Goal: Task Accomplishment & Management: Complete application form

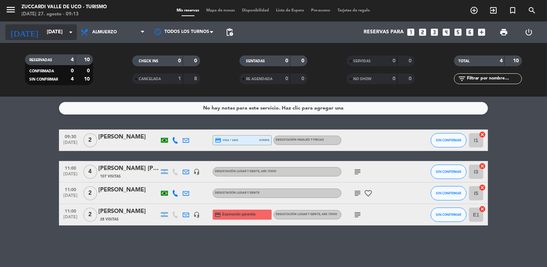
click at [60, 30] on input "[DATE]" at bounding box center [77, 32] width 68 height 13
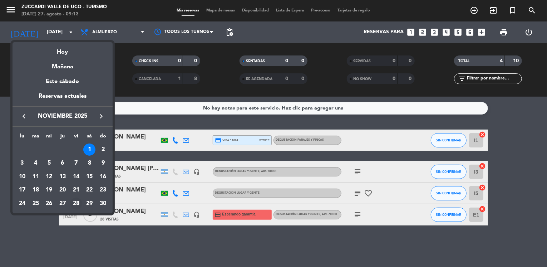
click at [75, 204] on div "28" at bounding box center [76, 203] width 12 height 12
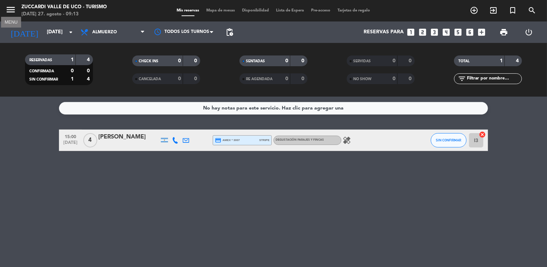
click at [11, 13] on icon "menu" at bounding box center [10, 9] width 11 height 11
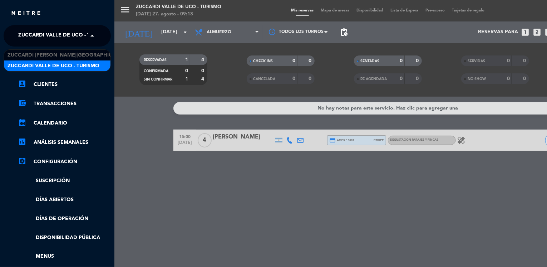
click at [85, 39] on span "Zuccardi Valle de Uco - Turismo" at bounding box center [64, 35] width 92 height 15
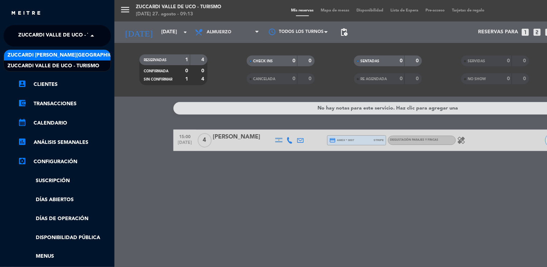
click at [94, 53] on span "Zuccardi [PERSON_NAME][GEOGRAPHIC_DATA] - Restaurant [GEOGRAPHIC_DATA]" at bounding box center [114, 55] width 213 height 8
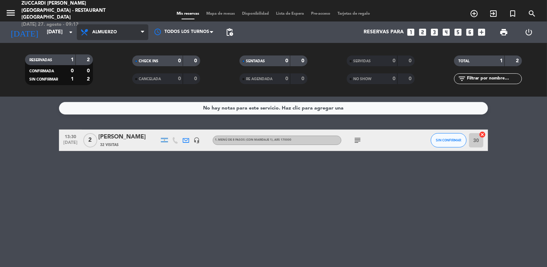
click at [115, 29] on span "Almuerzo" at bounding box center [113, 32] width 72 height 16
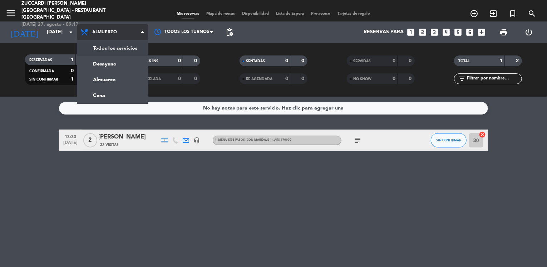
click at [124, 47] on div "menu Zuccardi [PERSON_NAME][GEOGRAPHIC_DATA] - Restaurant [GEOGRAPHIC_DATA] [DA…" at bounding box center [273, 48] width 547 height 97
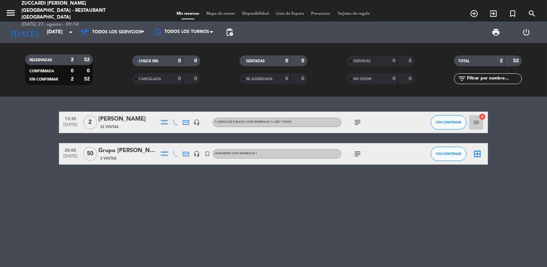
click at [358, 154] on icon "subject" at bounding box center [357, 154] width 9 height 9
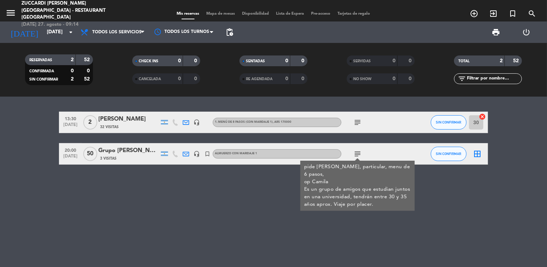
click at [358, 154] on icon "subject" at bounding box center [357, 154] width 9 height 9
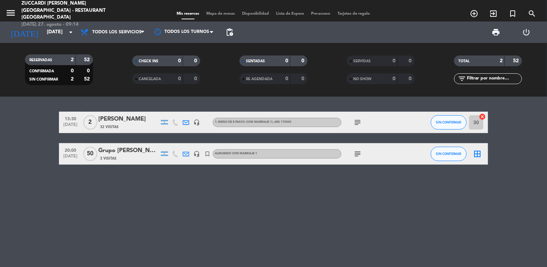
click at [195, 152] on icon "headset_mic" at bounding box center [197, 154] width 6 height 6
click at [175, 172] on div "13:30 [DATE] 2 [PERSON_NAME] 32 Visitas headset_mic 1. MENÚ DE 8 PASOS (con mar…" at bounding box center [273, 182] width 547 height 170
click at [124, 33] on span "Todos los servicios" at bounding box center [116, 32] width 49 height 5
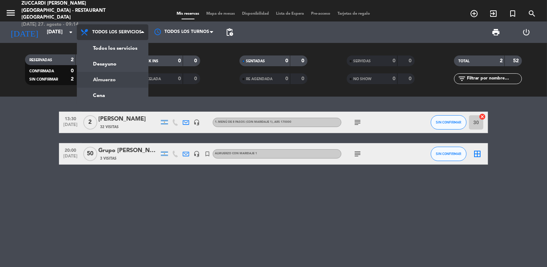
click at [127, 79] on div "menu Zuccardi [PERSON_NAME][GEOGRAPHIC_DATA] - Restaurant [GEOGRAPHIC_DATA] [DA…" at bounding box center [273, 48] width 547 height 97
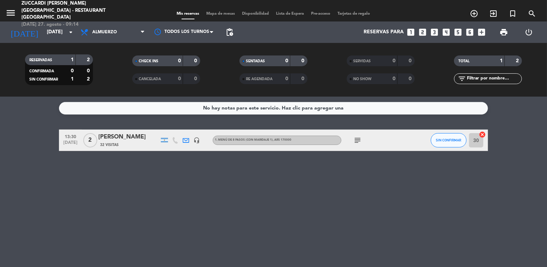
click at [23, 148] on bookings-row "13:30 [DATE] 2 [PERSON_NAME] 32 Visitas headset_mic 1. MENÚ DE 8 PASOS (con mar…" at bounding box center [273, 139] width 547 height 21
click at [55, 33] on input "[DATE]" at bounding box center [77, 32] width 68 height 13
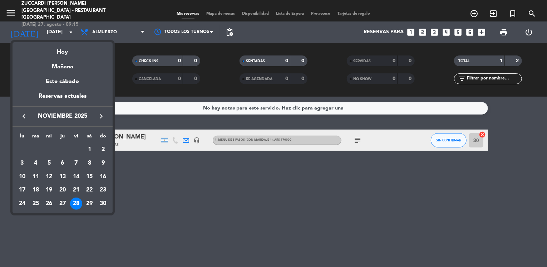
click at [99, 115] on icon "keyboard_arrow_right" at bounding box center [101, 116] width 9 height 9
click at [88, 204] on div "28" at bounding box center [89, 203] width 12 height 12
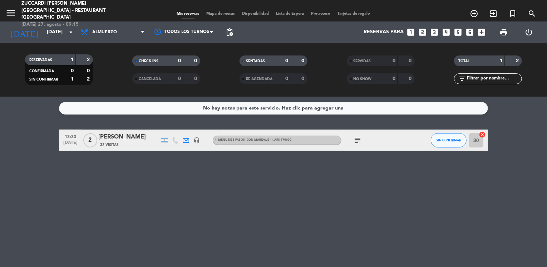
type input "[DATE]"
click at [424, 32] on icon "looks_two" at bounding box center [422, 32] width 9 height 9
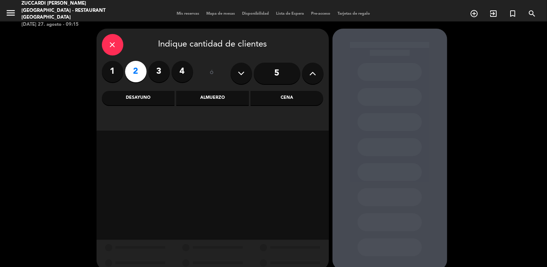
click at [194, 101] on div "Almuerzo" at bounding box center [212, 98] width 73 height 14
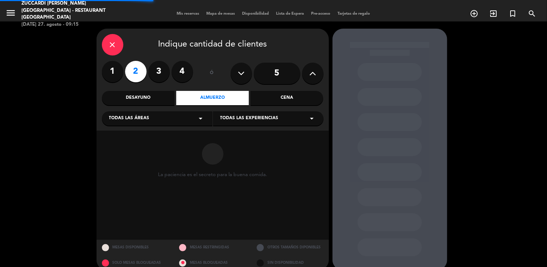
click at [137, 124] on div "Todas las áreas arrow_drop_down" at bounding box center [157, 118] width 111 height 14
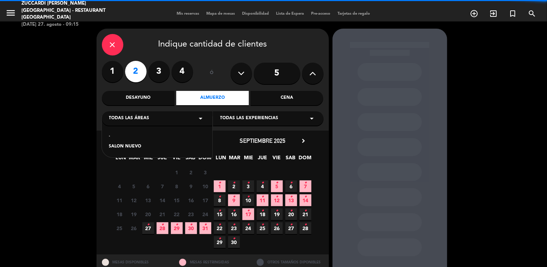
click at [125, 148] on div "SALON NUEVO" at bounding box center [157, 146] width 96 height 7
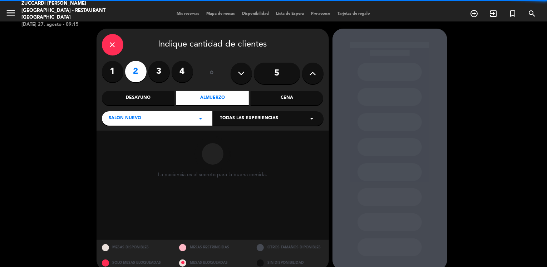
click at [232, 120] on span "Todas las experiencias" at bounding box center [249, 118] width 58 height 7
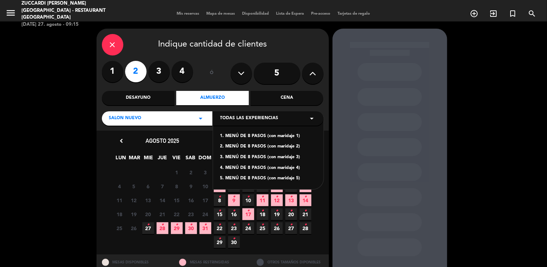
click at [266, 136] on div "1. MENÚ DE 8 PASOS (con maridaje 1)" at bounding box center [268, 136] width 96 height 7
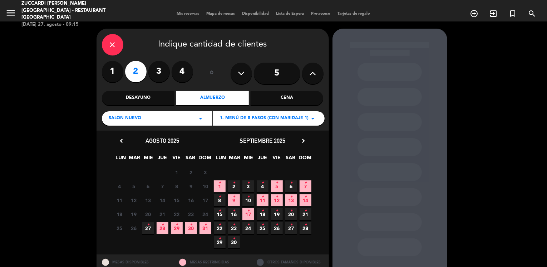
click at [300, 143] on icon "chevron_right" at bounding box center [304, 141] width 8 height 8
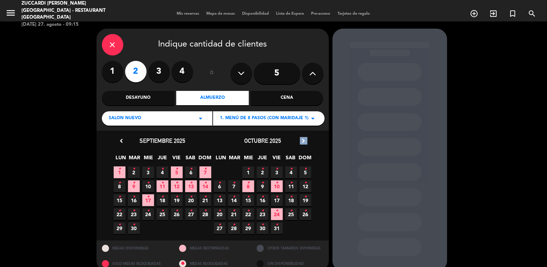
click at [300, 143] on icon "chevron_right" at bounding box center [304, 141] width 8 height 8
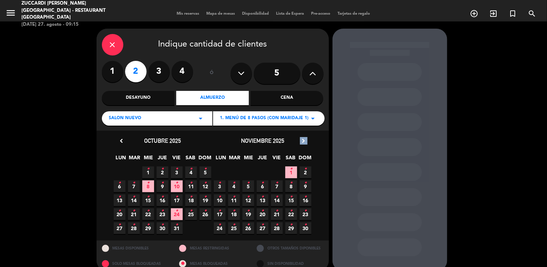
click at [300, 143] on icon "chevron_right" at bounding box center [304, 141] width 8 height 8
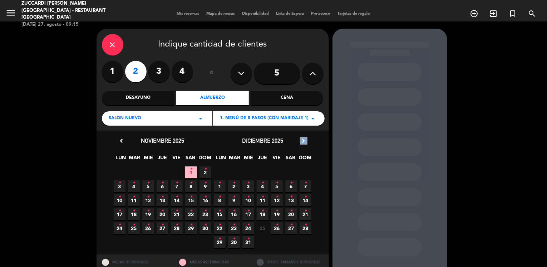
click at [300, 143] on icon "chevron_right" at bounding box center [304, 141] width 8 height 8
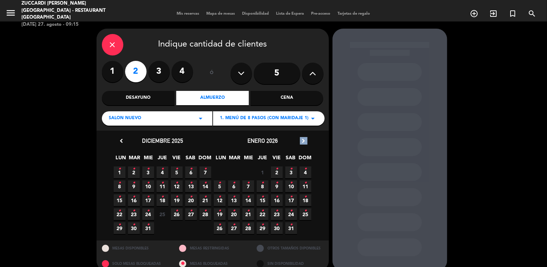
click at [300, 143] on icon "chevron_right" at bounding box center [304, 141] width 8 height 8
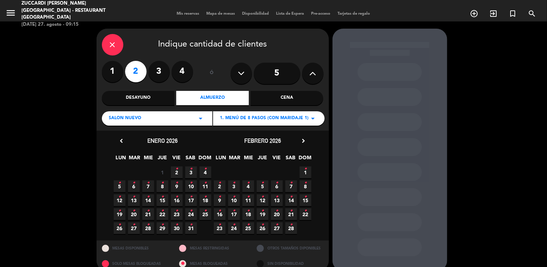
click at [292, 228] on icon "•" at bounding box center [291, 224] width 3 height 11
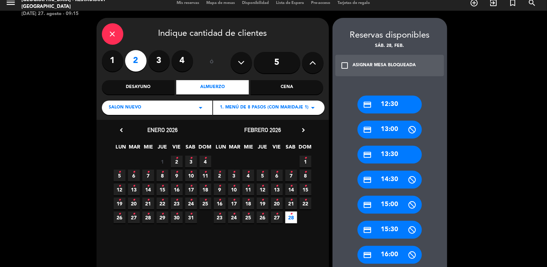
click at [391, 154] on div "credit_card 13:30" at bounding box center [390, 155] width 64 height 18
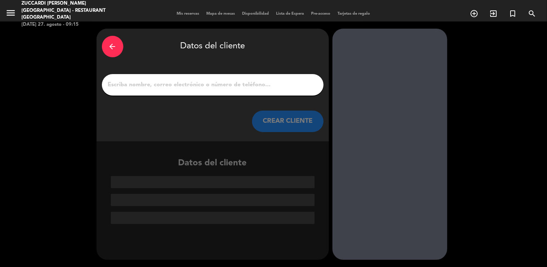
click at [245, 87] on input "1" at bounding box center [212, 85] width 211 height 10
paste input "[PERSON_NAME]"
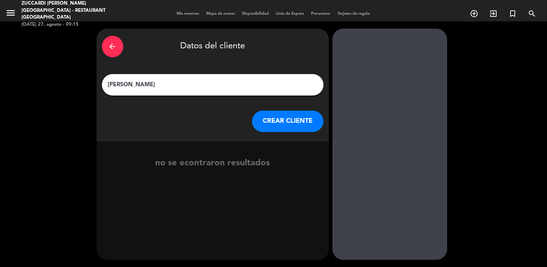
type input "[PERSON_NAME]"
click at [266, 121] on button "CREAR CLIENTE" at bounding box center [288, 121] width 72 height 21
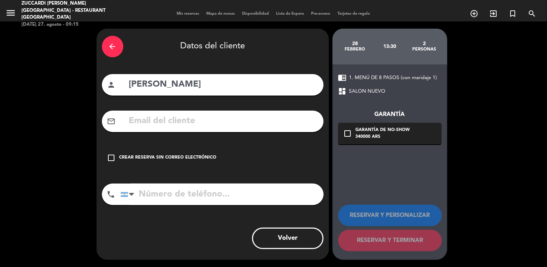
click at [157, 117] on input "text" at bounding box center [223, 121] width 190 height 15
paste input "[EMAIL_ADDRESS][DOMAIN_NAME]"
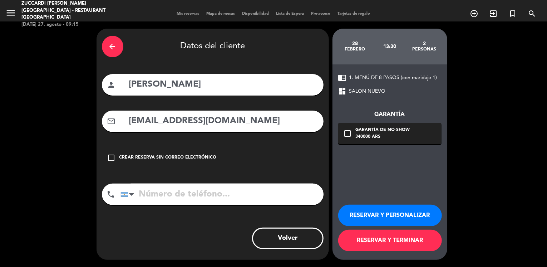
type input "[EMAIL_ADDRESS][DOMAIN_NAME]"
click at [382, 212] on button "RESERVAR Y PERSONALIZAR" at bounding box center [390, 215] width 104 height 21
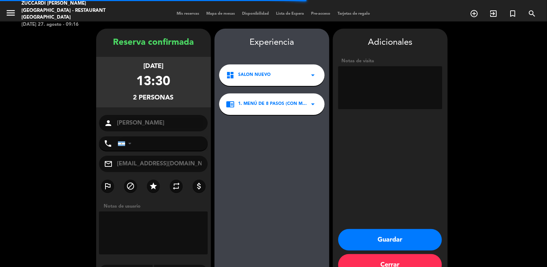
scroll to position [19, 0]
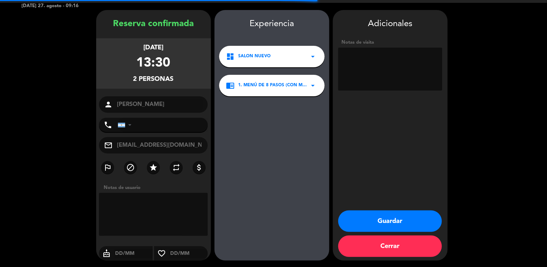
click at [375, 77] on textarea at bounding box center [390, 69] width 104 height 43
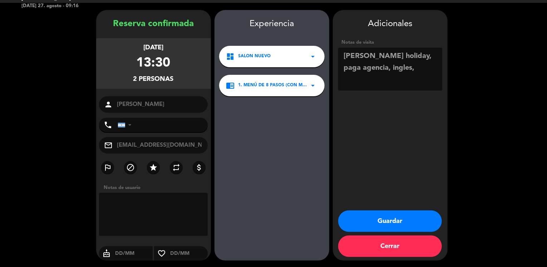
paste textarea "IMPORTANTE FACTURACIÓN: Explora Argentina SAS Dirección: [STREET_ADDRESS][PERSO…"
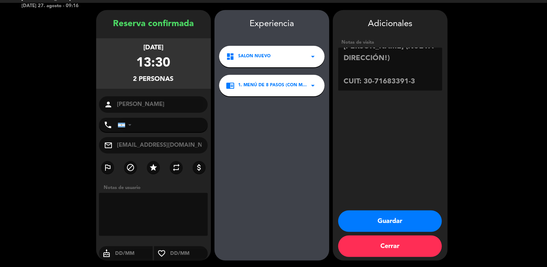
scroll to position [138, 0]
click at [353, 56] on textarea at bounding box center [390, 69] width 104 height 43
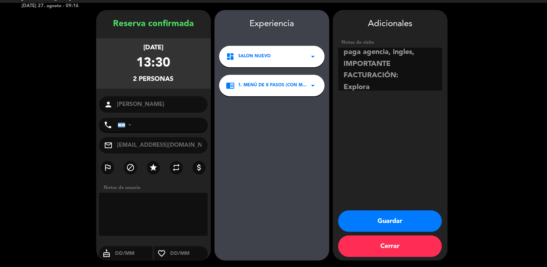
scroll to position [4, 0]
click at [401, 51] on textarea at bounding box center [390, 69] width 104 height 43
type textarea "[PERSON_NAME] holidays, paga agencia, ingles, IMPORTANTE FACTURACIÓN: Explora […"
click at [372, 218] on button "Guardar" at bounding box center [390, 220] width 104 height 21
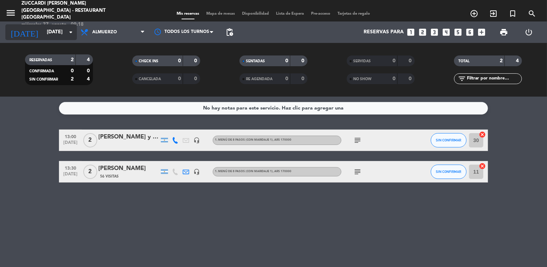
click at [49, 31] on input "[DATE]" at bounding box center [77, 32] width 68 height 13
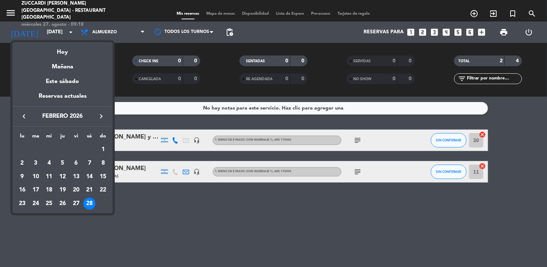
click at [24, 116] on icon "keyboard_arrow_left" at bounding box center [24, 116] width 9 height 9
click at [104, 175] on div "12" at bounding box center [103, 177] width 12 height 12
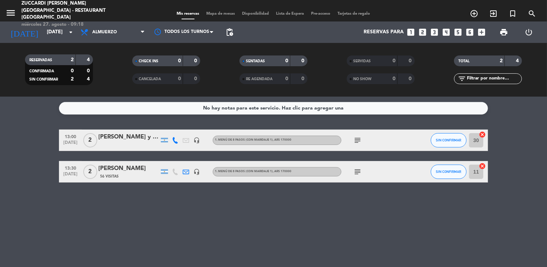
type input "[DATE]"
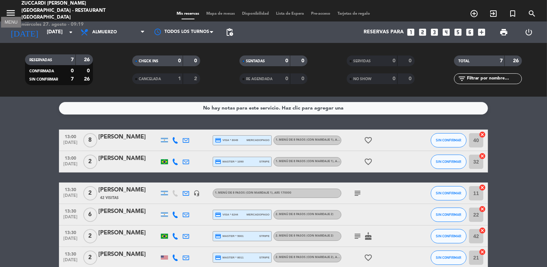
click at [11, 10] on icon "menu" at bounding box center [10, 13] width 11 height 11
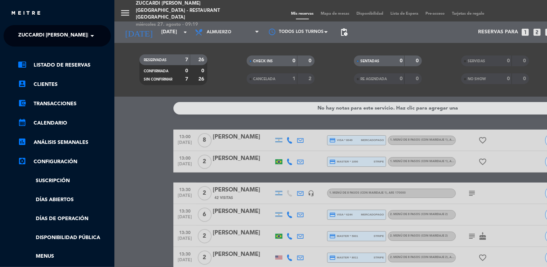
click at [56, 40] on span "Zuccardi [PERSON_NAME][GEOGRAPHIC_DATA] - Restaurant [GEOGRAPHIC_DATA]" at bounding box center [124, 35] width 213 height 15
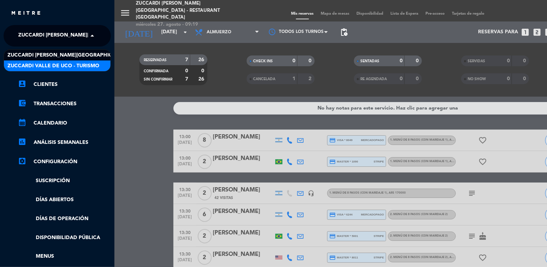
click at [87, 65] on span "Zuccardi Valle de Uco - Turismo" at bounding box center [54, 66] width 92 height 8
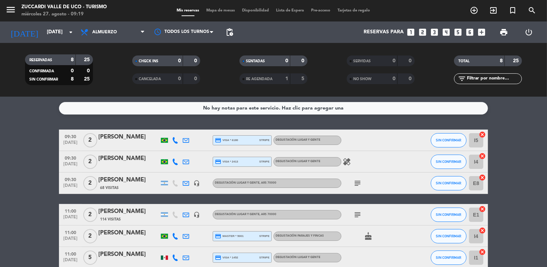
click at [39, 179] on bookings-row "09:30 [DATE] 2 [PERSON_NAME] credit_card visa * 6180 stripe Degustación Lugar y…" at bounding box center [273, 225] width 547 height 192
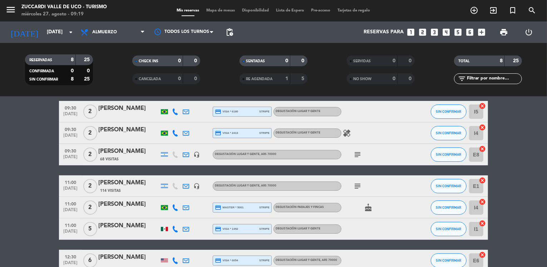
scroll to position [43, 0]
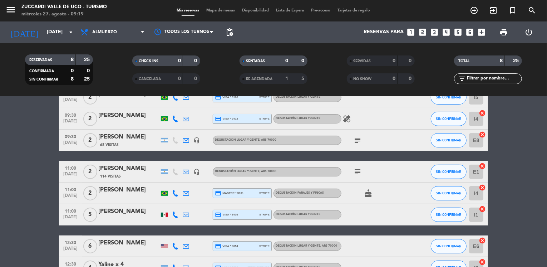
click at [424, 30] on icon "looks_two" at bounding box center [422, 32] width 9 height 9
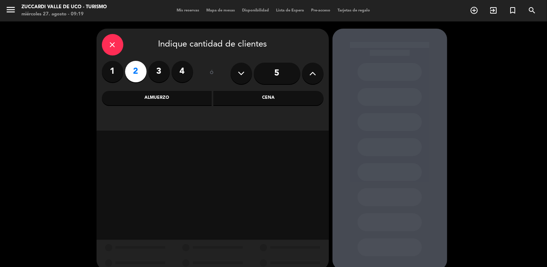
click at [183, 97] on div "Almuerzo" at bounding box center [157, 98] width 110 height 14
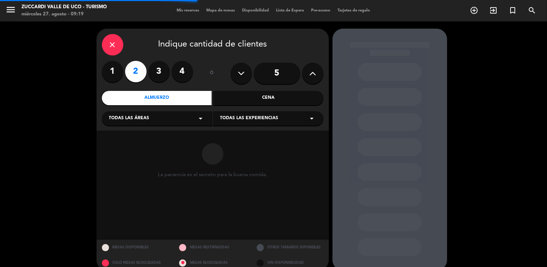
click at [151, 121] on div "Todas las áreas arrow_drop_down" at bounding box center [157, 118] width 111 height 14
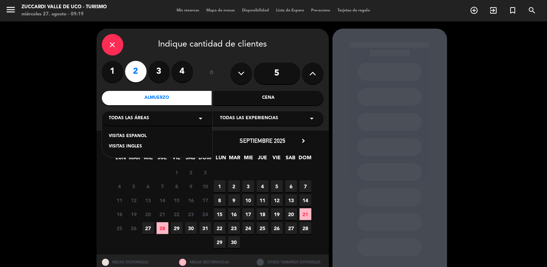
click at [138, 137] on div "VISITAS ESPANOL" at bounding box center [157, 136] width 96 height 7
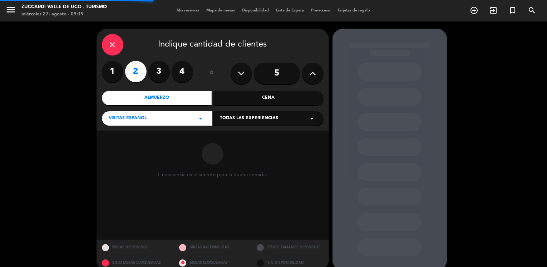
click at [239, 118] on span "Todas las experiencias" at bounding box center [249, 118] width 58 height 7
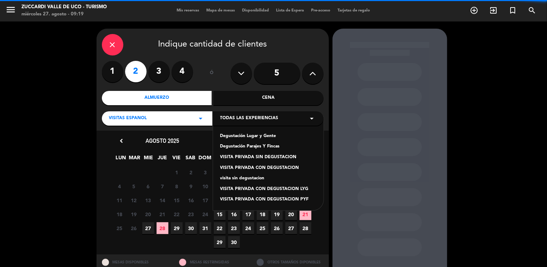
click at [245, 137] on div "Degustación Lugar y Gente" at bounding box center [268, 136] width 96 height 7
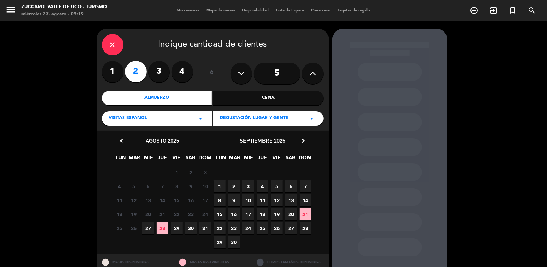
click at [303, 140] on icon "chevron_right" at bounding box center [304, 141] width 8 height 8
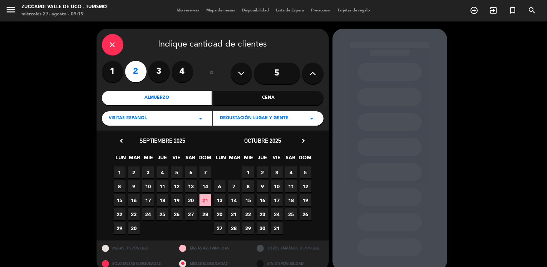
click at [307, 186] on span "12" at bounding box center [306, 186] width 12 height 12
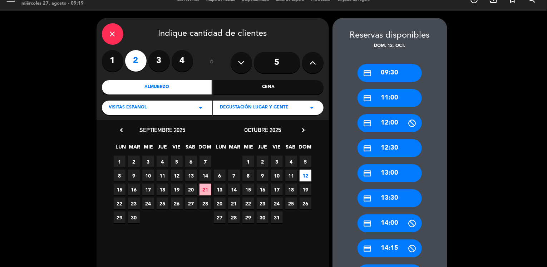
click at [392, 99] on div "credit_card 11:00" at bounding box center [390, 98] width 64 height 18
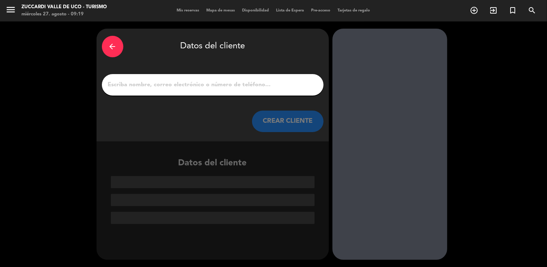
click at [236, 84] on input "1" at bounding box center [212, 85] width 211 height 10
paste input "[PERSON_NAME]"
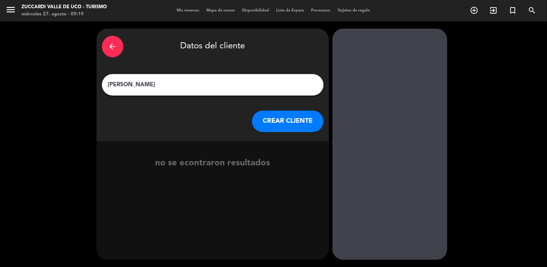
type input "[PERSON_NAME]"
click at [273, 127] on button "CREAR CLIENTE" at bounding box center [288, 121] width 72 height 21
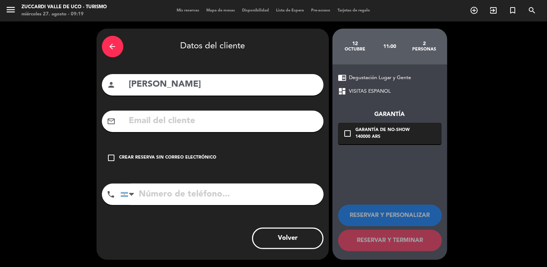
click at [146, 121] on input "text" at bounding box center [223, 121] width 190 height 15
paste input "[EMAIL_ADDRESS][DOMAIN_NAME]"
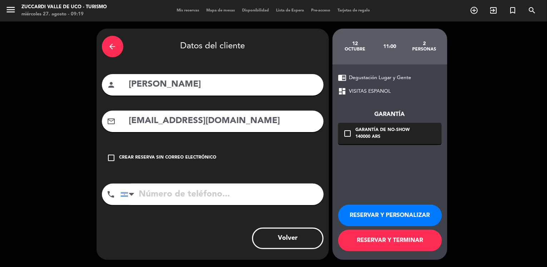
type input "[EMAIL_ADDRESS][DOMAIN_NAME]"
click at [373, 216] on button "RESERVAR Y PERSONALIZAR" at bounding box center [390, 215] width 104 height 21
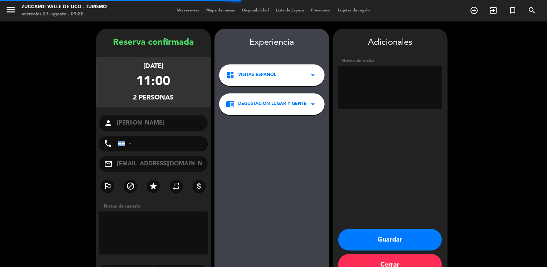
scroll to position [19, 0]
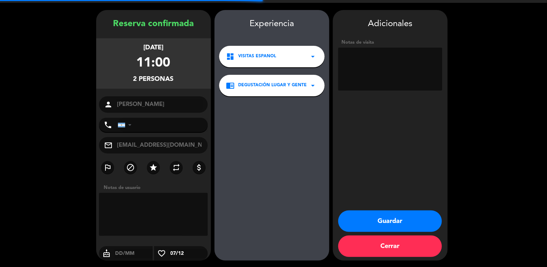
click at [379, 75] on textarea at bounding box center [390, 69] width 104 height 43
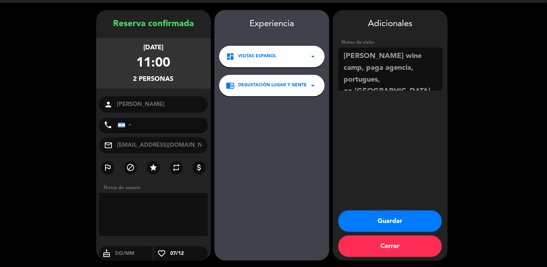
type textarea "[PERSON_NAME] wine camp, paga agencia, portugues, op [GEOGRAPHIC_DATA]"
click at [361, 219] on button "Guardar" at bounding box center [390, 220] width 104 height 21
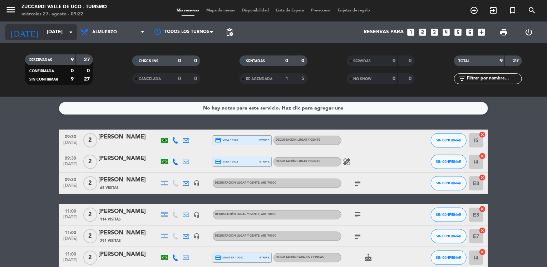
click at [57, 29] on input "[DATE]" at bounding box center [77, 32] width 68 height 13
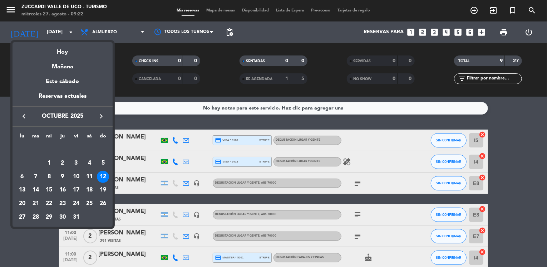
click at [24, 119] on icon "keyboard_arrow_left" at bounding box center [24, 116] width 9 height 9
click at [34, 177] on div "9" at bounding box center [36, 177] width 12 height 12
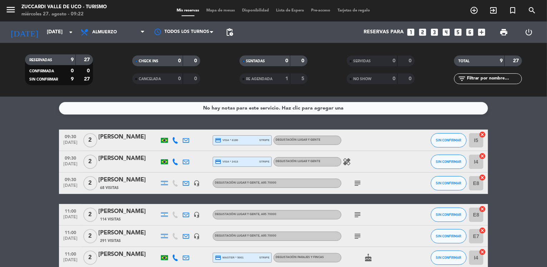
type input "[DATE]"
click at [11, 9] on icon "menu" at bounding box center [10, 9] width 11 height 11
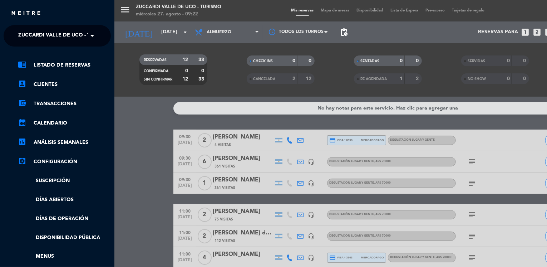
click at [53, 30] on span "Zuccardi Valle de Uco - Turismo" at bounding box center [64, 35] width 92 height 15
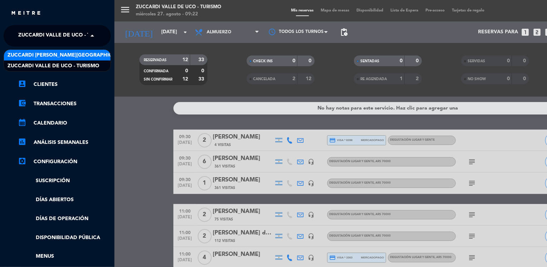
click at [130, 118] on div "menu Zuccardi [PERSON_NAME] de Uco - Turismo [DATE] 27. agosto - 09:22 Mis rese…" at bounding box center [387, 133] width 547 height 267
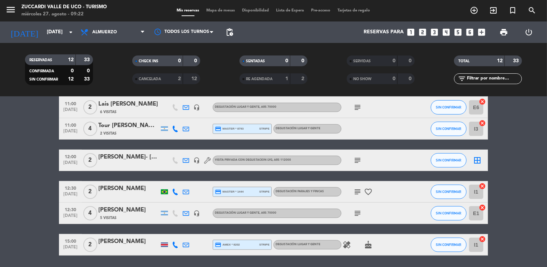
scroll to position [186, 0]
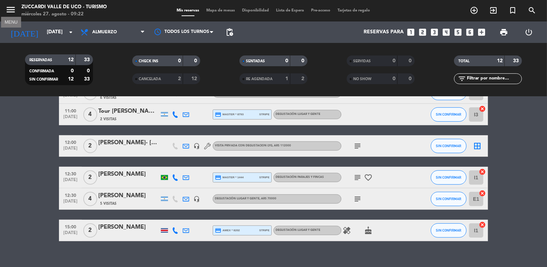
click at [8, 12] on icon "menu" at bounding box center [10, 9] width 11 height 11
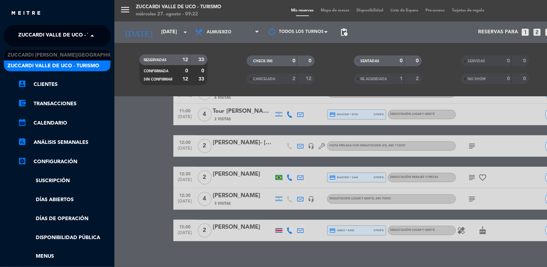
click at [58, 36] on span "Zuccardi Valle de Uco - Turismo" at bounding box center [64, 35] width 92 height 15
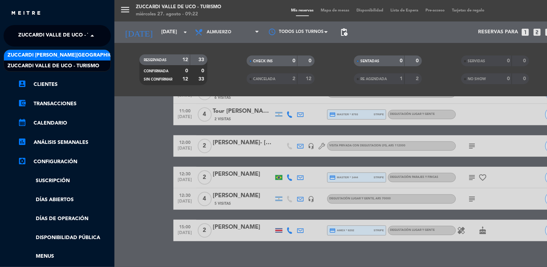
click at [104, 53] on span "Zuccardi [PERSON_NAME][GEOGRAPHIC_DATA] - Restaurant [GEOGRAPHIC_DATA]" at bounding box center [114, 55] width 213 height 8
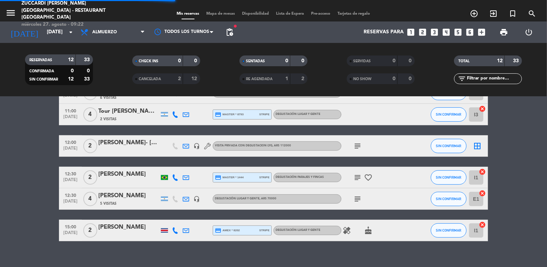
scroll to position [123, 0]
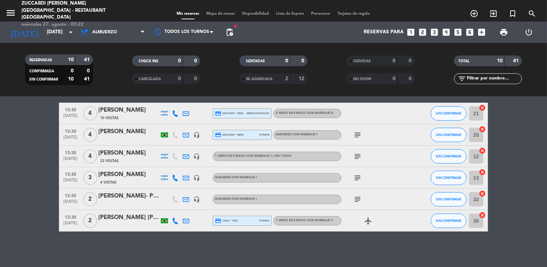
click at [31, 161] on bookings-row "12:30 [DATE] 8 [PERSON_NAME] credit_card visa * 0179 stripe 1. MENÚ DE 8 PASOS …" at bounding box center [273, 119] width 547 height 225
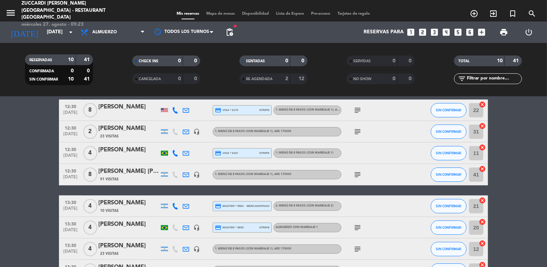
scroll to position [0, 0]
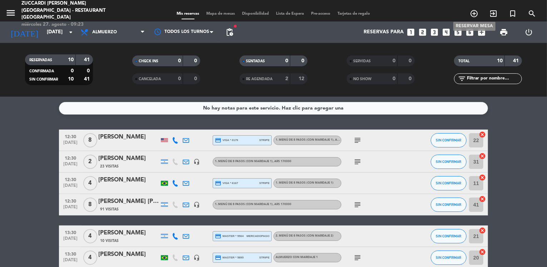
click at [475, 11] on icon "add_circle_outline" at bounding box center [474, 13] width 9 height 9
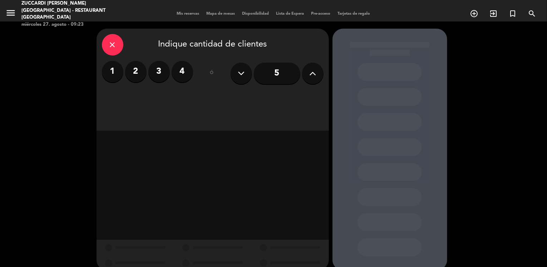
click at [309, 74] on button at bounding box center [312, 73] width 21 height 21
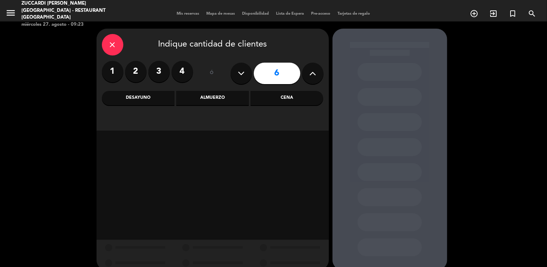
click at [309, 74] on button at bounding box center [312, 73] width 21 height 21
type input "8"
click at [182, 102] on div "Almuerzo" at bounding box center [212, 98] width 73 height 14
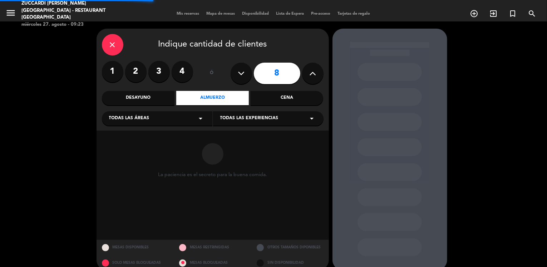
click at [160, 119] on div "Todas las áreas arrow_drop_down" at bounding box center [157, 118] width 111 height 14
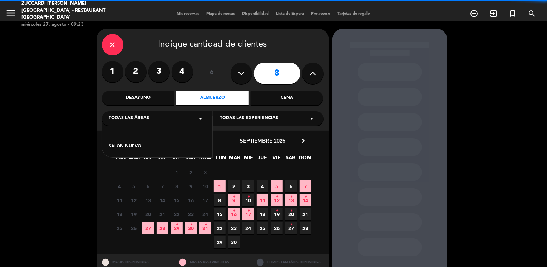
click at [132, 147] on div "SALON NUEVO" at bounding box center [157, 146] width 96 height 7
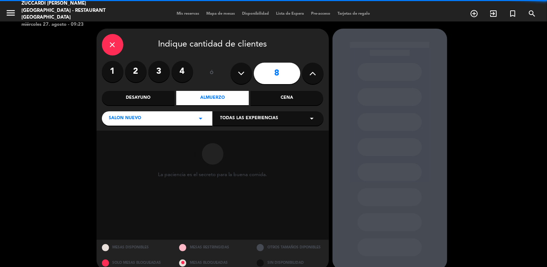
click at [226, 123] on div "Todas las experiencias arrow_drop_down" at bounding box center [268, 118] width 111 height 14
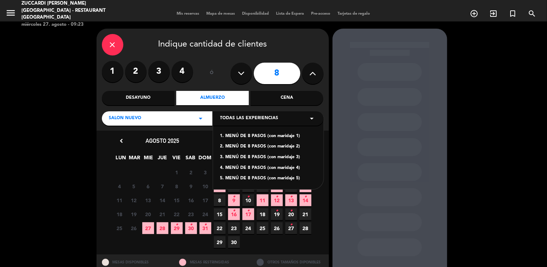
click at [243, 135] on div "1. MENÚ DE 8 PASOS (con maridaje 1)" at bounding box center [268, 136] width 96 height 7
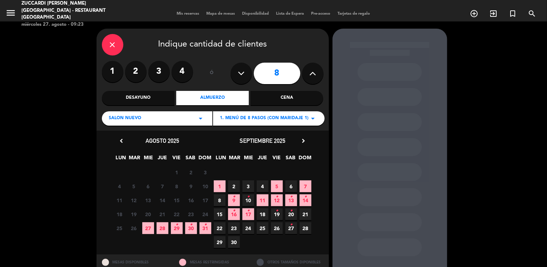
click at [241, 120] on span "1. MENÚ DE 8 PASOS (con maridaje 1)" at bounding box center [264, 118] width 89 height 7
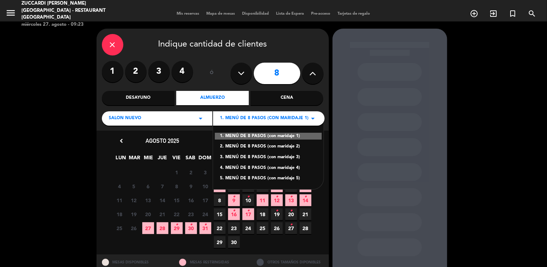
click at [243, 136] on div "1. MENÚ DE 8 PASOS (con maridaje 1)" at bounding box center [268, 136] width 107 height 7
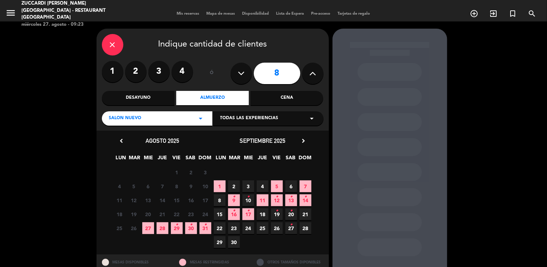
click at [233, 199] on icon "•" at bounding box center [234, 196] width 3 height 11
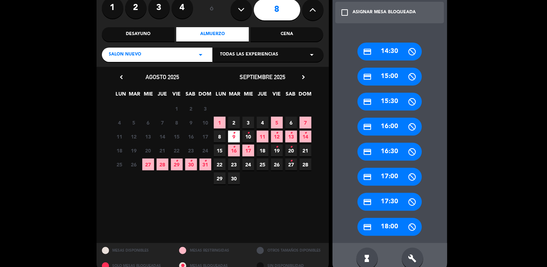
scroll to position [77, 0]
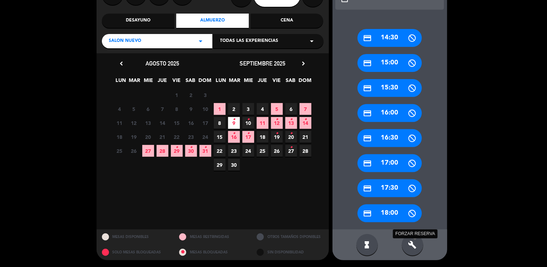
click at [410, 245] on icon "build" at bounding box center [412, 244] width 9 height 9
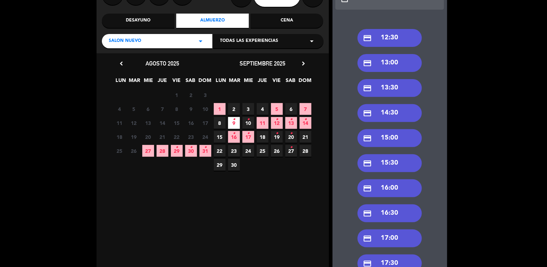
click at [388, 90] on div "credit_card 13:30" at bounding box center [390, 88] width 64 height 18
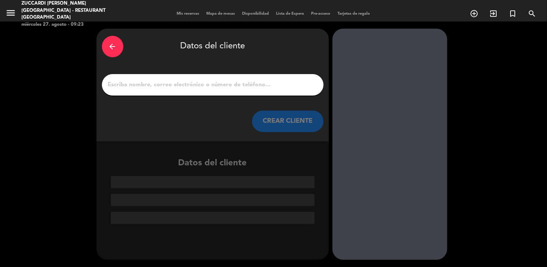
click at [193, 88] on input "1" at bounding box center [212, 85] width 211 height 10
paste input "Gastronomicos / Fer Dol - [PERSON_NAME]"
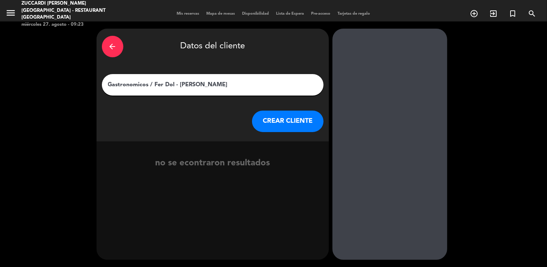
type input "Gastronomicos / Fer Dol - [PERSON_NAME]"
click at [262, 123] on button "CREAR CLIENTE" at bounding box center [288, 121] width 72 height 21
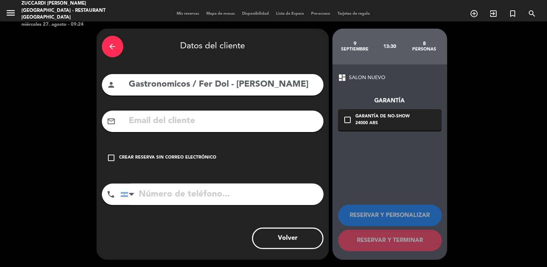
click at [130, 118] on input "text" at bounding box center [223, 121] width 190 height 15
paste input "[EMAIL_ADDRESS][DOMAIN_NAME]"
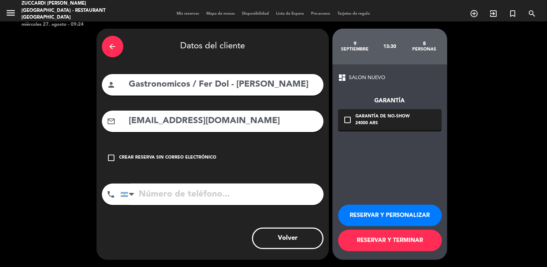
type input "[EMAIL_ADDRESS][DOMAIN_NAME]"
click at [115, 43] on icon "arrow_back" at bounding box center [112, 46] width 9 height 9
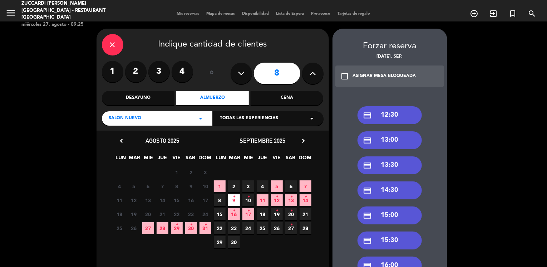
click at [400, 168] on div "credit_card 13:30" at bounding box center [390, 165] width 64 height 18
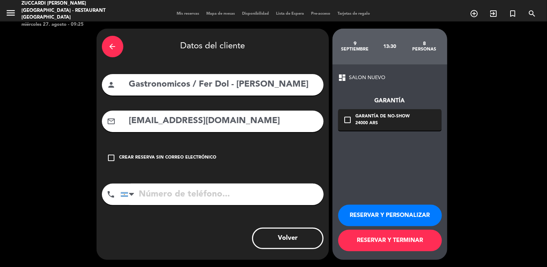
click at [359, 216] on button "RESERVAR Y PERSONALIZAR" at bounding box center [390, 215] width 104 height 21
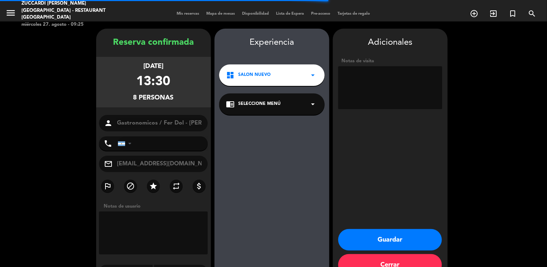
scroll to position [19, 0]
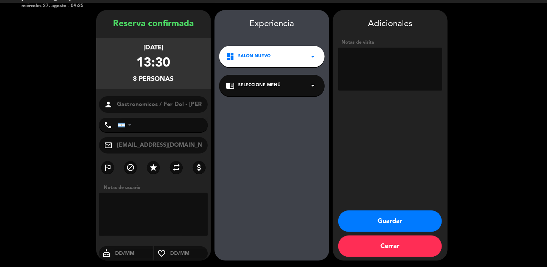
click at [279, 88] on span "Seleccione Menú" at bounding box center [260, 85] width 43 height 7
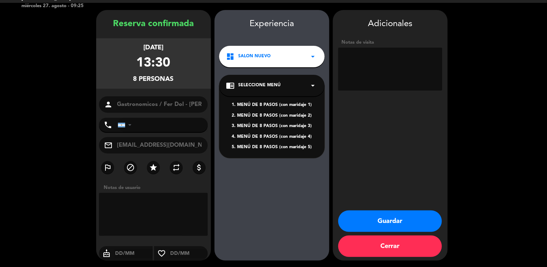
click at [349, 144] on div "Adicionales Notas de visita Guardar Cerrar" at bounding box center [390, 135] width 115 height 250
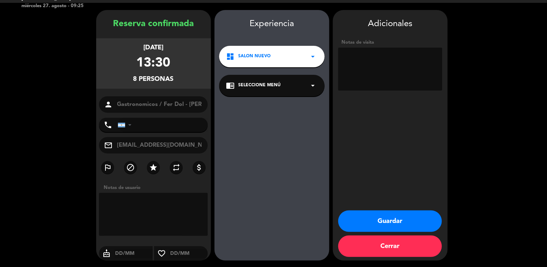
click at [361, 63] on textarea at bounding box center [390, 69] width 104 height 43
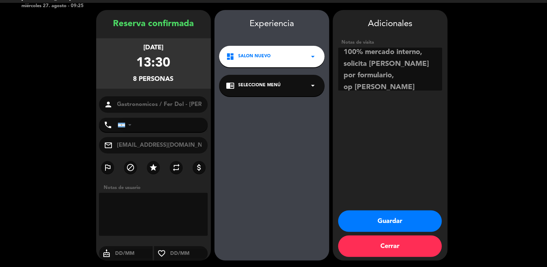
scroll to position [4, 0]
click at [403, 55] on textarea at bounding box center [390, 69] width 104 height 43
type textarea "LASA booking, facturar 100% mercado interno, solicita [PERSON_NAME] por formula…"
click at [393, 88] on textarea at bounding box center [390, 69] width 104 height 43
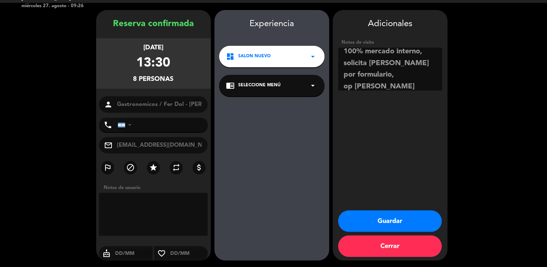
click at [378, 224] on button "Guardar" at bounding box center [390, 220] width 104 height 21
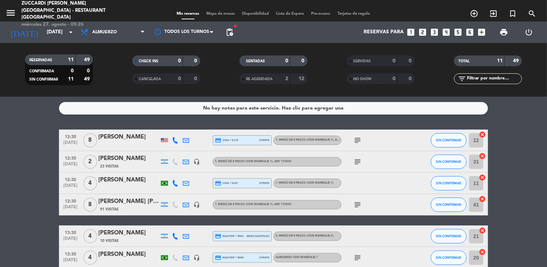
click at [24, 149] on bookings-row "12:30 [DATE] 8 [PERSON_NAME] credit_card visa * 0179 stripe 1. MENÚ DE 8 PASOS …" at bounding box center [273, 252] width 547 height 246
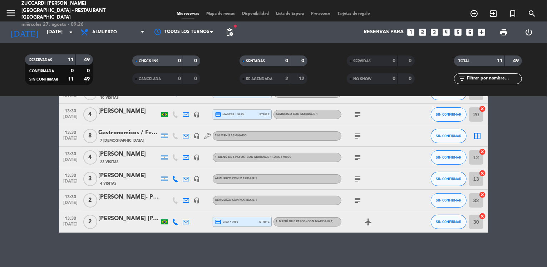
scroll to position [144, 0]
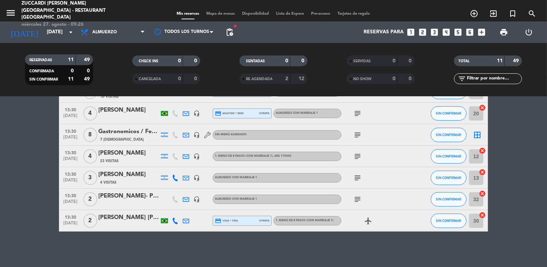
click at [127, 129] on div "Gastronomicos / Fer Dol - [PERSON_NAME]" at bounding box center [128, 131] width 61 height 9
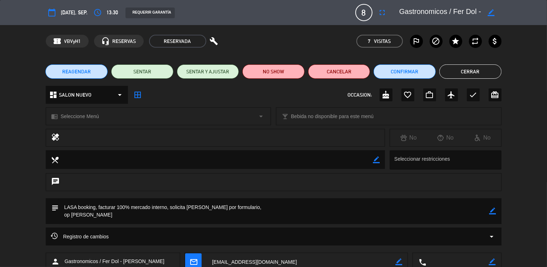
click at [93, 96] on div "dashboard SALON NUEVO arrow_drop_down" at bounding box center [87, 95] width 82 height 18
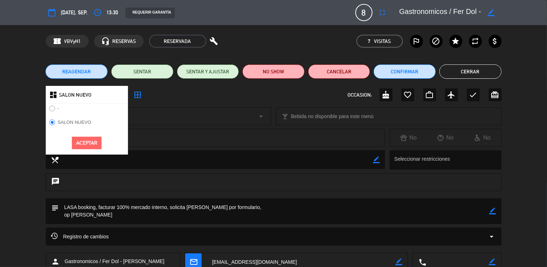
click at [16, 123] on div "chrome_reader_mode Seleccione Menú arrow_drop_down local_bar Bebida no disponib…" at bounding box center [273, 120] width 547 height 18
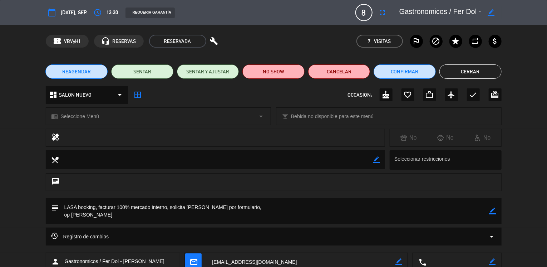
click at [105, 116] on div "chrome_reader_mode Seleccione Menú arrow_drop_down" at bounding box center [158, 116] width 225 height 17
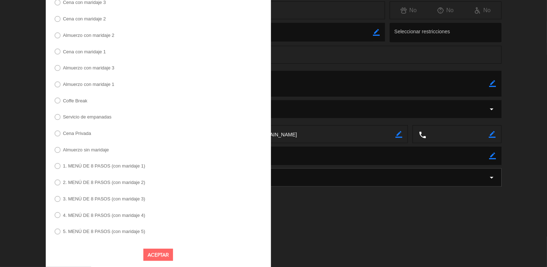
scroll to position [129, 0]
click at [55, 147] on input "Almuerzo sin maridaje" at bounding box center [57, 148] width 5 height 5
radio input "true"
click at [162, 253] on button "Aceptar" at bounding box center [158, 253] width 30 height 13
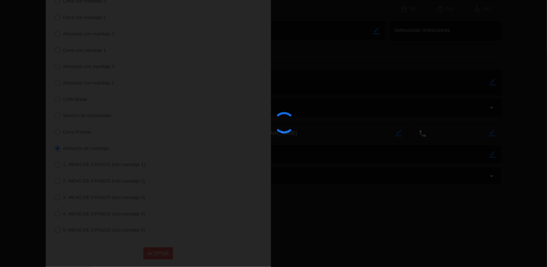
scroll to position [68, 0]
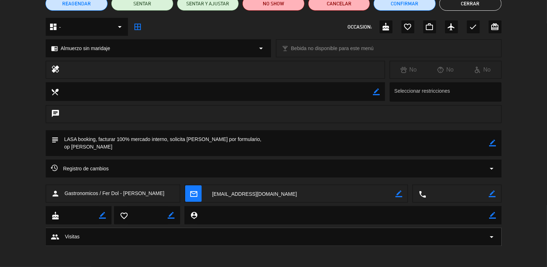
click at [22, 102] on div "local_dining border_color Seleccionar restricciones" at bounding box center [273, 93] width 547 height 23
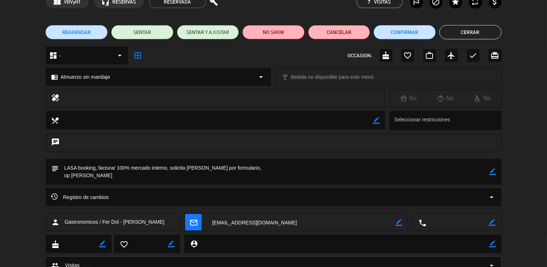
scroll to position [0, 0]
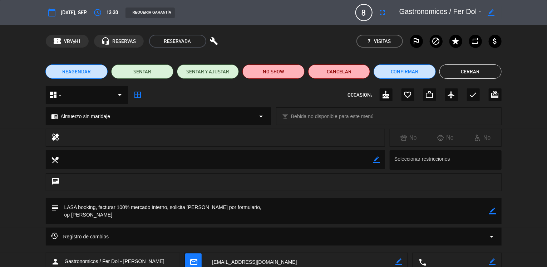
click at [459, 73] on button "Cerrar" at bounding box center [471, 71] width 62 height 14
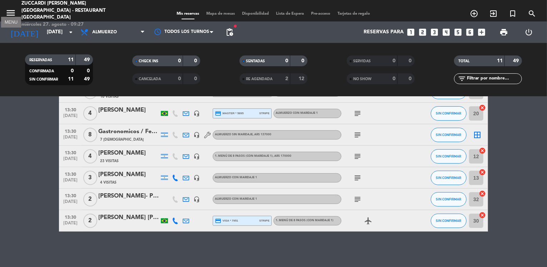
click at [10, 14] on icon "menu" at bounding box center [10, 13] width 11 height 11
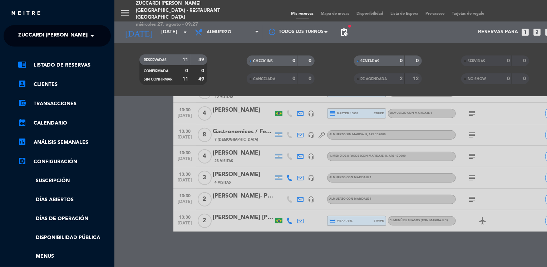
click at [90, 35] on span at bounding box center [94, 35] width 12 height 15
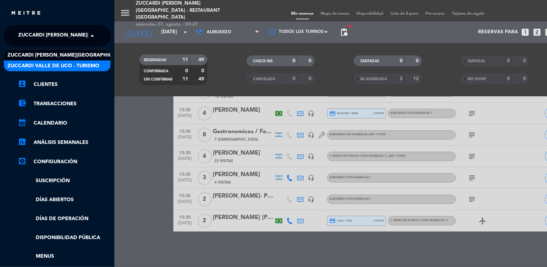
click at [99, 66] on div "Zuccardi Valle de Uco - Turismo" at bounding box center [57, 65] width 107 height 11
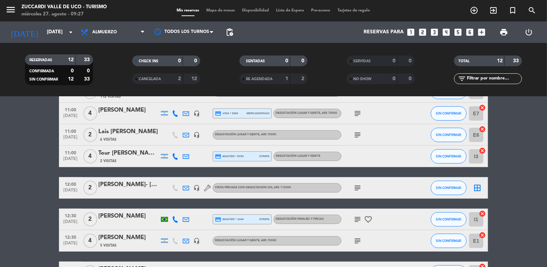
click at [29, 162] on bookings-row "09:30 [DATE] 2 [PERSON_NAME] 4 Visitas credit_card visa * 8398 mercadopago Degu…" at bounding box center [273, 134] width 547 height 298
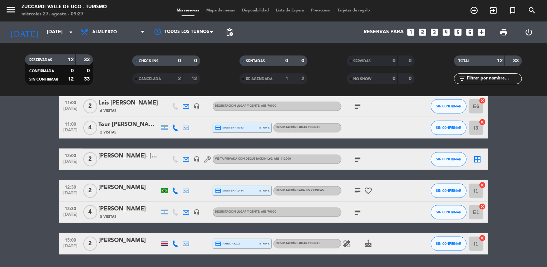
scroll to position [187, 0]
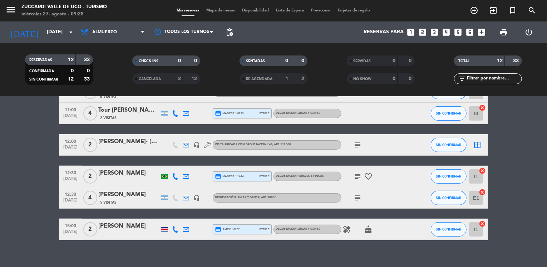
click at [27, 142] on bookings-row "09:30 [DATE] 2 [PERSON_NAME] 4 Visitas credit_card visa * 8398 mercadopago Degu…" at bounding box center [273, 91] width 547 height 298
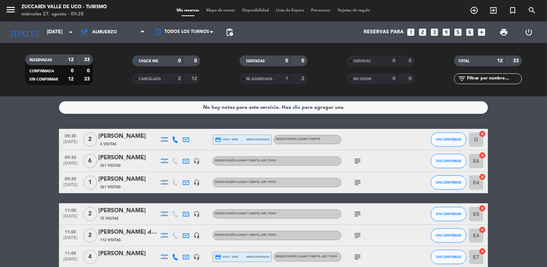
scroll to position [0, 0]
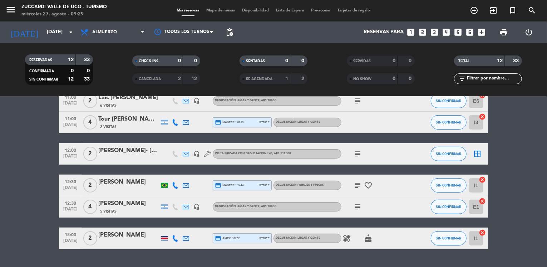
scroll to position [196, 0]
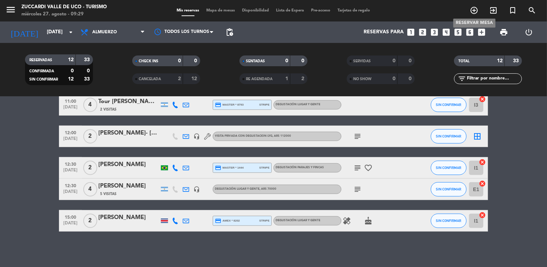
click at [474, 10] on icon "add_circle_outline" at bounding box center [474, 10] width 9 height 9
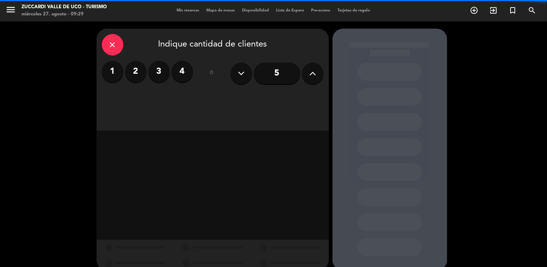
click at [305, 73] on button at bounding box center [312, 73] width 21 height 21
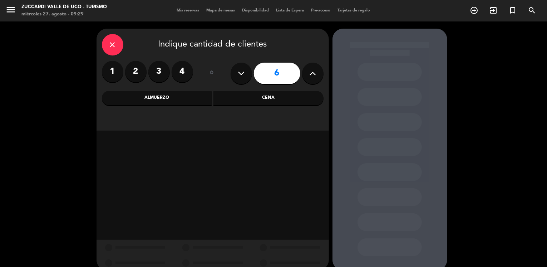
click at [305, 73] on button at bounding box center [312, 73] width 21 height 21
type input "8"
click at [181, 98] on div "Almuerzo" at bounding box center [157, 98] width 110 height 14
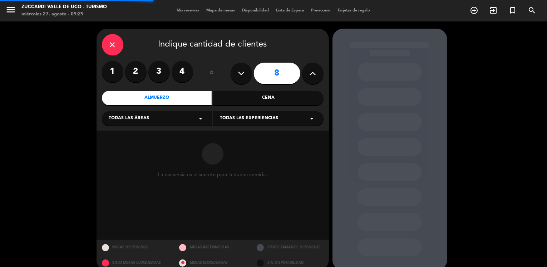
click at [129, 119] on span "Todas las áreas" at bounding box center [129, 118] width 40 height 7
click at [126, 136] on div "VISITAS ESPANOL" at bounding box center [157, 136] width 96 height 7
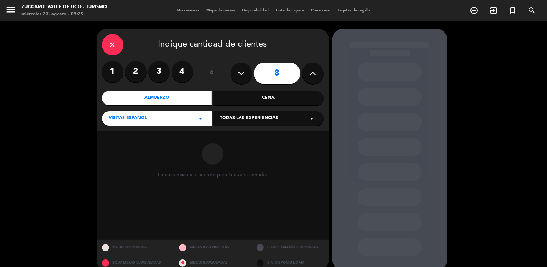
click at [222, 117] on span "Todas las experiencias" at bounding box center [249, 118] width 58 height 7
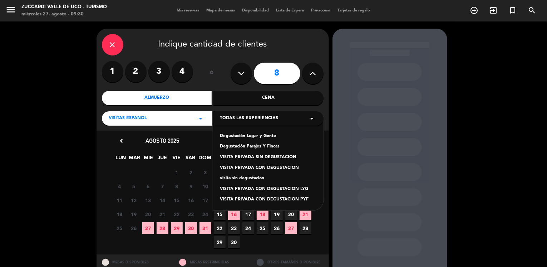
click at [266, 147] on div "Degustación Parajes Y Fincas" at bounding box center [268, 146] width 96 height 7
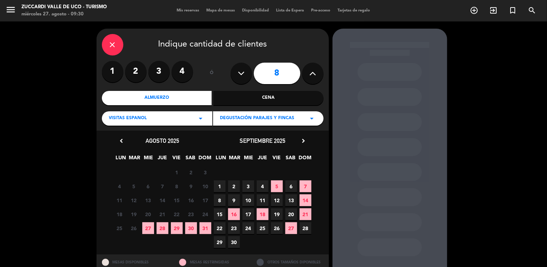
click at [235, 202] on span "9" at bounding box center [234, 200] width 12 height 12
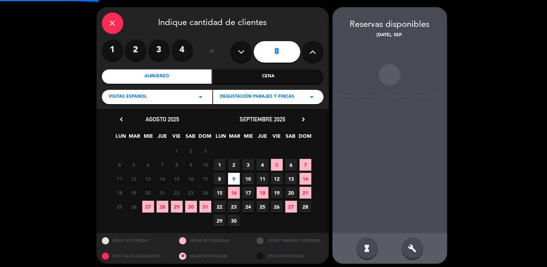
scroll to position [24, 0]
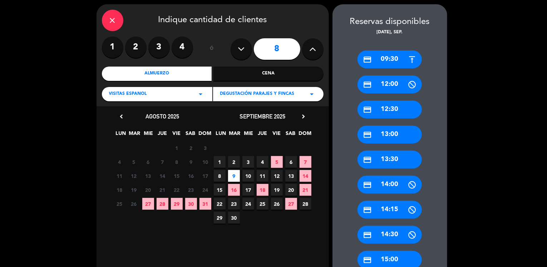
click at [391, 109] on div "credit_card 12:30" at bounding box center [390, 110] width 64 height 18
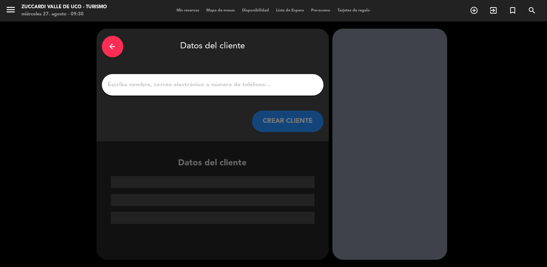
scroll to position [0, 0]
click at [199, 87] on input "1" at bounding box center [212, 85] width 211 height 10
paste input "Gastronomicos / Fer Dol - [PERSON_NAME]"
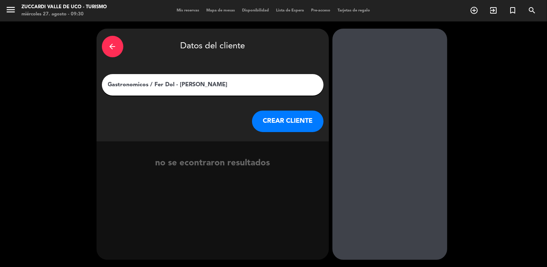
type input "Gastronomicos / Fer Dol - [PERSON_NAME]"
click at [268, 125] on button "CREAR CLIENTE" at bounding box center [288, 121] width 72 height 21
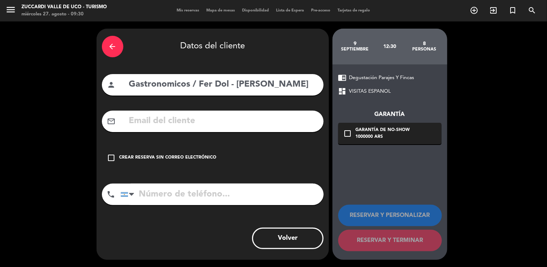
click at [138, 123] on input "text" at bounding box center [223, 121] width 190 height 15
paste input "[EMAIL_ADDRESS][DOMAIN_NAME]"
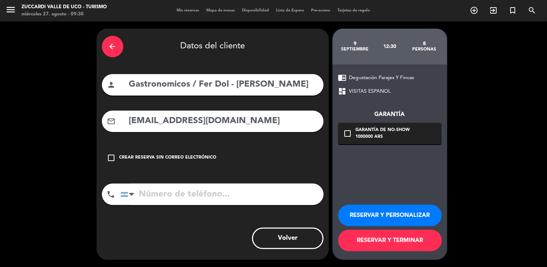
type input "[EMAIL_ADDRESS][DOMAIN_NAME]"
click at [356, 215] on button "RESERVAR Y PERSONALIZAR" at bounding box center [390, 215] width 104 height 21
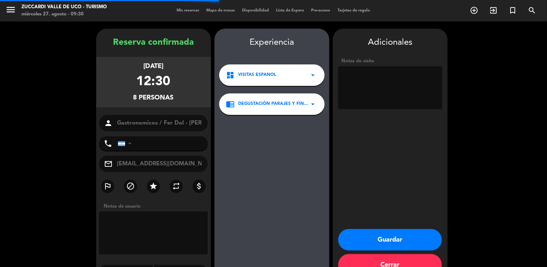
scroll to position [19, 0]
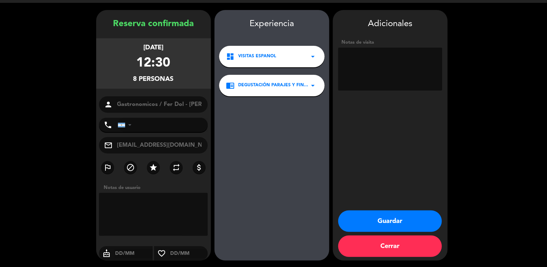
click at [380, 68] on textarea at bounding box center [390, 69] width 104 height 43
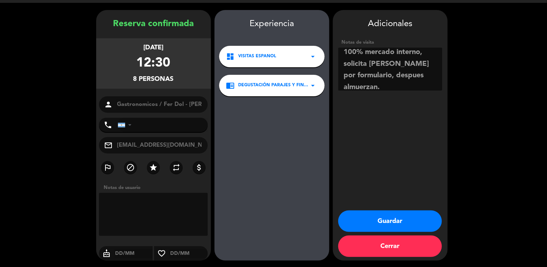
scroll to position [4, 0]
type textarea "LASA booking, facturar 100% mercado interno, solicita [PERSON_NAME] por formula…"
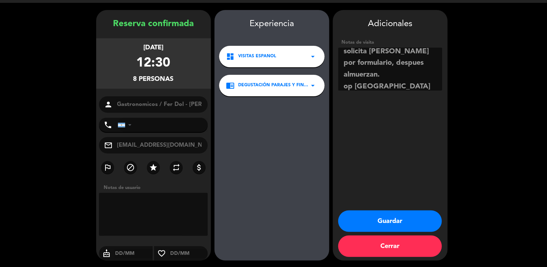
drag, startPoint x: 293, startPoint y: 133, endPoint x: 305, endPoint y: 139, distance: 12.8
click at [293, 133] on div "Experiencia dashboard VISITAS ESPANOL arrow_drop_down chrome_reader_mode Degust…" at bounding box center [272, 142] width 115 height 250
click at [392, 225] on button "Guardar" at bounding box center [390, 220] width 104 height 21
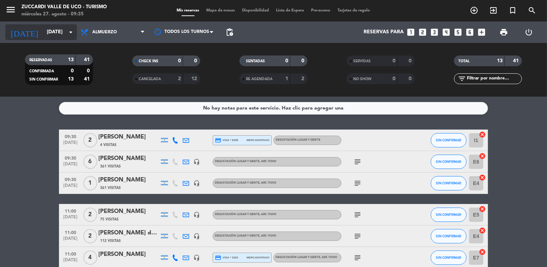
click at [59, 30] on input "[DATE]" at bounding box center [77, 32] width 68 height 13
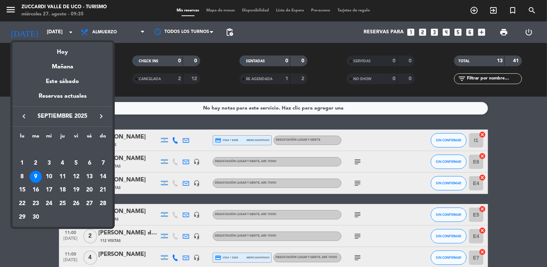
click at [106, 117] on button "keyboard_arrow_right" at bounding box center [101, 116] width 13 height 9
click at [64, 164] on div "2" at bounding box center [63, 163] width 12 height 12
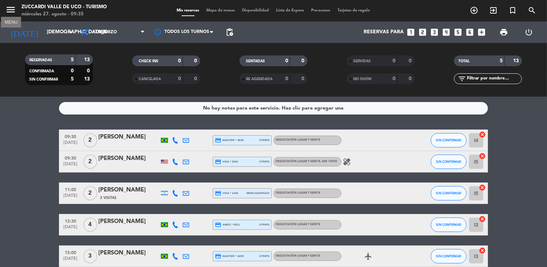
click at [7, 9] on icon "menu" at bounding box center [10, 9] width 11 height 11
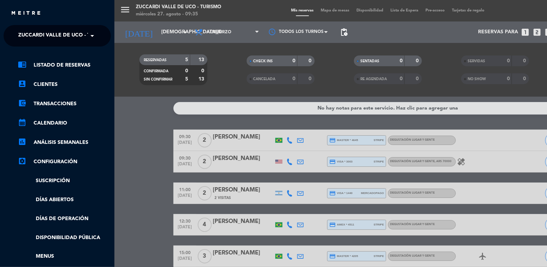
click at [48, 31] on span "Zuccardi Valle de Uco - Turismo" at bounding box center [64, 35] width 92 height 15
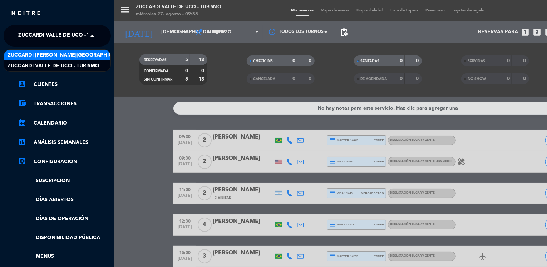
click at [95, 55] on span "Zuccardi [PERSON_NAME][GEOGRAPHIC_DATA] - Restaurant [GEOGRAPHIC_DATA]" at bounding box center [114, 55] width 213 height 8
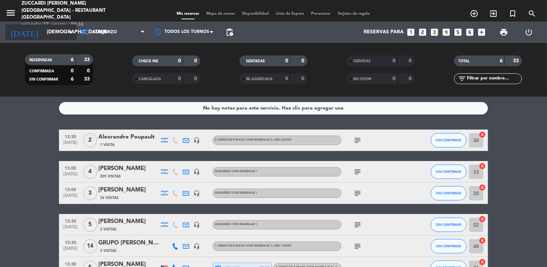
click at [63, 31] on input "[DEMOGRAPHIC_DATA][DATE]" at bounding box center [77, 32] width 68 height 13
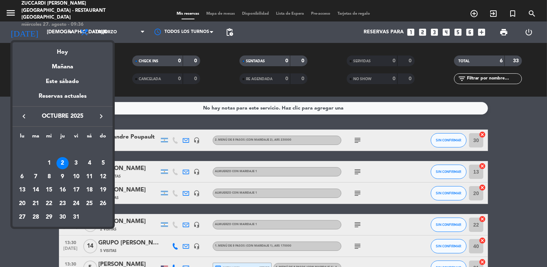
click at [24, 118] on icon "keyboard_arrow_left" at bounding box center [24, 116] width 9 height 9
click at [62, 203] on div "25" at bounding box center [63, 203] width 12 height 12
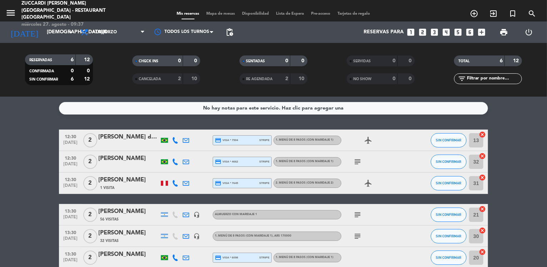
click at [29, 175] on bookings-row "12:30 [DATE] 2 [PERSON_NAME] da [PERSON_NAME] credit_card visa * 7504 stripe 1.…" at bounding box center [273, 198] width 547 height 139
click at [356, 215] on icon "subject" at bounding box center [357, 214] width 9 height 9
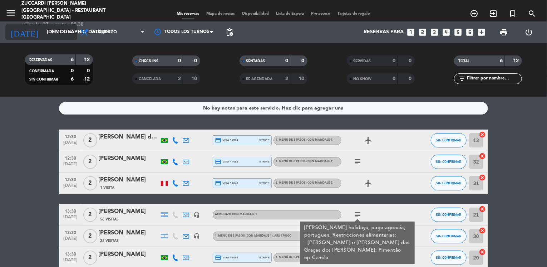
click at [58, 28] on input "[DEMOGRAPHIC_DATA][DATE]" at bounding box center [77, 32] width 68 height 13
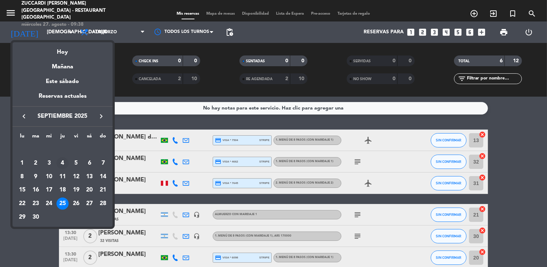
click at [62, 162] on div "4" at bounding box center [63, 163] width 12 height 12
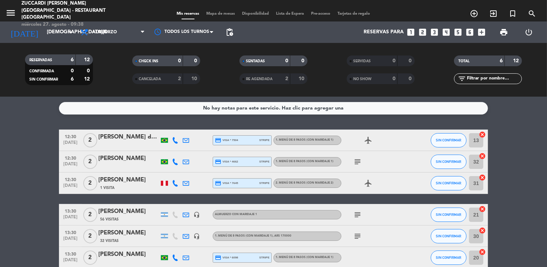
type input "[DEMOGRAPHIC_DATA][DATE]"
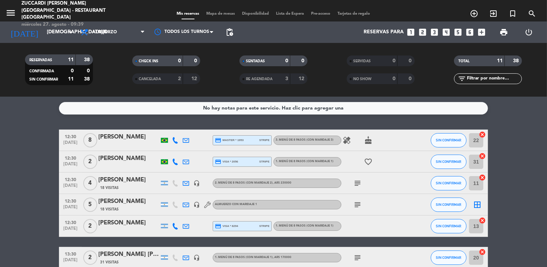
click at [16, 143] on bookings-row "12:30 [DATE] 8 [PERSON_NAME] credit_card master * 1953 stripe 3. MENÚ DE 8 PASO…" at bounding box center [273, 252] width 547 height 246
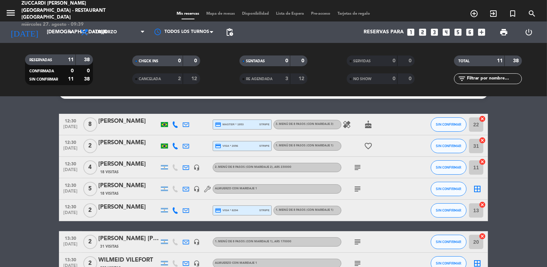
scroll to position [14, 0]
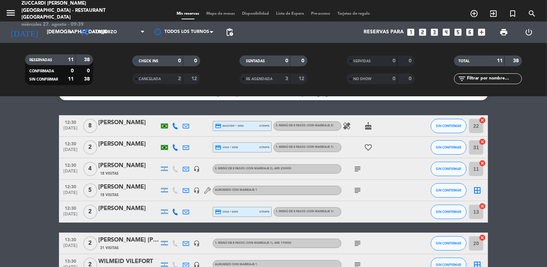
click at [424, 32] on icon "looks_two" at bounding box center [422, 32] width 9 height 9
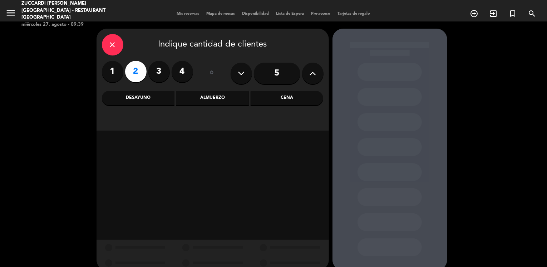
click at [205, 99] on div "Almuerzo" at bounding box center [212, 98] width 73 height 14
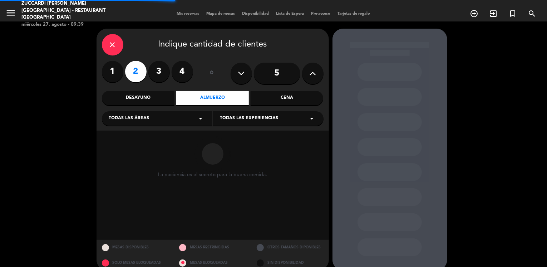
click at [189, 114] on div "Todas las áreas arrow_drop_down" at bounding box center [157, 118] width 111 height 14
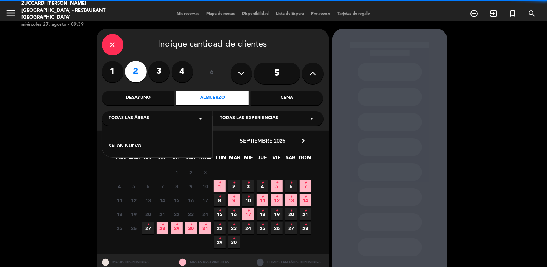
click at [133, 146] on div "SALON NUEVO" at bounding box center [157, 146] width 96 height 7
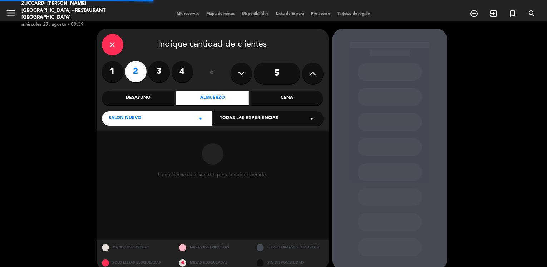
click at [242, 121] on span "Todas las experiencias" at bounding box center [249, 118] width 58 height 7
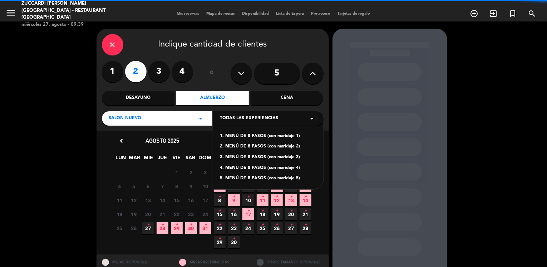
click at [258, 136] on div "1. MENÚ DE 8 PASOS (con maridaje 1)" at bounding box center [268, 136] width 96 height 7
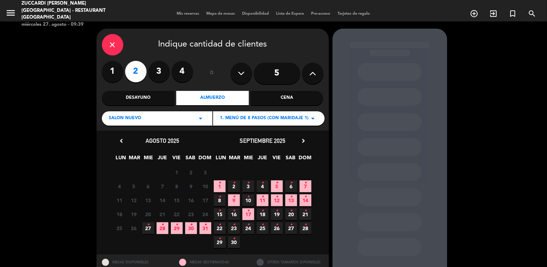
click at [265, 185] on span "4 •" at bounding box center [263, 186] width 12 height 12
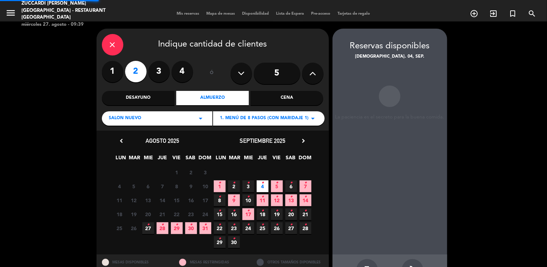
scroll to position [24, 0]
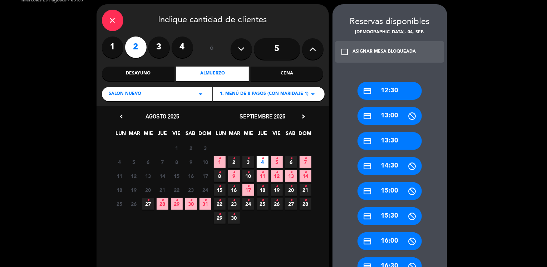
click at [396, 90] on div "credit_card 12:30" at bounding box center [390, 91] width 64 height 18
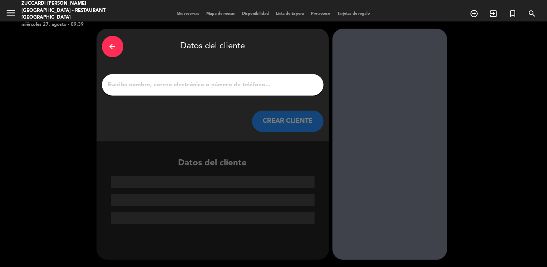
click at [238, 85] on input "1" at bounding box center [212, 85] width 211 height 10
paste input "[PERSON_NAME]"
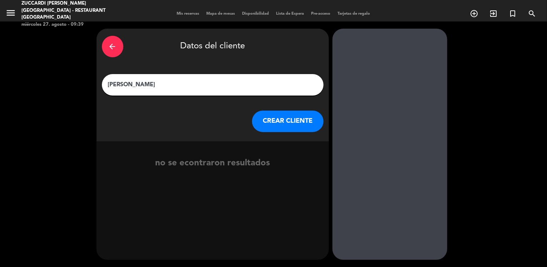
type input "[PERSON_NAME]"
click at [268, 129] on button "CREAR CLIENTE" at bounding box center [288, 121] width 72 height 21
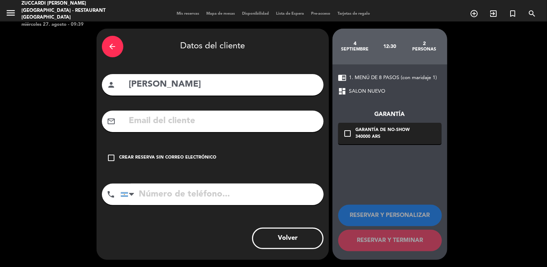
click at [142, 118] on input "text" at bounding box center [223, 121] width 190 height 15
paste input "[EMAIL_ADDRESS][DOMAIN_NAME]"
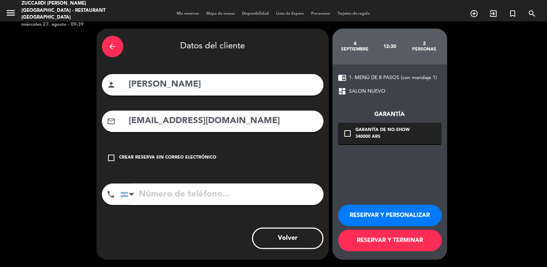
type input "[EMAIL_ADDRESS][DOMAIN_NAME]"
click at [373, 215] on button "RESERVAR Y PERSONALIZAR" at bounding box center [390, 215] width 104 height 21
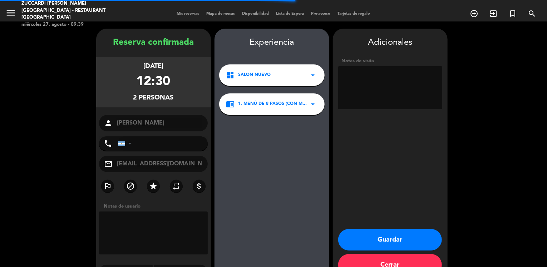
scroll to position [19, 0]
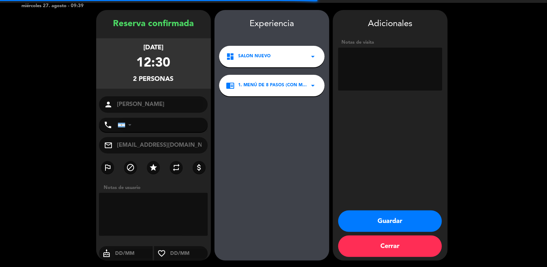
click at [367, 72] on textarea at bounding box center [390, 69] width 104 height 43
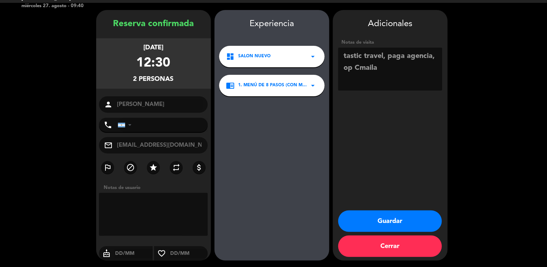
click at [360, 70] on textarea at bounding box center [390, 69] width 104 height 43
click at [384, 64] on textarea at bounding box center [390, 69] width 104 height 43
type textarea "tastic travel, paga agencia, op [GEOGRAPHIC_DATA]"
click at [359, 219] on button "Guardar" at bounding box center [390, 220] width 104 height 21
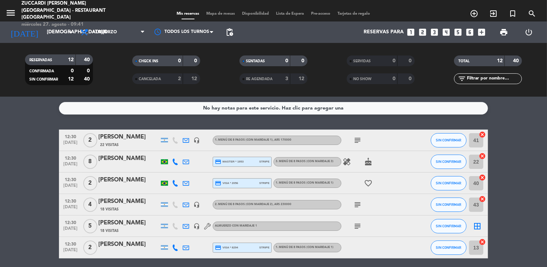
click at [29, 126] on div "No hay notas para este servicio. Haz clic para agregar una 12:30 [DATE] 2 [PERS…" at bounding box center [273, 182] width 547 height 170
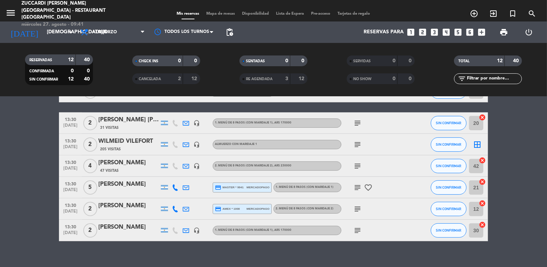
scroll to position [157, 0]
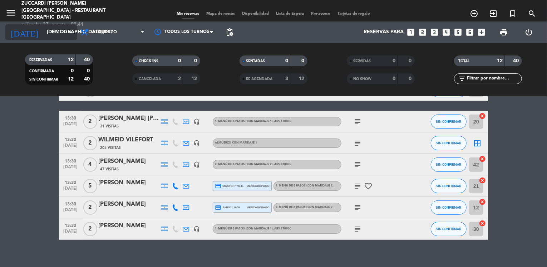
click at [63, 37] on input "[DEMOGRAPHIC_DATA][DATE]" at bounding box center [77, 32] width 68 height 13
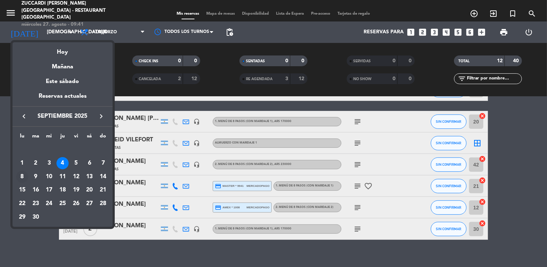
click at [23, 176] on div "8" at bounding box center [22, 177] width 12 height 12
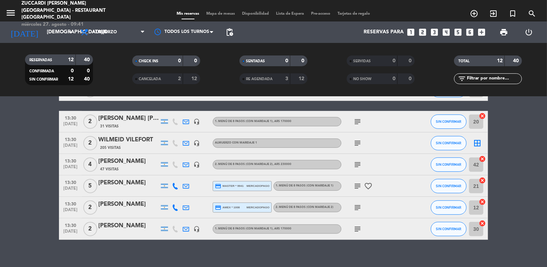
type input "[DATE]"
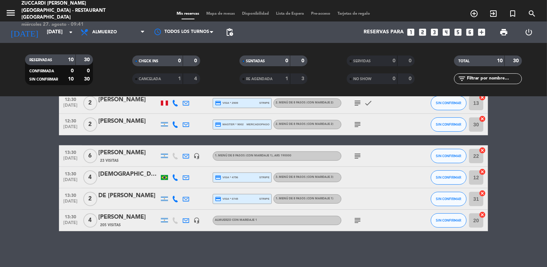
scroll to position [123, 0]
click at [424, 32] on icon "looks_two" at bounding box center [422, 32] width 9 height 9
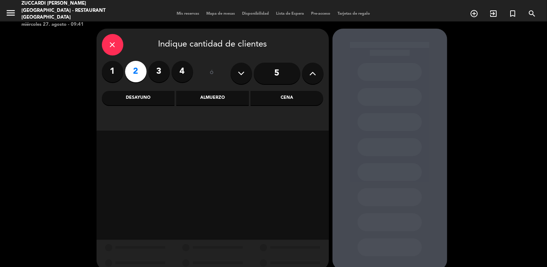
click at [190, 101] on div "Almuerzo" at bounding box center [212, 98] width 73 height 14
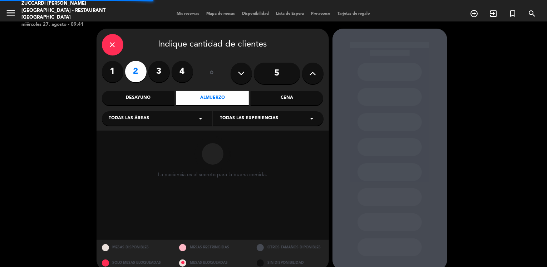
click at [172, 119] on div "Todas las áreas arrow_drop_down" at bounding box center [157, 118] width 111 height 14
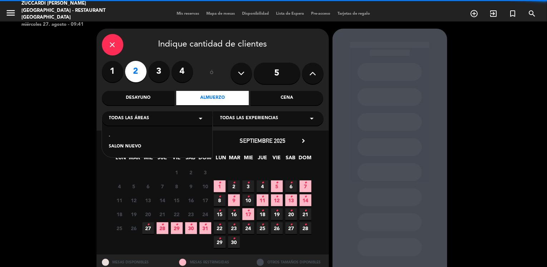
click at [125, 148] on div "SALON NUEVO" at bounding box center [157, 146] width 96 height 7
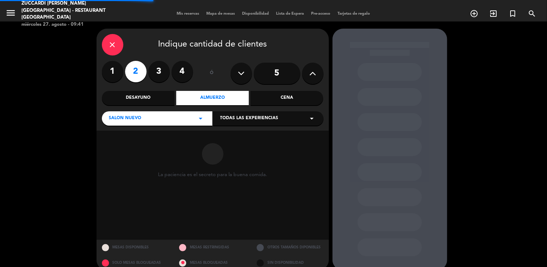
click at [234, 117] on span "Todas las experiencias" at bounding box center [249, 118] width 58 height 7
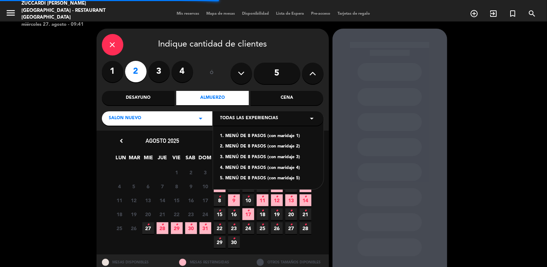
click at [244, 135] on div "1. MENÚ DE 8 PASOS (con maridaje 1)" at bounding box center [268, 136] width 96 height 7
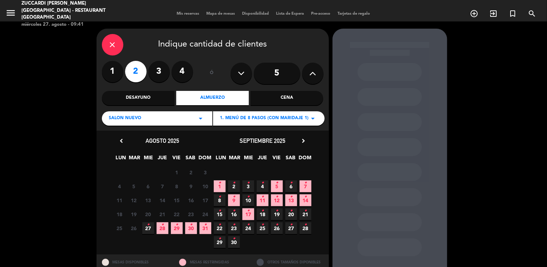
click at [219, 201] on icon "•" at bounding box center [220, 196] width 3 height 11
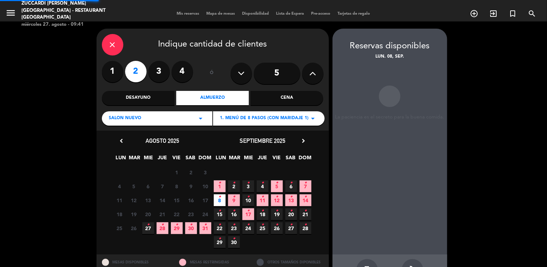
scroll to position [24, 0]
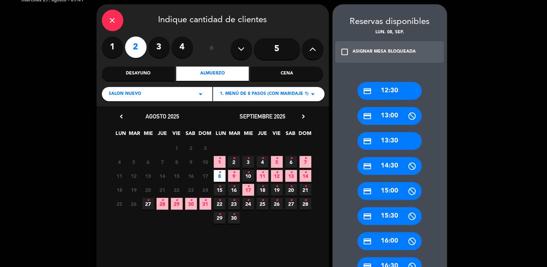
click at [384, 88] on div "credit_card 12:30" at bounding box center [390, 91] width 64 height 18
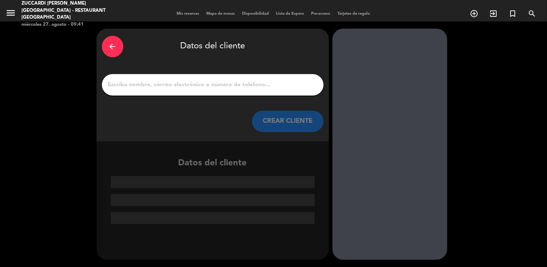
scroll to position [0, 0]
click at [175, 83] on input "1" at bounding box center [212, 85] width 211 height 10
paste input "[PERSON_NAME]"
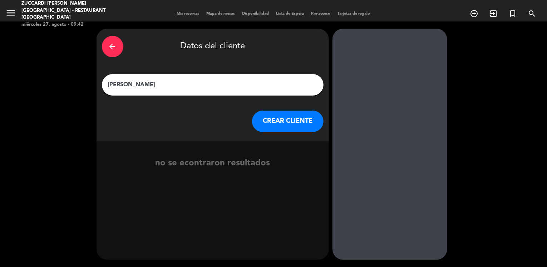
type input "[PERSON_NAME]"
click at [264, 119] on button "CREAR CLIENTE" at bounding box center [288, 121] width 72 height 21
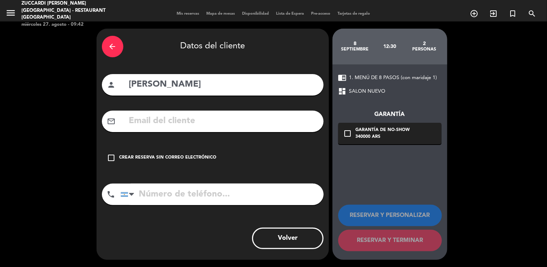
click at [145, 119] on input "text" at bounding box center [223, 121] width 190 height 15
paste input "[EMAIL_ADDRESS][DOMAIN_NAME]"
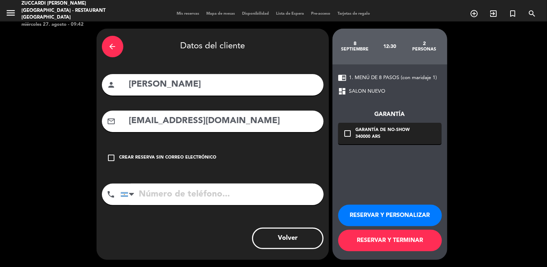
type input "[EMAIL_ADDRESS][DOMAIN_NAME]"
click at [376, 216] on button "RESERVAR Y PERSONALIZAR" at bounding box center [390, 215] width 104 height 21
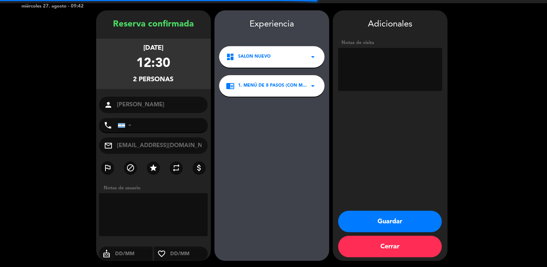
scroll to position [19, 0]
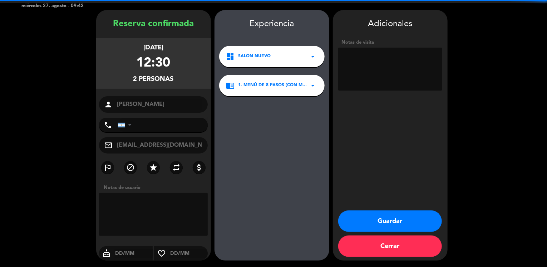
click at [371, 60] on textarea at bounding box center [390, 69] width 104 height 43
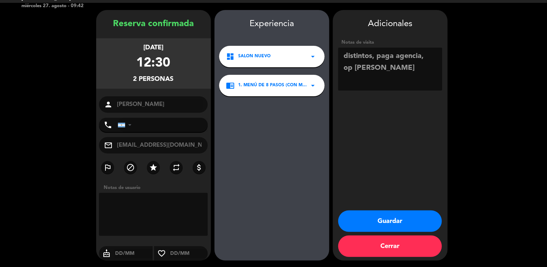
type textarea "distintos, paga agencia, op [PERSON_NAME]"
click at [382, 220] on button "Guardar" at bounding box center [390, 220] width 104 height 21
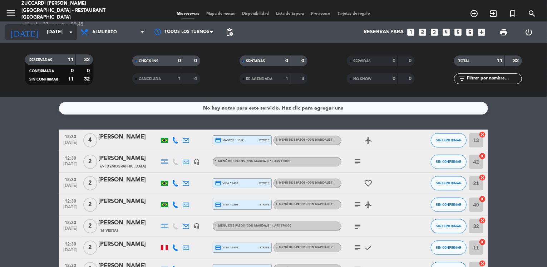
click at [68, 32] on icon "arrow_drop_down" at bounding box center [71, 32] width 9 height 9
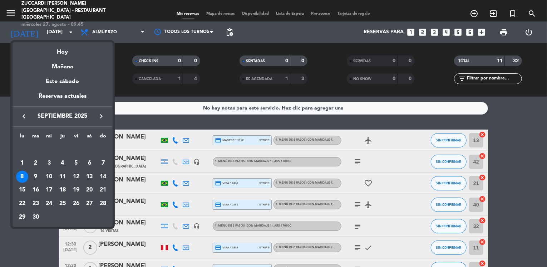
click at [34, 202] on div "23" at bounding box center [36, 203] width 12 height 12
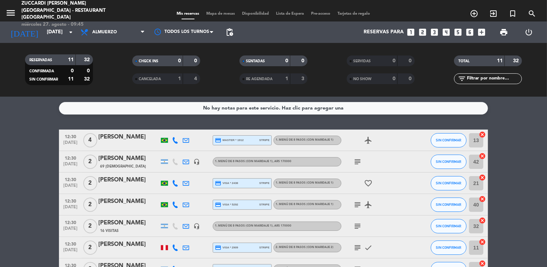
type input "[DATE]"
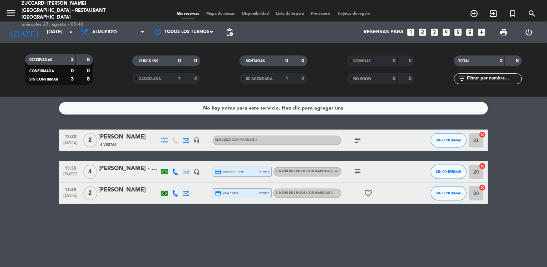
click at [422, 34] on icon "looks_two" at bounding box center [422, 32] width 9 height 9
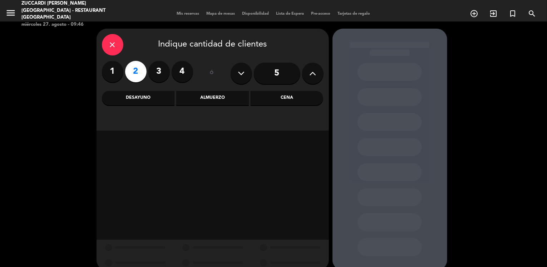
click at [202, 102] on div "Almuerzo" at bounding box center [212, 98] width 73 height 14
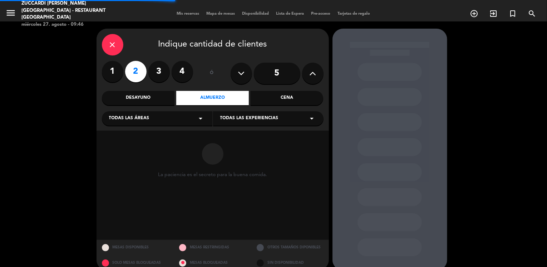
click at [183, 118] on div "Todas las áreas arrow_drop_down" at bounding box center [157, 118] width 111 height 14
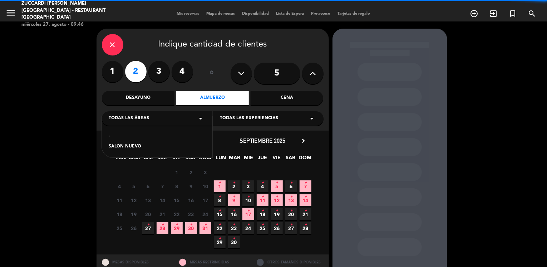
click at [131, 148] on div "SALON NUEVO" at bounding box center [157, 146] width 96 height 7
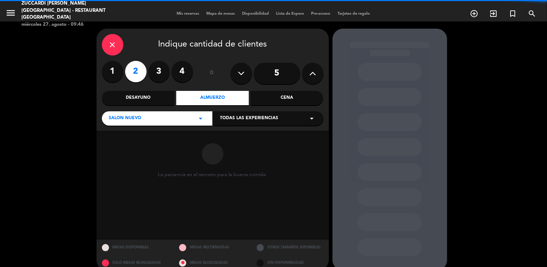
click at [235, 121] on span "Todas las experiencias" at bounding box center [249, 118] width 58 height 7
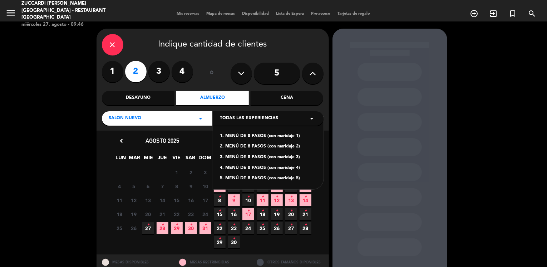
click at [249, 136] on div "1. MENÚ DE 8 PASOS (con maridaje 1)" at bounding box center [268, 136] width 96 height 7
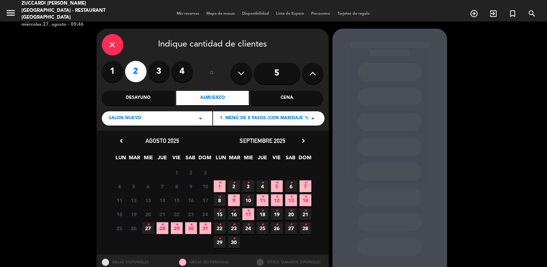
click at [235, 226] on icon "•" at bounding box center [234, 224] width 3 height 11
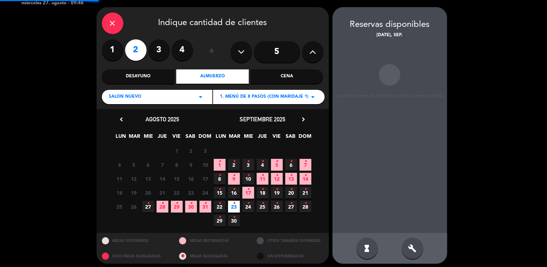
scroll to position [24, 0]
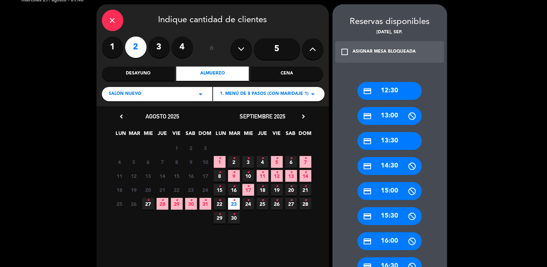
click at [392, 137] on div "credit_card 13:30" at bounding box center [390, 141] width 64 height 18
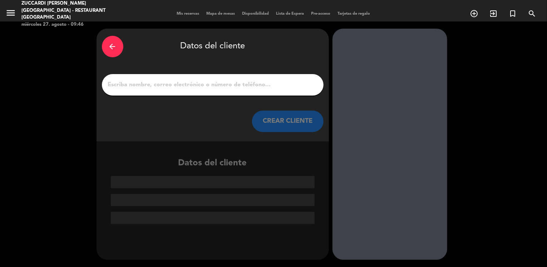
click at [217, 82] on input "1" at bounding box center [212, 85] width 211 height 10
paste input "[PERSON_NAME]"
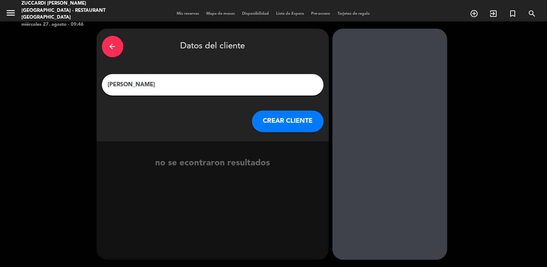
type input "[PERSON_NAME]"
click at [266, 123] on button "CREAR CLIENTE" at bounding box center [288, 121] width 72 height 21
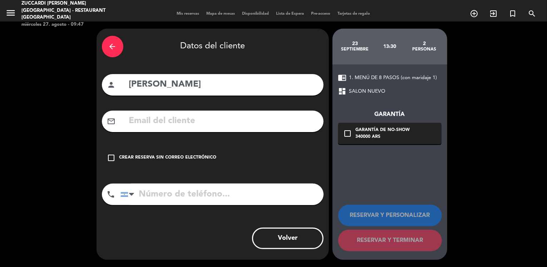
click at [177, 125] on input "text" at bounding box center [223, 121] width 190 height 15
paste input "[PERSON_NAME][EMAIL_ADDRESS][PERSON_NAME][DOMAIN_NAME]"
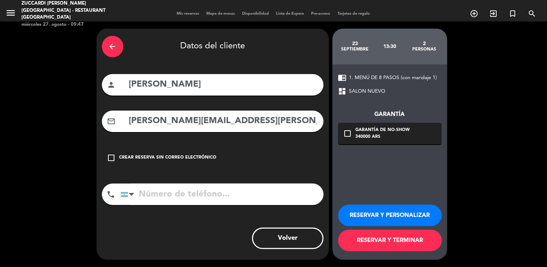
type input "[PERSON_NAME][EMAIL_ADDRESS][PERSON_NAME][DOMAIN_NAME]"
click at [346, 135] on icon "check_box_outline_blank" at bounding box center [348, 133] width 9 height 9
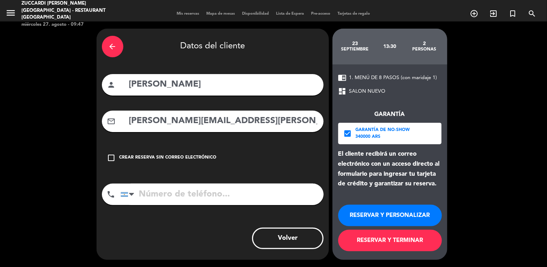
click at [166, 194] on input "tel" at bounding box center [222, 193] width 203 height 21
paste input "[PHONE_NUMBER]"
type input "[PHONE_NUMBER]"
click at [202, 224] on div "arrow_back Datos del cliente person [PERSON_NAME] mail_outline [PERSON_NAME][EM…" at bounding box center [213, 144] width 233 height 231
click at [359, 216] on button "RESERVAR Y PERSONALIZAR" at bounding box center [390, 215] width 104 height 21
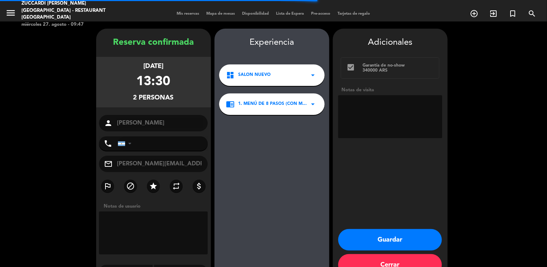
type input "[PHONE_NUMBER]"
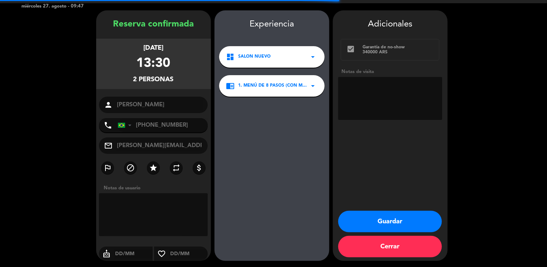
scroll to position [19, 0]
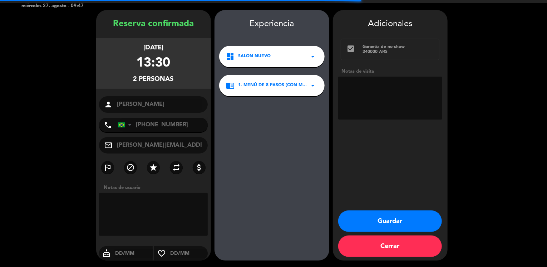
click at [366, 92] on textarea at bounding box center [390, 98] width 104 height 43
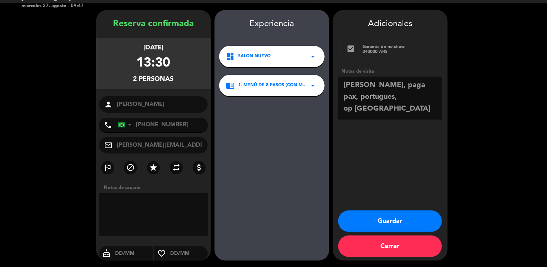
type textarea "[PERSON_NAME], paga pax, portugues, op [GEOGRAPHIC_DATA]"
click at [364, 219] on button "Guardar" at bounding box center [390, 220] width 104 height 21
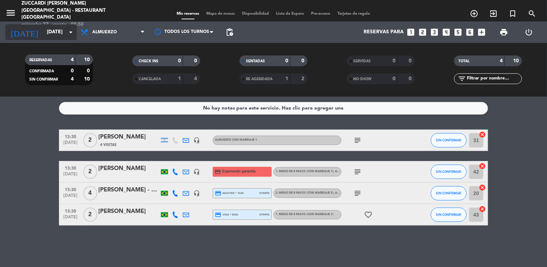
click at [47, 32] on input "[DATE]" at bounding box center [77, 32] width 68 height 13
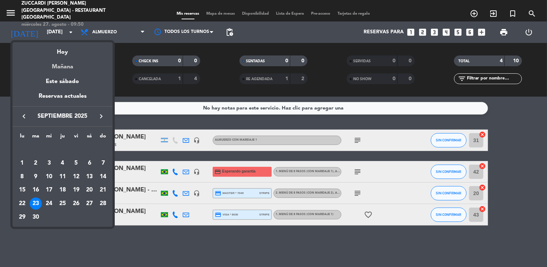
click at [70, 66] on div "Mañana" at bounding box center [63, 64] width 100 height 15
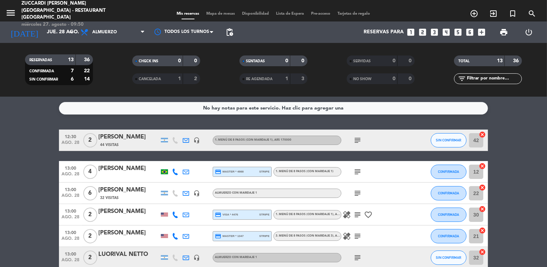
click at [58, 33] on input "jue. 28 ago." at bounding box center [77, 32] width 68 height 13
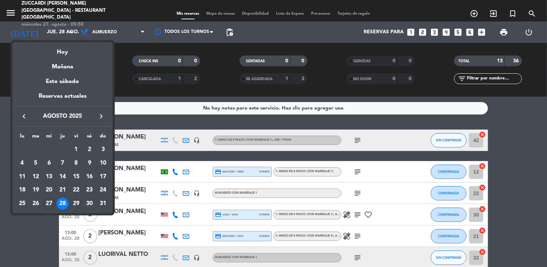
click at [74, 204] on div "29" at bounding box center [76, 203] width 12 height 12
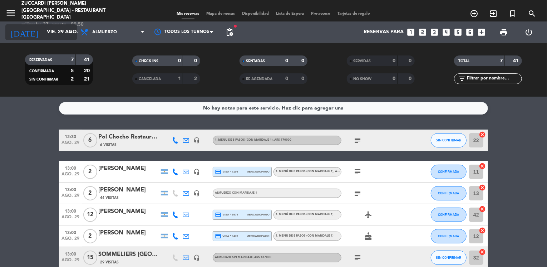
click at [43, 28] on input "vie. 29 ago." at bounding box center [77, 32] width 68 height 13
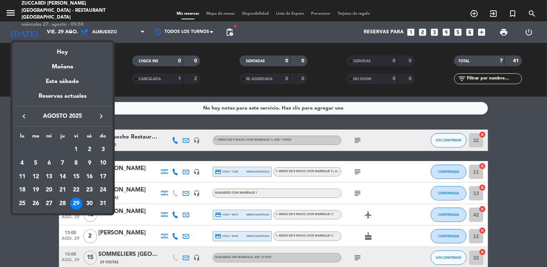
click at [88, 204] on div "30" at bounding box center [89, 203] width 12 height 12
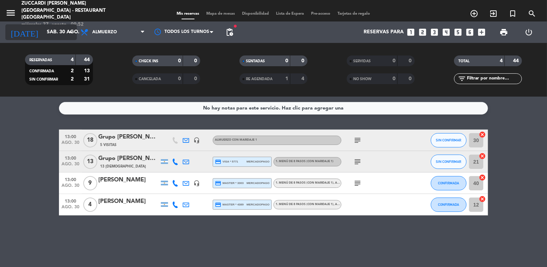
click at [44, 35] on input "sáb. 30 ago." at bounding box center [77, 32] width 68 height 13
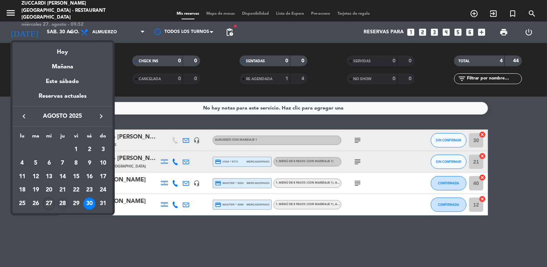
click at [62, 200] on div "28" at bounding box center [63, 203] width 12 height 12
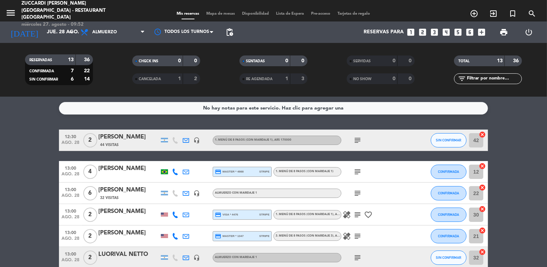
click at [20, 8] on span "menu" at bounding box center [13, 14] width 16 height 17
click at [13, 9] on icon "menu" at bounding box center [10, 13] width 11 height 11
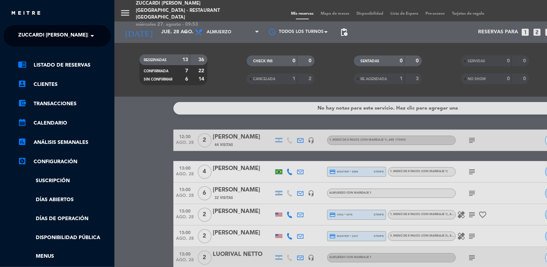
click at [45, 27] on ng-select "× Zuccardi [PERSON_NAME][GEOGRAPHIC_DATA] - Restaurant [GEOGRAPHIC_DATA] ×" at bounding box center [57, 35] width 107 height 21
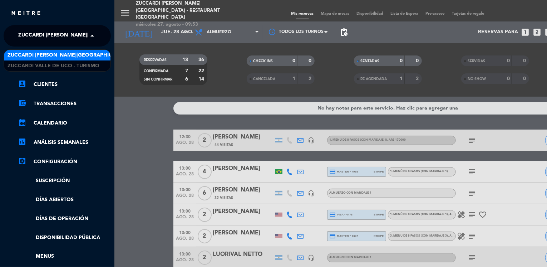
click at [79, 39] on span "Zuccardi [PERSON_NAME][GEOGRAPHIC_DATA] - Restaurant [GEOGRAPHIC_DATA]" at bounding box center [124, 35] width 213 height 15
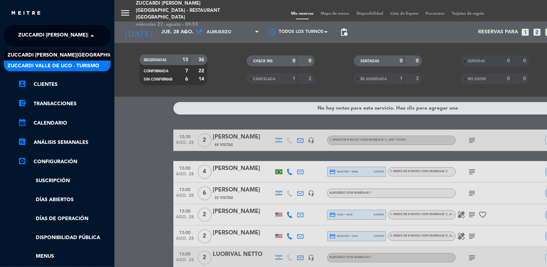
click at [84, 63] on span "Zuccardi Valle de Uco - Turismo" at bounding box center [54, 66] width 92 height 8
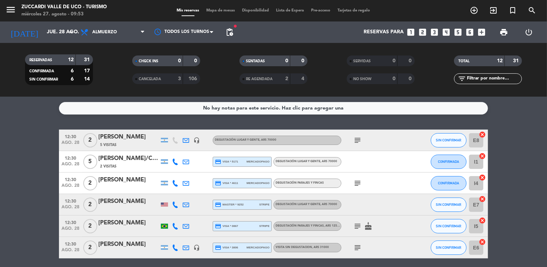
click at [27, 147] on bookings-row "12:30 [DATE] 2 [PERSON_NAME] 5 Visitas headset_mic Degustación Lugar y Gente , …" at bounding box center [273, 263] width 547 height 268
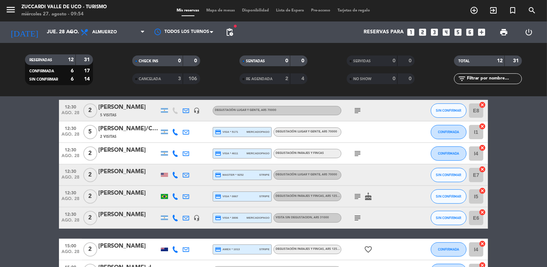
scroll to position [29, 0]
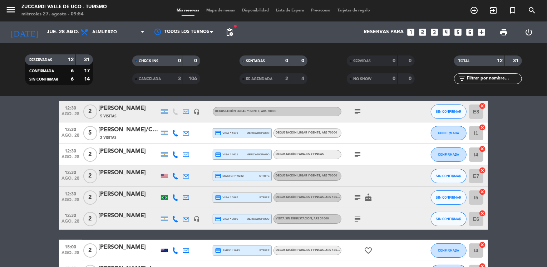
click at [355, 219] on icon "subject" at bounding box center [357, 219] width 9 height 9
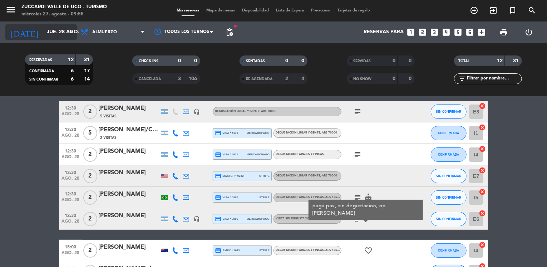
click at [53, 34] on input "jue. 28 ago." at bounding box center [77, 32] width 68 height 13
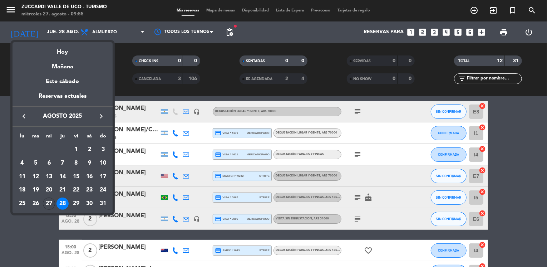
click at [102, 117] on icon "keyboard_arrow_right" at bounding box center [101, 116] width 9 height 9
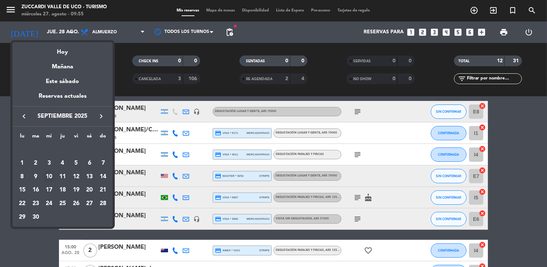
click at [47, 176] on div "10" at bounding box center [49, 177] width 12 height 12
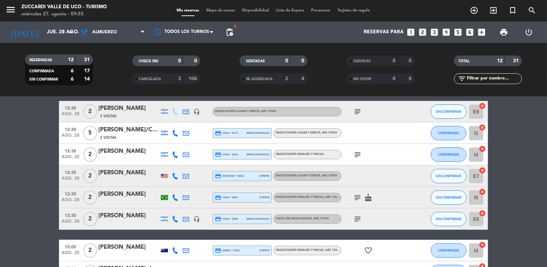
type input "[DATE]"
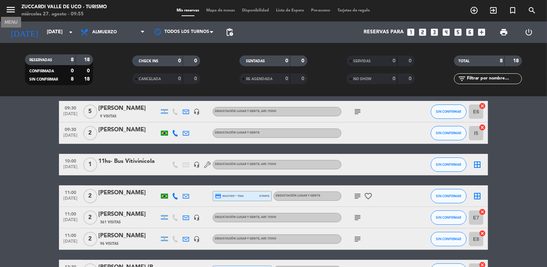
click at [10, 8] on icon "menu" at bounding box center [10, 9] width 11 height 11
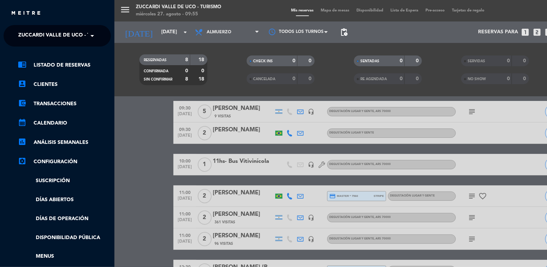
click at [63, 39] on span "Zuccardi Valle de Uco - Turismo" at bounding box center [64, 35] width 92 height 15
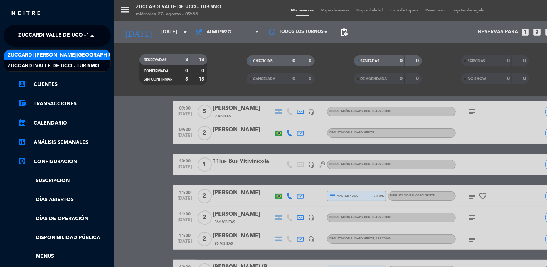
click at [103, 56] on span "Zuccardi [PERSON_NAME][GEOGRAPHIC_DATA] - Restaurant [GEOGRAPHIC_DATA]" at bounding box center [114, 55] width 213 height 8
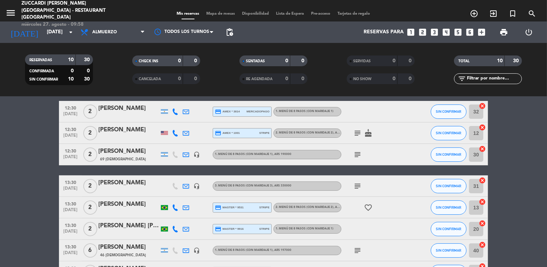
click at [458, 33] on icon "looks_5" at bounding box center [458, 32] width 9 height 9
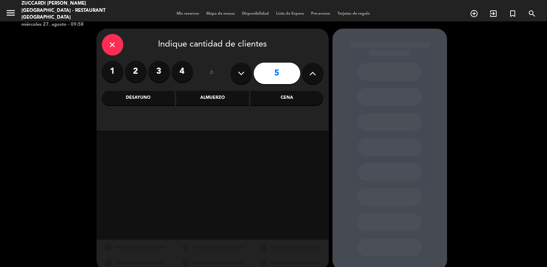
click at [193, 103] on div "Almuerzo" at bounding box center [212, 98] width 73 height 14
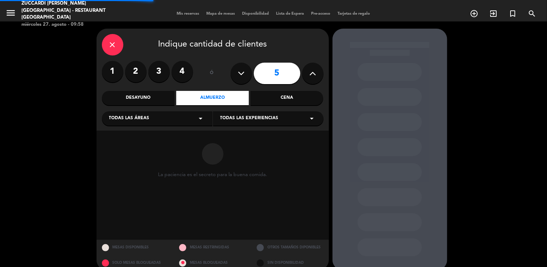
click at [162, 125] on div "Todas las áreas arrow_drop_down" at bounding box center [157, 118] width 111 height 14
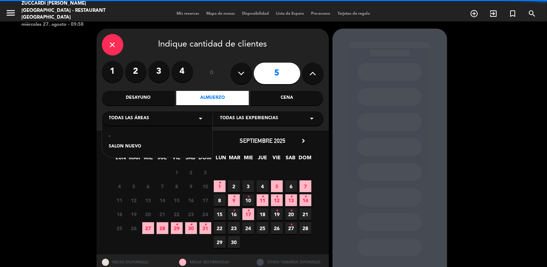
click at [140, 146] on div "SALON NUEVO" at bounding box center [157, 146] width 96 height 7
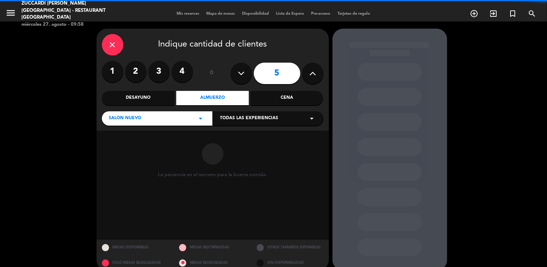
click at [233, 121] on span "Todas las experiencias" at bounding box center [249, 118] width 58 height 7
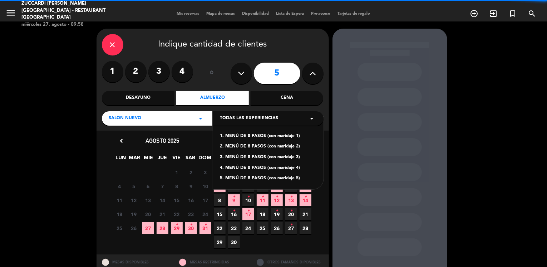
click at [251, 148] on div "2. MENÚ DE 8 PASOS (con maridaje 2)" at bounding box center [268, 146] width 96 height 7
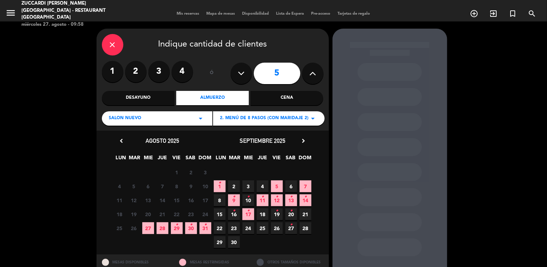
click at [250, 200] on span "10 •" at bounding box center [249, 200] width 12 height 12
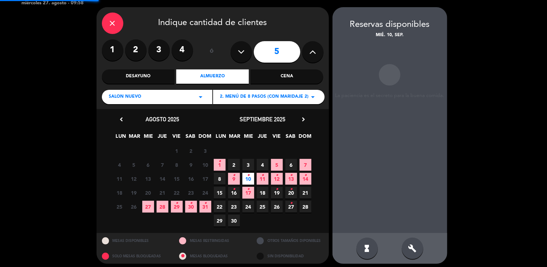
scroll to position [24, 0]
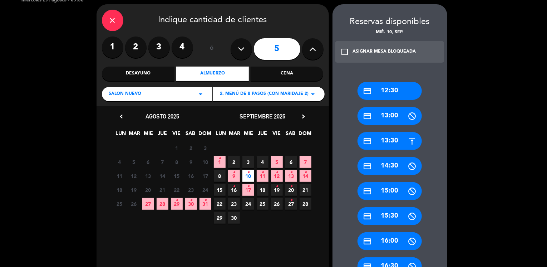
click at [377, 141] on div "credit_card 13:30" at bounding box center [390, 141] width 64 height 18
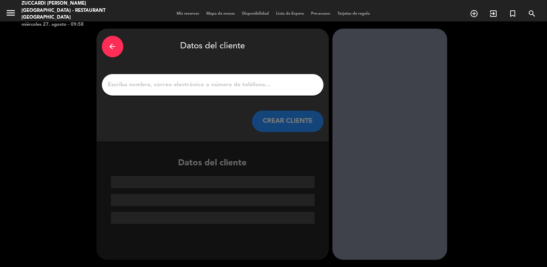
scroll to position [0, 0]
click at [238, 86] on input "1" at bounding box center [212, 85] width 211 height 10
paste input "CESARFER - IMPORTADOR SANTA [PERSON_NAME] [GEOGRAPHIC_DATA]"
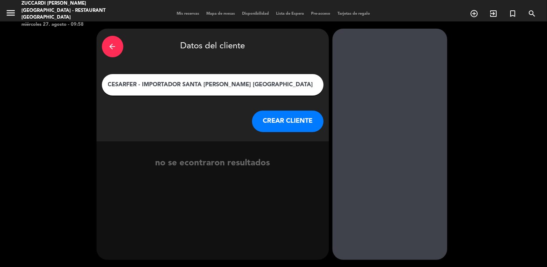
type input "CESARFER - IMPORTADOR SANTA [PERSON_NAME] [GEOGRAPHIC_DATA]"
click at [261, 121] on button "CREAR CLIENTE" at bounding box center [288, 121] width 72 height 21
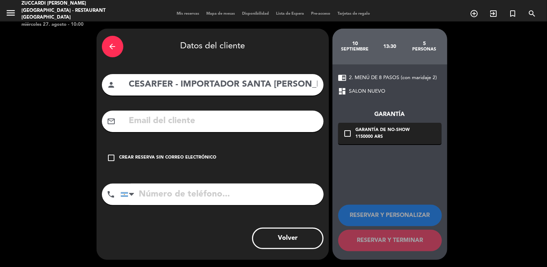
click at [174, 121] on input "text" at bounding box center [223, 121] width 190 height 15
paste input "[EMAIL_ADDRESS][DOMAIN_NAME]"
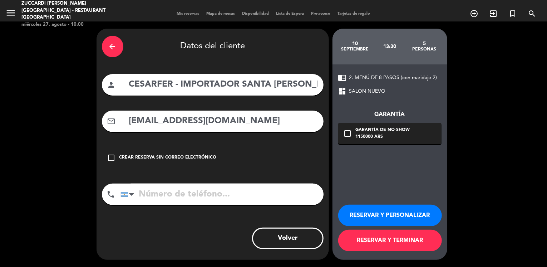
type input "[EMAIL_ADDRESS][DOMAIN_NAME]"
click at [398, 214] on button "RESERVAR Y PERSONALIZAR" at bounding box center [390, 215] width 104 height 21
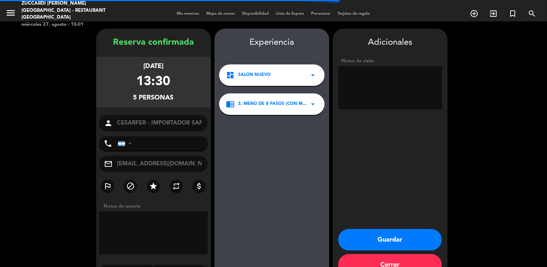
scroll to position [19, 0]
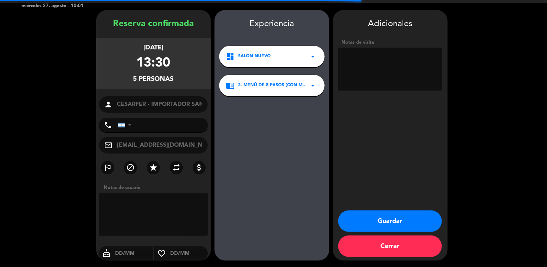
click at [378, 80] on textarea at bounding box center [390, 69] width 104 height 43
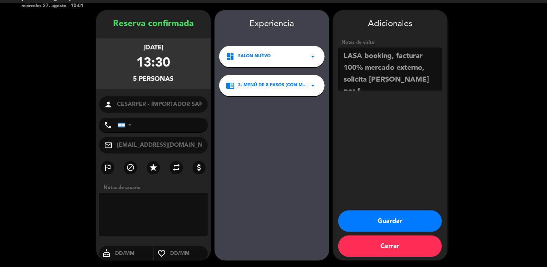
scroll to position [5, 0]
paste textarea "SOLO VAMOS A HACER VISITA Y ALMUEZO"
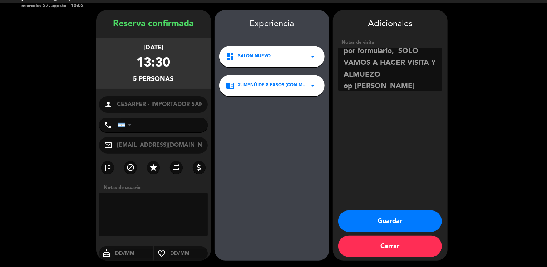
type textarea "LASA booking, facturar 100% mercado externo, solicita [PERSON_NAME] por formula…"
click at [374, 224] on button "Guardar" at bounding box center [390, 220] width 104 height 21
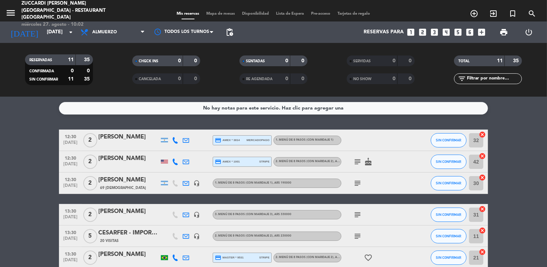
click at [26, 159] on bookings-row "12:30 [DATE] 2 [PERSON_NAME] credit_card amex * 3814 mercadopago 1. MENÚ DE 8 P…" at bounding box center [273, 252] width 547 height 246
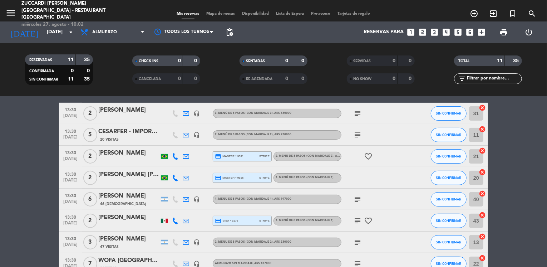
scroll to position [100, 0]
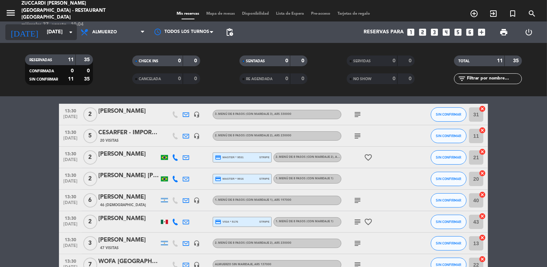
click at [50, 34] on input "[DATE]" at bounding box center [77, 32] width 68 height 13
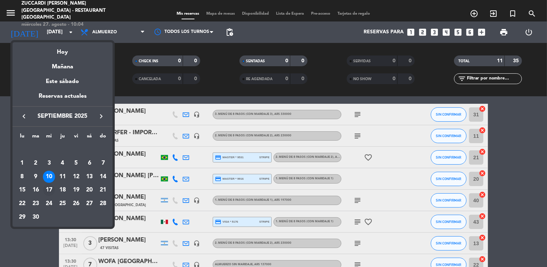
click at [49, 189] on div "17" at bounding box center [49, 190] width 12 height 12
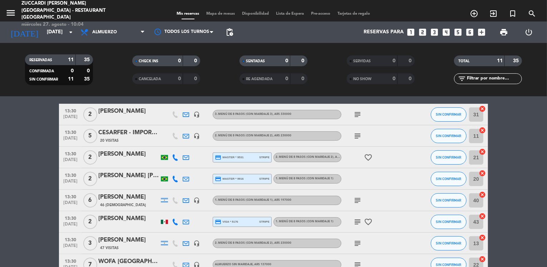
type input "[DATE]"
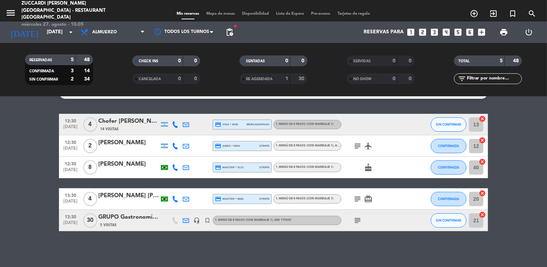
scroll to position [15, 0]
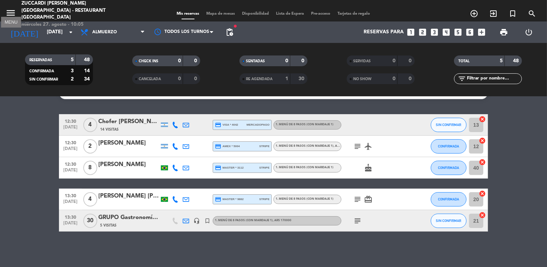
click at [14, 11] on icon "menu" at bounding box center [10, 13] width 11 height 11
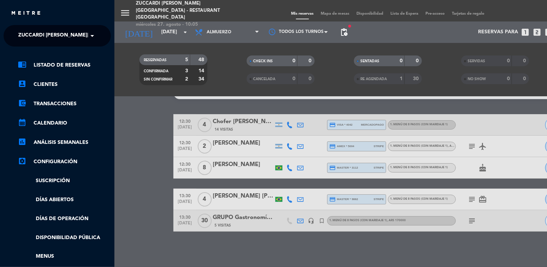
click at [41, 29] on span "Zuccardi [PERSON_NAME][GEOGRAPHIC_DATA] - Restaurant [GEOGRAPHIC_DATA]" at bounding box center [124, 35] width 213 height 15
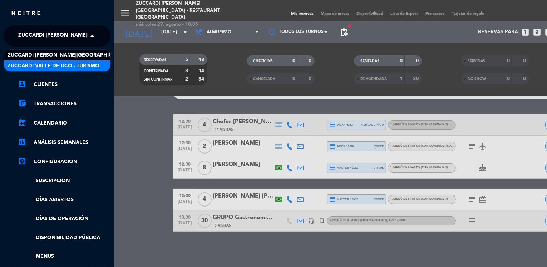
click at [80, 64] on span "Zuccardi Valle de Uco - Turismo" at bounding box center [54, 66] width 92 height 8
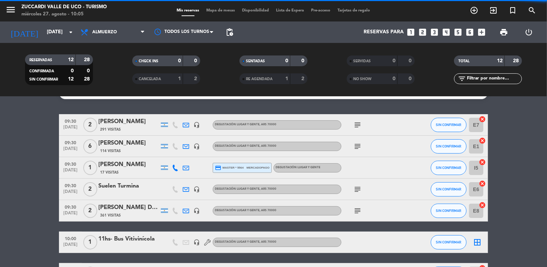
scroll to position [100, 0]
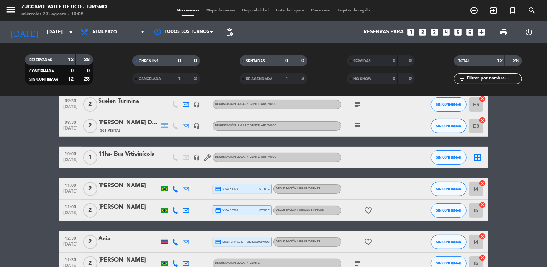
click at [31, 163] on bookings-row "09:30 [DATE] 2 [PERSON_NAME] 291 Visitas headset_mic Degustación Lugar y Gente …" at bounding box center [273, 178] width 547 height 298
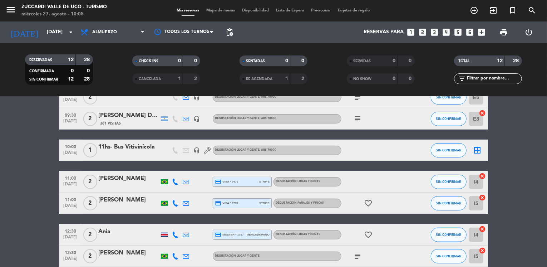
scroll to position [114, 0]
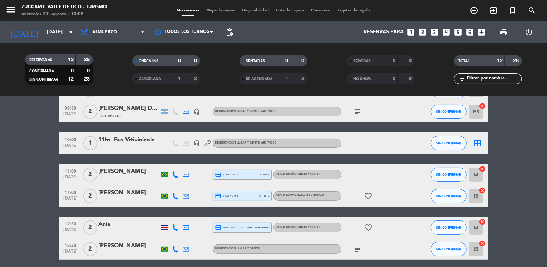
click at [424, 30] on icon "looks_two" at bounding box center [422, 32] width 9 height 9
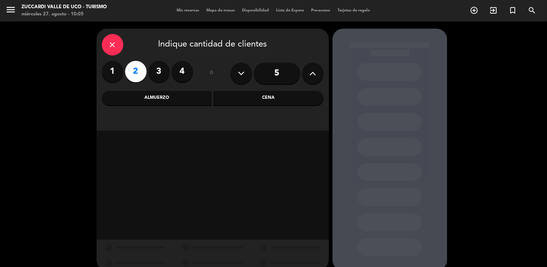
click at [191, 98] on div "Almuerzo" at bounding box center [157, 98] width 110 height 14
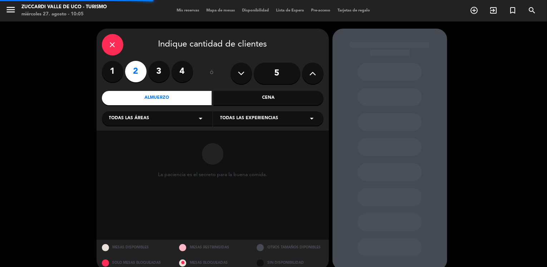
click at [149, 115] on div "Todas las áreas arrow_drop_down" at bounding box center [157, 118] width 111 height 14
click at [134, 135] on div "VISITAS ESPANOL" at bounding box center [157, 136] width 96 height 7
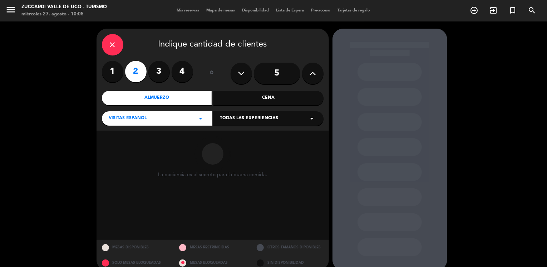
click at [224, 125] on div "Todas las experiencias arrow_drop_down" at bounding box center [268, 118] width 111 height 14
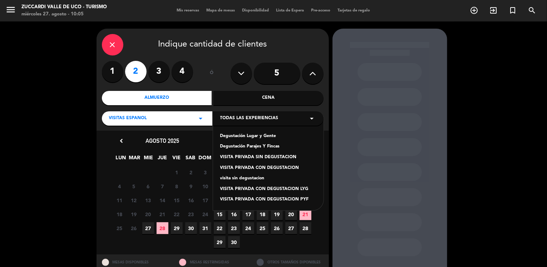
click at [236, 136] on div "Degustación Lugar y Gente" at bounding box center [268, 136] width 96 height 7
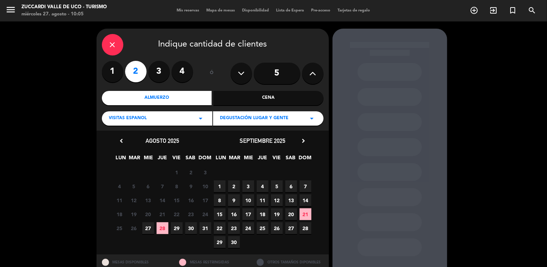
click at [251, 216] on span "17" at bounding box center [249, 214] width 12 height 12
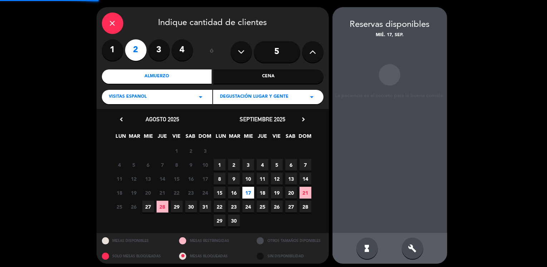
scroll to position [24, 0]
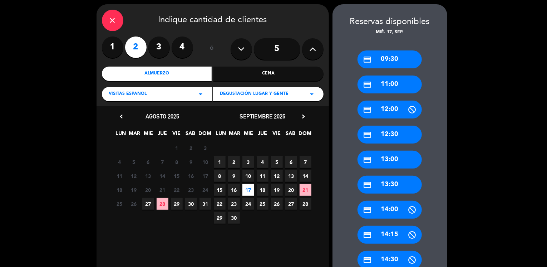
click at [392, 88] on div "credit_card 11:00" at bounding box center [390, 84] width 64 height 18
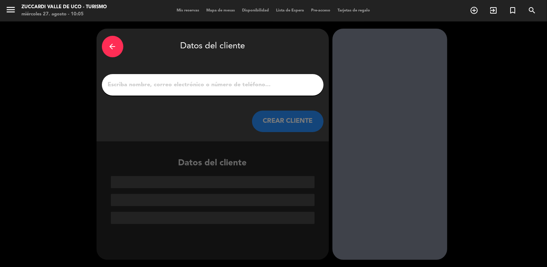
click at [209, 81] on input "1" at bounding box center [212, 85] width 211 height 10
paste input "PRI [PERSON_NAME]"
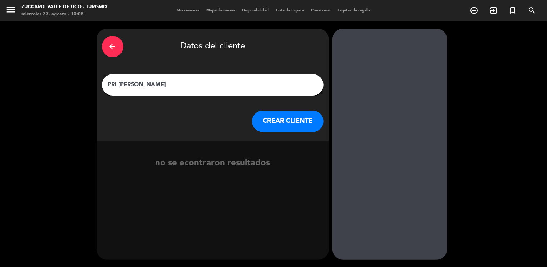
type input "PRI [PERSON_NAME]"
click at [263, 121] on button "CREAR CLIENTE" at bounding box center [288, 121] width 72 height 21
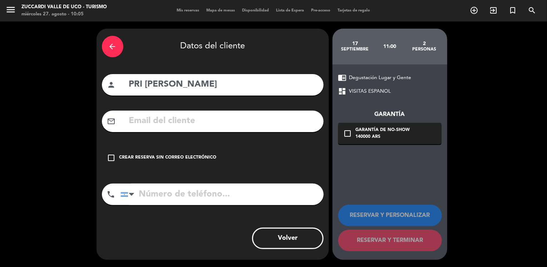
click at [140, 123] on input "text" at bounding box center [223, 121] width 190 height 15
paste input "[EMAIL_ADDRESS][DOMAIN_NAME]"
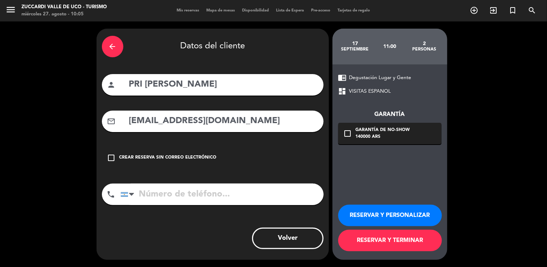
type input "[EMAIL_ADDRESS][DOMAIN_NAME]"
click at [380, 215] on button "RESERVAR Y PERSONALIZAR" at bounding box center [390, 215] width 104 height 21
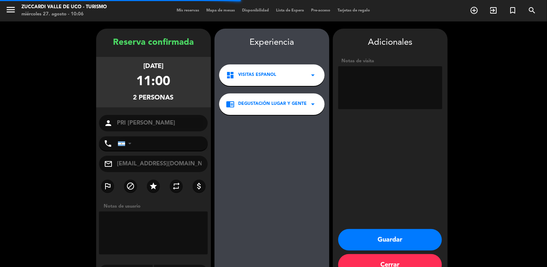
scroll to position [19, 0]
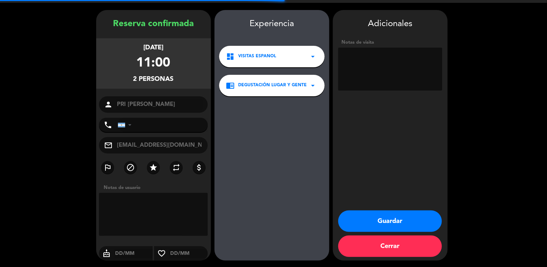
click at [368, 62] on textarea at bounding box center [390, 69] width 104 height 43
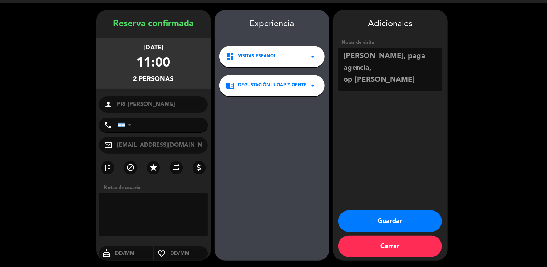
type textarea "[PERSON_NAME], paga agencia, op [PERSON_NAME]"
click at [358, 216] on button "Guardar" at bounding box center [390, 220] width 104 height 21
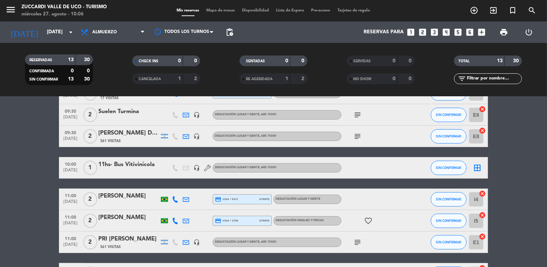
scroll to position [100, 0]
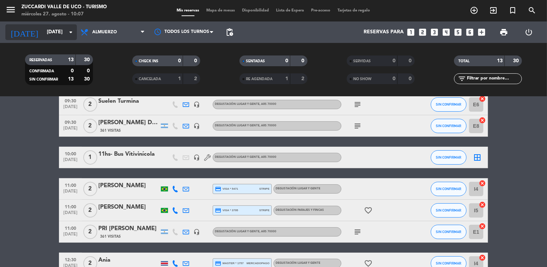
click at [46, 28] on input "[DATE]" at bounding box center [77, 32] width 68 height 13
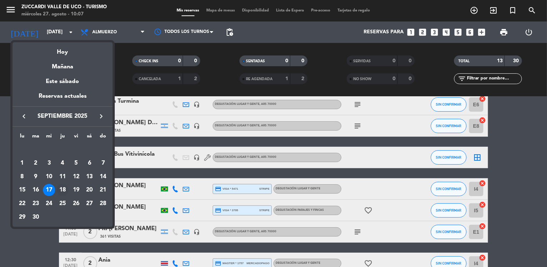
click at [61, 189] on div "18" at bounding box center [63, 190] width 12 height 12
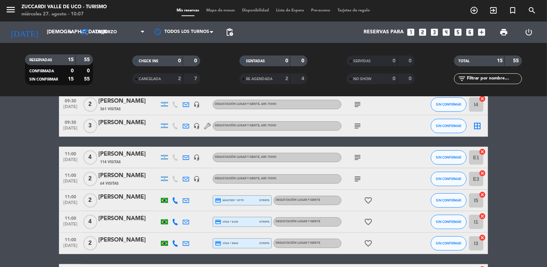
click at [24, 159] on bookings-row "09:30 [DATE] 2 [PERSON_NAME] 52 Visitas headset_mic credit_card master * 2815 s…" at bounding box center [273, 205] width 547 height 352
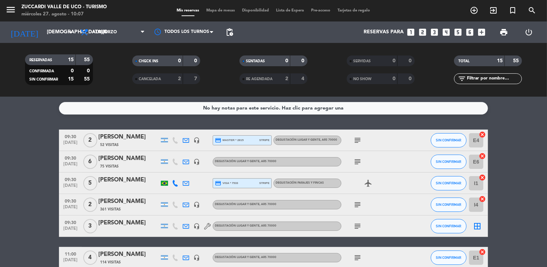
scroll to position [14, 0]
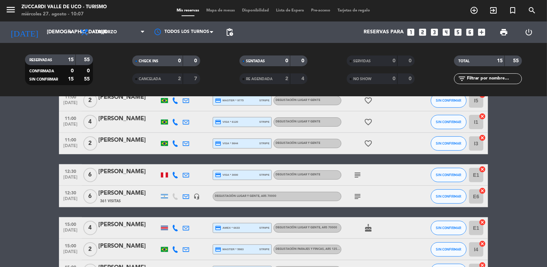
scroll to position [229, 0]
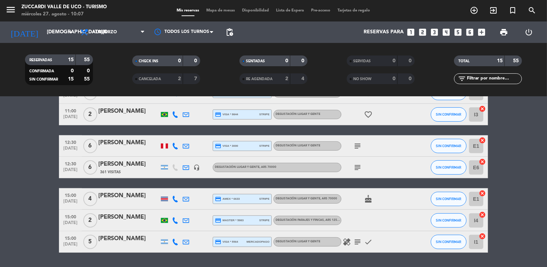
click at [23, 166] on bookings-row "09:30 [DATE] 2 [PERSON_NAME] 52 Visitas headset_mic credit_card master * 2815 s…" at bounding box center [273, 77] width 547 height 352
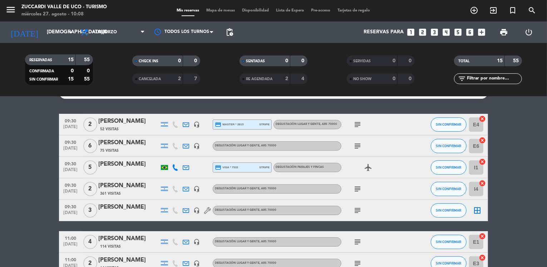
scroll to position [0, 0]
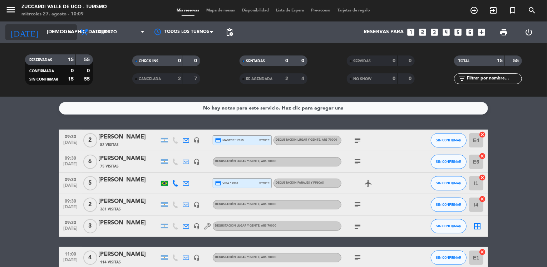
click at [60, 36] on input "[DEMOGRAPHIC_DATA][DATE]" at bounding box center [77, 32] width 68 height 13
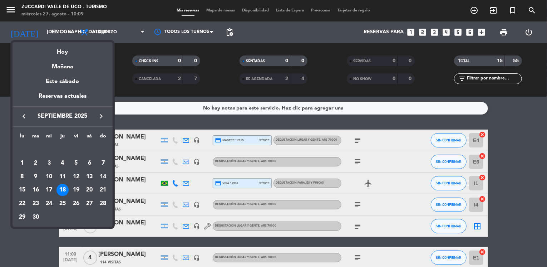
click at [99, 117] on icon "keyboard_arrow_right" at bounding box center [101, 116] width 9 height 9
click at [101, 177] on div "12" at bounding box center [103, 177] width 12 height 12
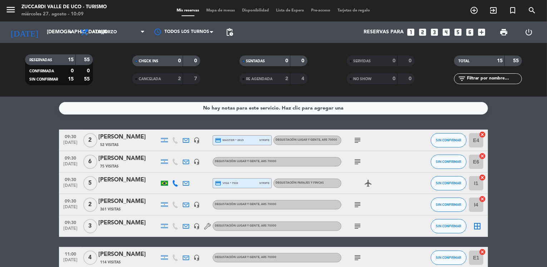
type input "[DATE]"
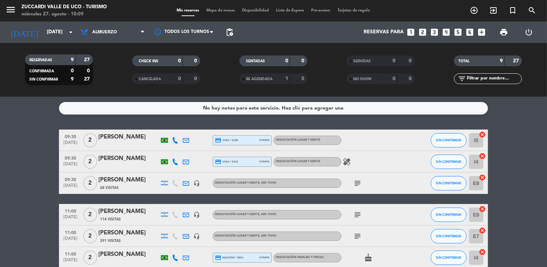
click at [36, 168] on bookings-row "09:30 [DATE] 2 [PERSON_NAME] credit_card visa * 6180 stripe Degustación Lugar y…" at bounding box center [273, 235] width 547 height 213
click at [446, 34] on icon "looks_4" at bounding box center [446, 32] width 9 height 9
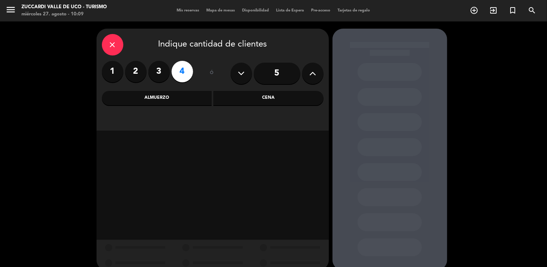
click at [199, 99] on div "Almuerzo" at bounding box center [157, 98] width 110 height 14
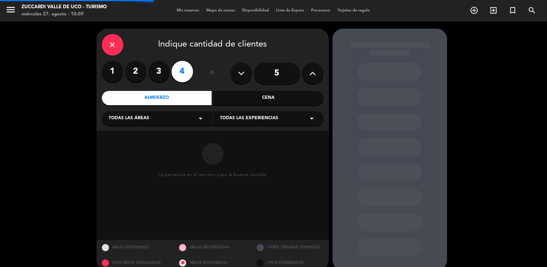
click at [135, 120] on span "Todas las áreas" at bounding box center [129, 118] width 40 height 7
click at [122, 134] on div "VISITAS ESPANOL" at bounding box center [157, 136] width 96 height 7
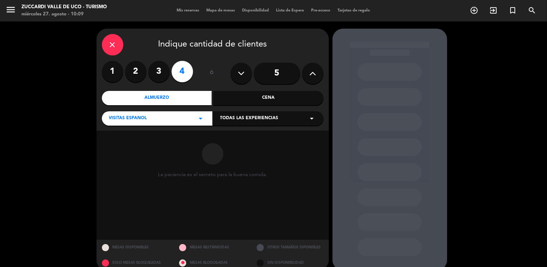
click at [226, 118] on span "Todas las experiencias" at bounding box center [249, 118] width 58 height 7
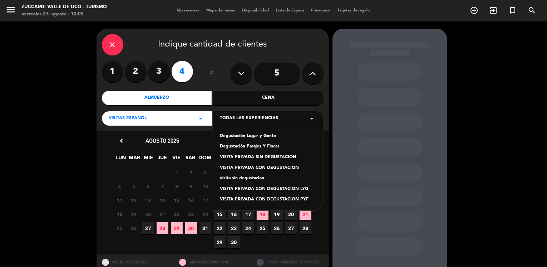
click at [248, 135] on div "Degustación Lugar y Gente" at bounding box center [268, 136] width 96 height 7
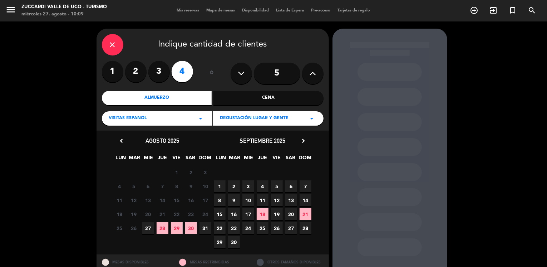
click at [304, 143] on icon "chevron_right" at bounding box center [304, 141] width 8 height 8
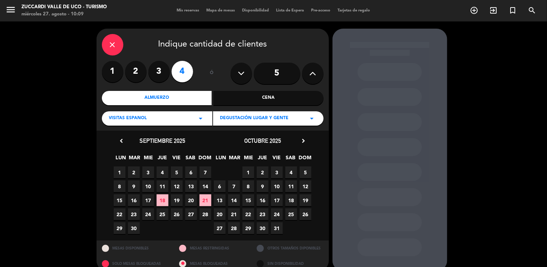
click at [308, 186] on span "12" at bounding box center [306, 186] width 12 height 12
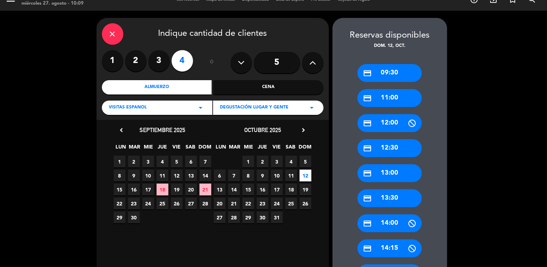
click at [386, 77] on div "credit_card 09:30" at bounding box center [390, 73] width 64 height 18
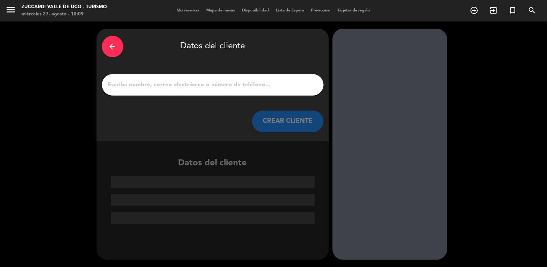
scroll to position [0, 0]
click at [224, 82] on input "1" at bounding box center [212, 85] width 211 height 10
paste input "[PERSON_NAME]"
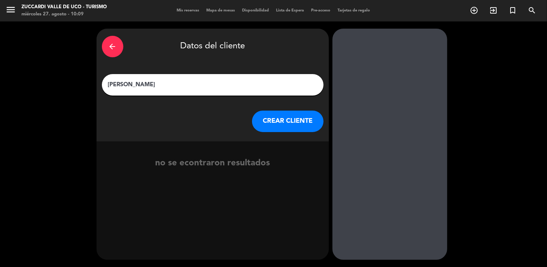
type input "[PERSON_NAME]"
click at [266, 123] on button "CREAR CLIENTE" at bounding box center [288, 121] width 72 height 21
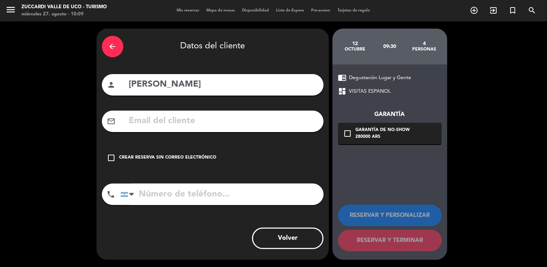
click at [148, 117] on input "text" at bounding box center [223, 121] width 190 height 15
paste input "[EMAIL_ADDRESS][DOMAIN_NAME]"
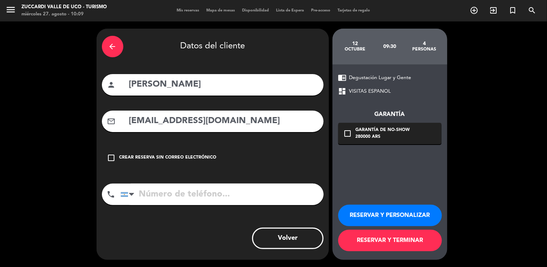
type input "[EMAIL_ADDRESS][DOMAIN_NAME]"
click at [357, 216] on button "RESERVAR Y PERSONALIZAR" at bounding box center [390, 215] width 104 height 21
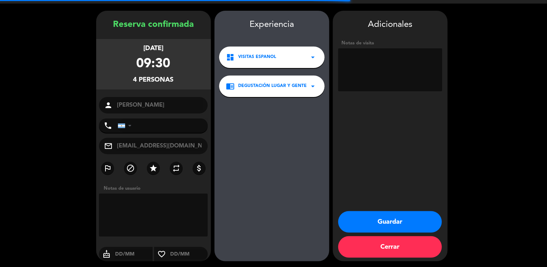
scroll to position [19, 0]
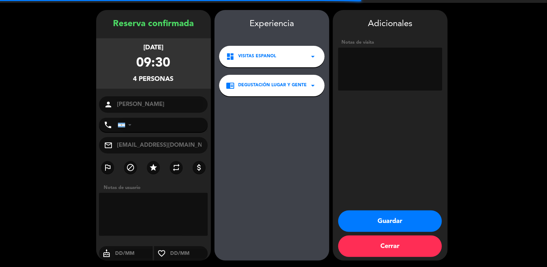
click at [371, 75] on textarea at bounding box center [390, 69] width 104 height 43
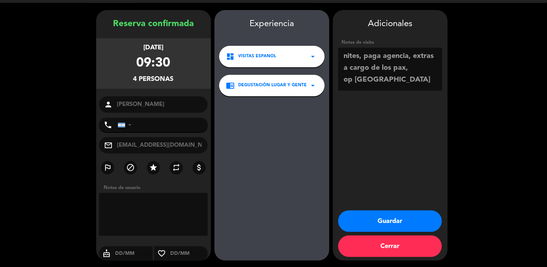
type textarea "nites, paga agencia, extras a cargo de los pax, op [GEOGRAPHIC_DATA]"
click at [356, 217] on button "Guardar" at bounding box center [390, 220] width 104 height 21
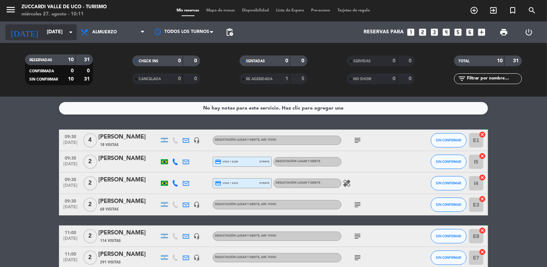
click at [52, 30] on input "[DATE]" at bounding box center [77, 32] width 68 height 13
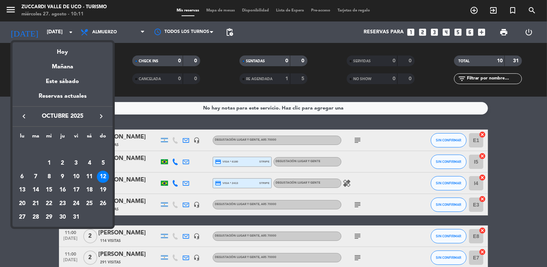
click at [21, 116] on icon "keyboard_arrow_left" at bounding box center [24, 116] width 9 height 9
click at [63, 164] on div "4" at bounding box center [63, 163] width 12 height 12
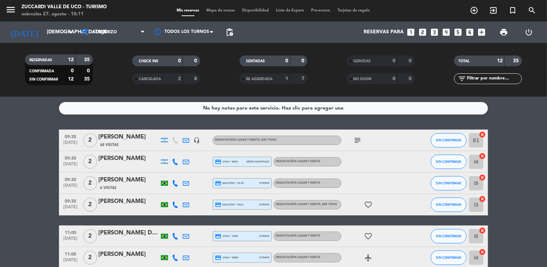
click at [8, 15] on icon "menu" at bounding box center [10, 9] width 11 height 11
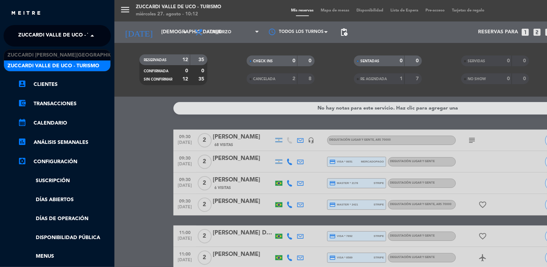
click at [59, 35] on span "Zuccardi Valle de Uco - Turismo" at bounding box center [64, 35] width 92 height 15
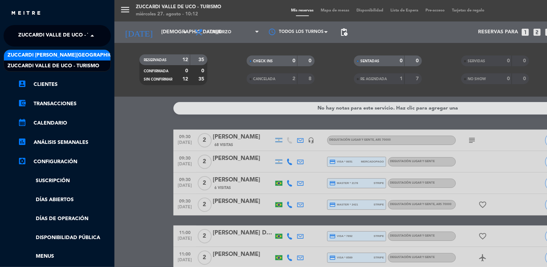
click at [88, 56] on span "Zuccardi [PERSON_NAME][GEOGRAPHIC_DATA] - Restaurant [GEOGRAPHIC_DATA]" at bounding box center [114, 55] width 213 height 8
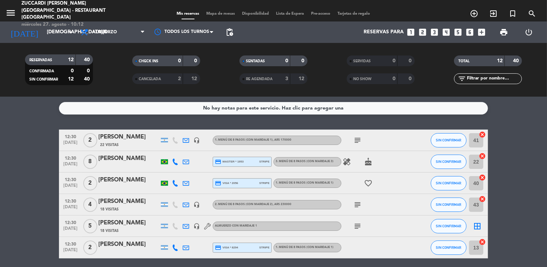
click at [11, 154] on bookings-row "12:30 [DATE] 2 [PERSON_NAME] 22 Visitas headset_mic 1. MENÚ DE 8 PASOS (con mar…" at bounding box center [273, 263] width 547 height 268
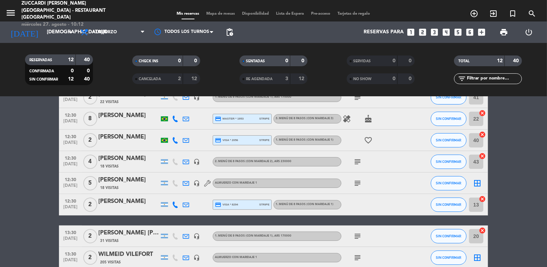
scroll to position [29, 0]
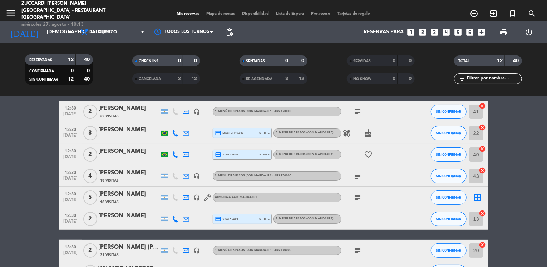
click at [356, 175] on icon "subject" at bounding box center [357, 176] width 9 height 9
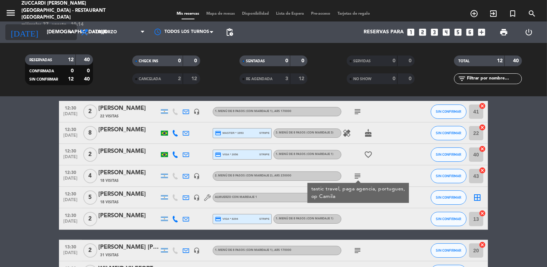
click at [44, 33] on input "[DEMOGRAPHIC_DATA][DATE]" at bounding box center [77, 32] width 68 height 13
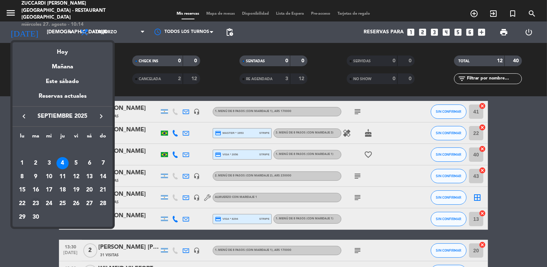
click at [36, 202] on div "23" at bounding box center [36, 203] width 12 height 12
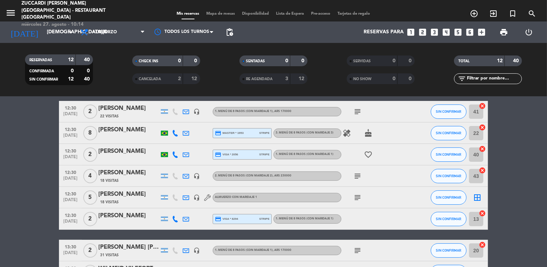
type input "[DATE]"
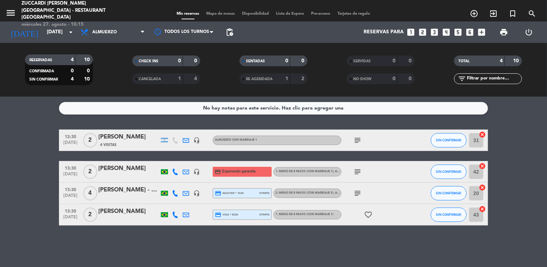
click at [31, 173] on bookings-row "12:30 [DATE] 2 [PERSON_NAME] 4 Visitas headset_mic Almuerzo con maridaje 1 subj…" at bounding box center [273, 177] width 547 height 96
click at [423, 33] on icon "looks_two" at bounding box center [422, 32] width 9 height 9
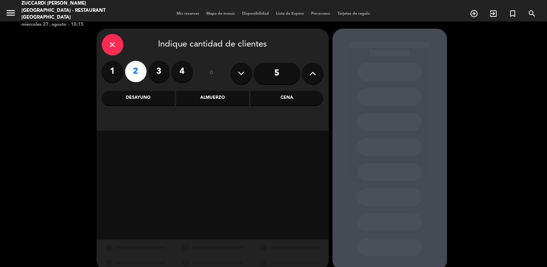
click at [190, 101] on div "Almuerzo" at bounding box center [212, 98] width 73 height 14
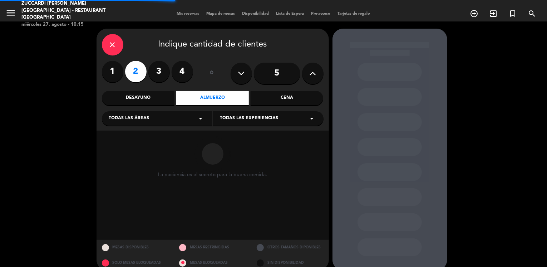
click at [140, 118] on span "Todas las áreas" at bounding box center [129, 118] width 40 height 7
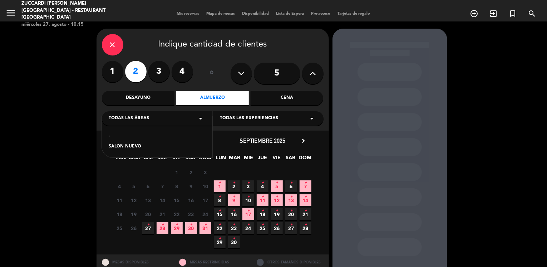
click at [127, 147] on div "SALON NUEVO" at bounding box center [157, 146] width 96 height 7
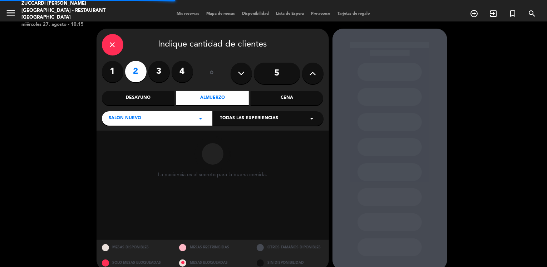
click at [249, 118] on span "Todas las experiencias" at bounding box center [249, 118] width 58 height 7
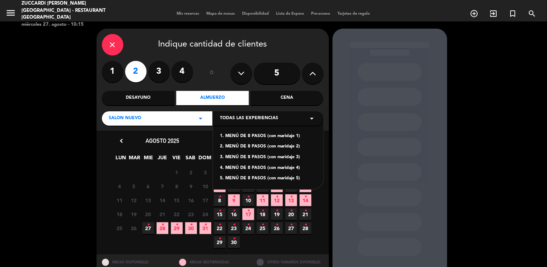
click at [246, 136] on div "1. MENÚ DE 8 PASOS (con maridaje 1)" at bounding box center [268, 136] width 96 height 7
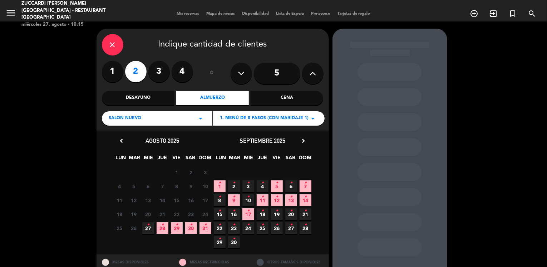
click at [235, 229] on icon "•" at bounding box center [234, 224] width 3 height 11
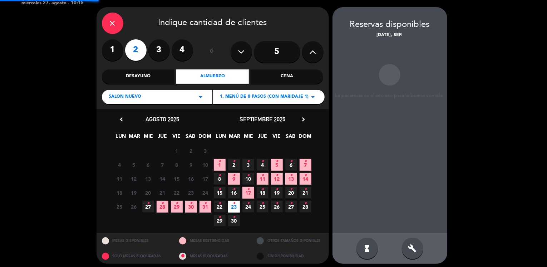
scroll to position [24, 0]
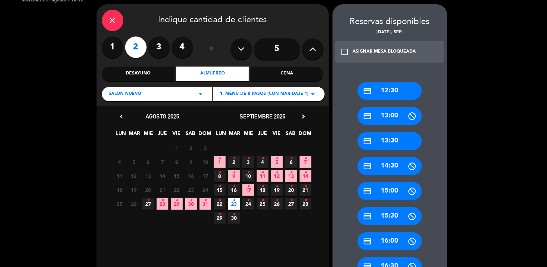
click at [383, 142] on div "credit_card 13:30" at bounding box center [390, 141] width 64 height 18
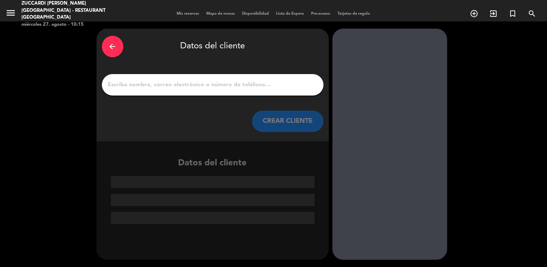
click at [216, 88] on input "1" at bounding box center [212, 85] width 211 height 10
paste input "[PERSON_NAME]"
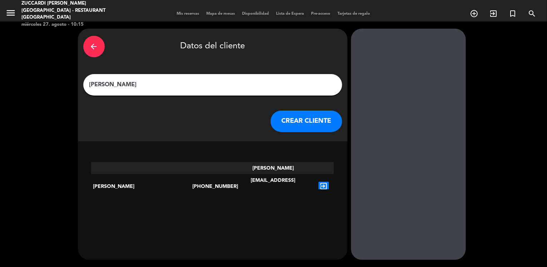
type input "[PERSON_NAME]"
click at [271, 126] on button "CREAR CLIENTE" at bounding box center [307, 121] width 72 height 21
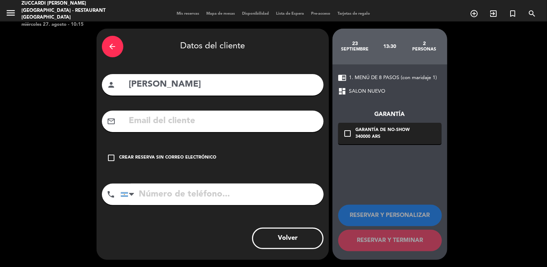
click at [146, 122] on input "text" at bounding box center [223, 121] width 190 height 15
paste input "[EMAIL_ADDRESS][DOMAIN_NAME]"
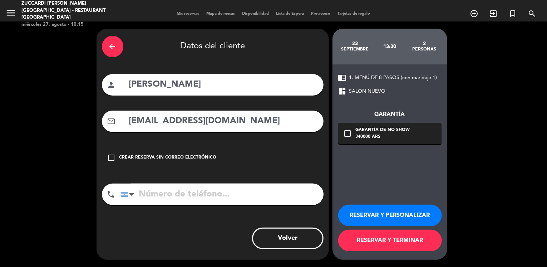
type input "[EMAIL_ADDRESS][DOMAIN_NAME]"
click at [374, 212] on button "RESERVAR Y PERSONALIZAR" at bounding box center [390, 215] width 104 height 21
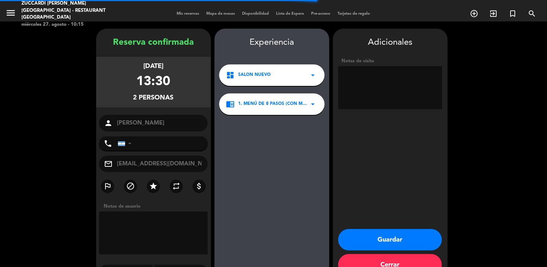
scroll to position [19, 0]
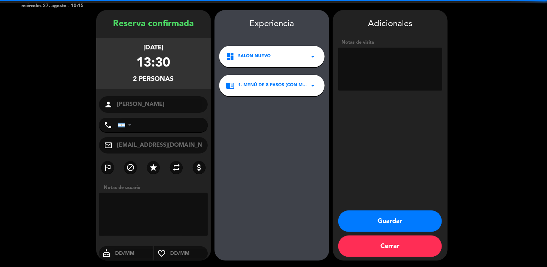
click at [372, 67] on textarea at bounding box center [390, 69] width 104 height 43
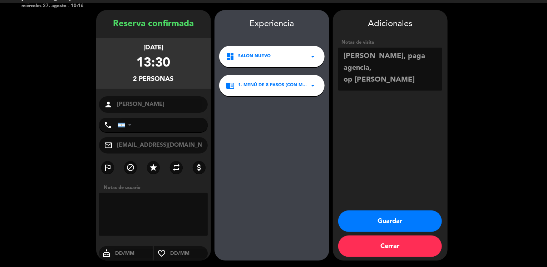
type textarea "[PERSON_NAME], paga agencia, op [PERSON_NAME]"
click at [353, 215] on button "Guardar" at bounding box center [390, 220] width 104 height 21
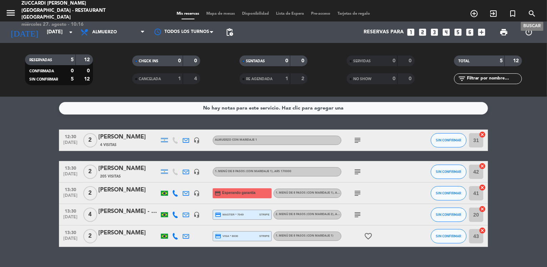
click at [530, 9] on icon "search" at bounding box center [532, 13] width 9 height 9
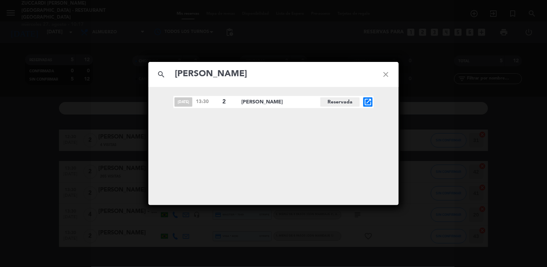
type input "[PERSON_NAME]"
click at [388, 78] on icon "close" at bounding box center [386, 75] width 26 height 26
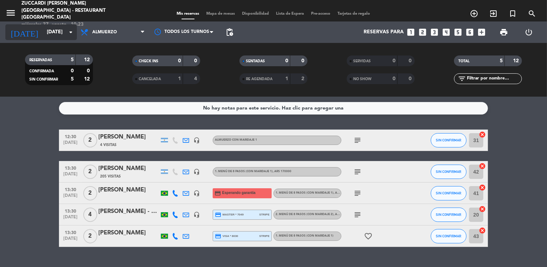
click at [47, 32] on input "[DATE]" at bounding box center [77, 32] width 68 height 13
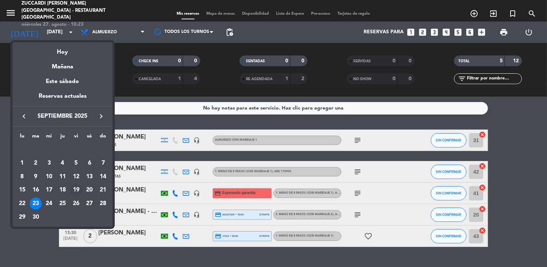
click at [77, 191] on div "19" at bounding box center [76, 190] width 12 height 12
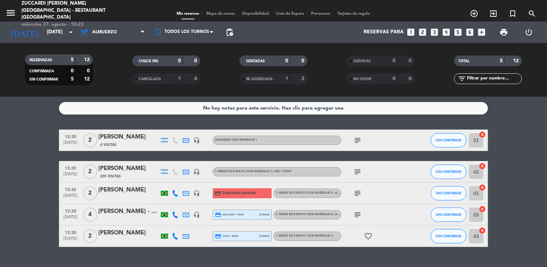
type input "[DATE]"
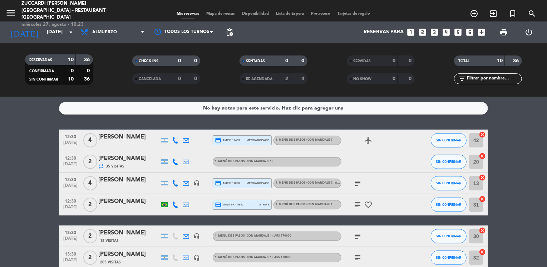
click at [32, 139] on bookings-row "12:30 [DATE] 4 [PERSON_NAME] credit_card amex * 1433 mercadopago 1. MENÚ DE 8 P…" at bounding box center [273, 241] width 547 height 225
click at [424, 32] on icon "looks_two" at bounding box center [422, 32] width 9 height 9
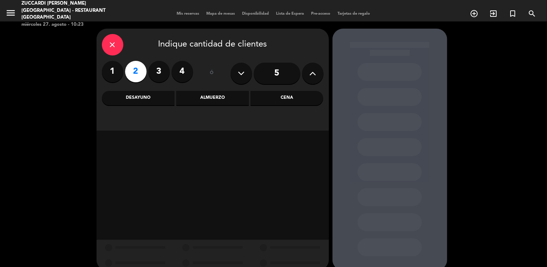
click at [186, 101] on div "Almuerzo" at bounding box center [212, 98] width 73 height 14
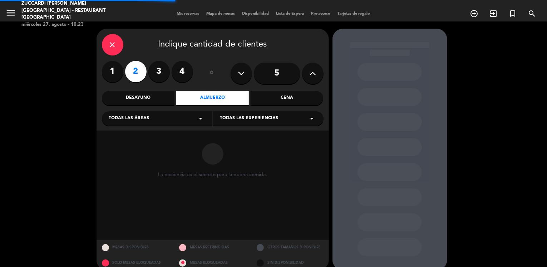
click at [153, 121] on div "Todas las áreas arrow_drop_down" at bounding box center [157, 118] width 111 height 14
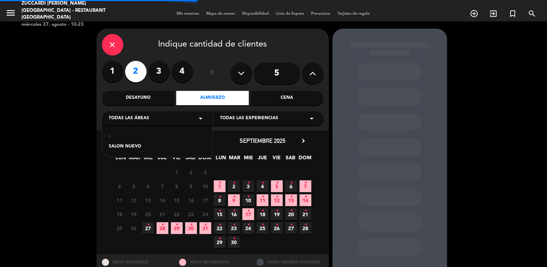
click at [129, 146] on div "SALON NUEVO" at bounding box center [157, 146] width 96 height 7
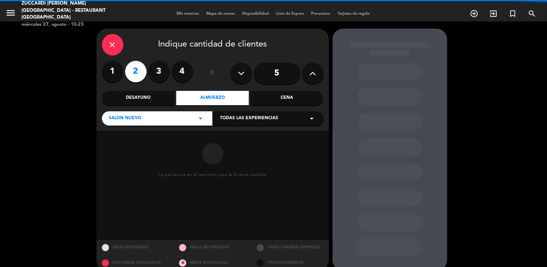
click at [229, 117] on span "Todas las experiencias" at bounding box center [249, 118] width 58 height 7
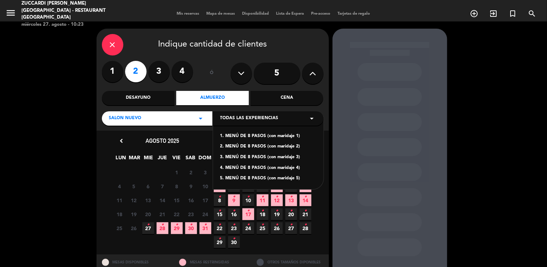
click at [261, 135] on div "1. MENÚ DE 8 PASOS (con maridaje 1)" at bounding box center [268, 136] width 96 height 7
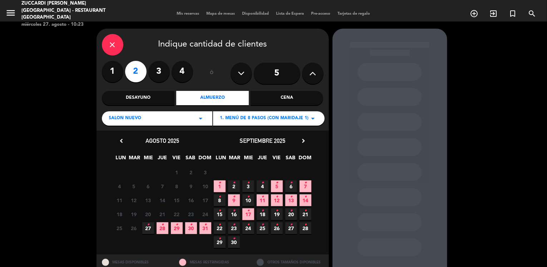
click at [276, 214] on icon "•" at bounding box center [277, 210] width 3 height 11
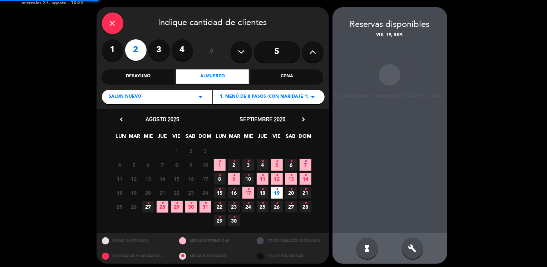
scroll to position [24, 0]
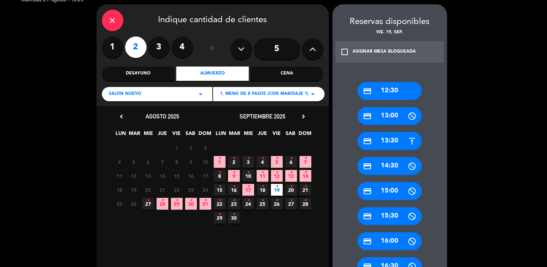
click at [390, 138] on div "credit_card 13:30" at bounding box center [390, 141] width 64 height 18
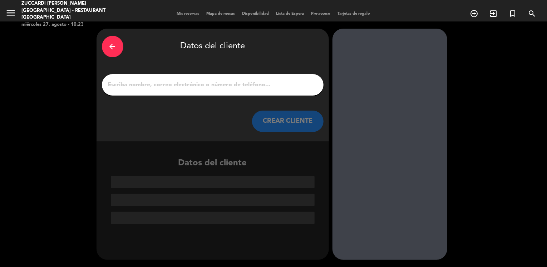
click at [236, 85] on input "1" at bounding box center [212, 85] width 211 height 10
paste input "[PERSON_NAME]"
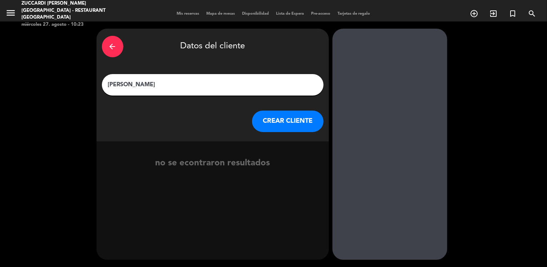
type input "[PERSON_NAME]"
click at [271, 122] on button "CREAR CLIENTE" at bounding box center [288, 121] width 72 height 21
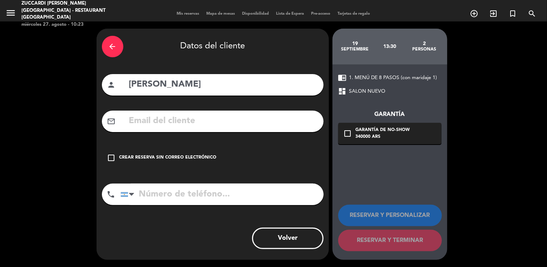
click at [136, 124] on input "text" at bounding box center [223, 121] width 190 height 15
paste input "[EMAIL_ADDRESS][DOMAIN_NAME]"
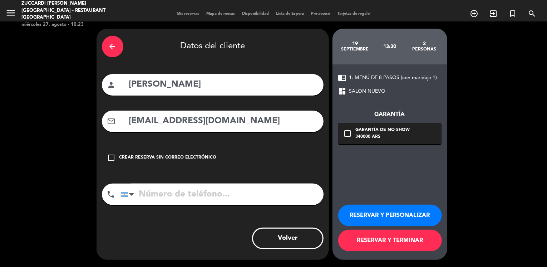
type input "[EMAIL_ADDRESS][DOMAIN_NAME]"
click at [383, 217] on button "RESERVAR Y PERSONALIZAR" at bounding box center [390, 215] width 104 height 21
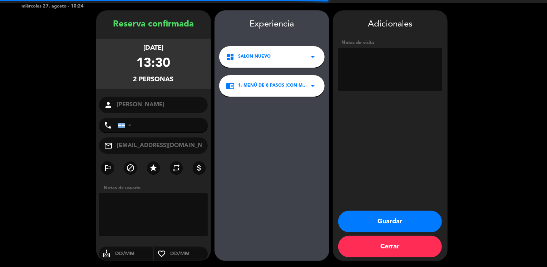
scroll to position [19, 0]
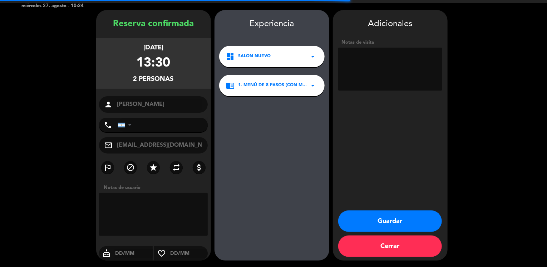
click at [376, 62] on textarea at bounding box center [390, 69] width 104 height 43
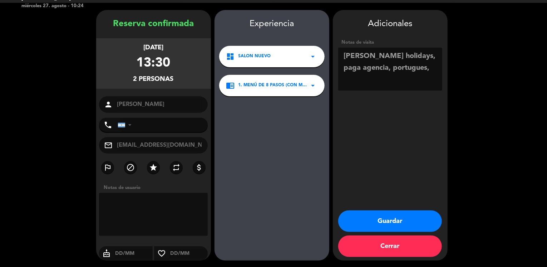
paste textarea "Restricciones: [PERSON_NAME]: Vegetariana (come frutos de mar, pescado y un poc…"
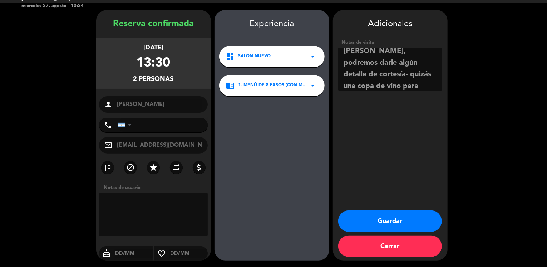
scroll to position [122, 0]
paste textarea "IMPORTANTE FACTURACIÓN: Explora Argentina SAS Dirección: [STREET_ADDRESS][PERSO…"
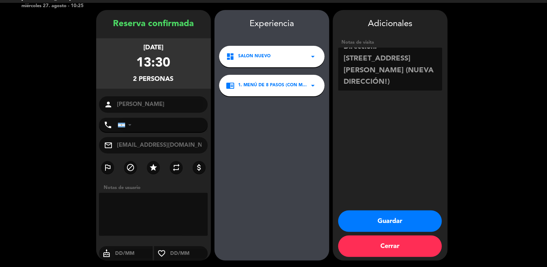
click at [345, 58] on textarea at bounding box center [390, 69] width 104 height 43
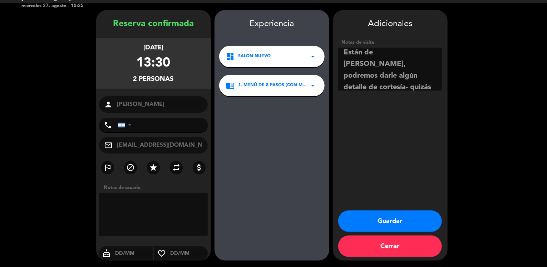
scroll to position [86, 0]
type textarea "[PERSON_NAME] holidays, paga agencia, portugues, Restricciones: [PERSON_NAME]: …"
click at [403, 215] on button "Guardar" at bounding box center [390, 220] width 104 height 21
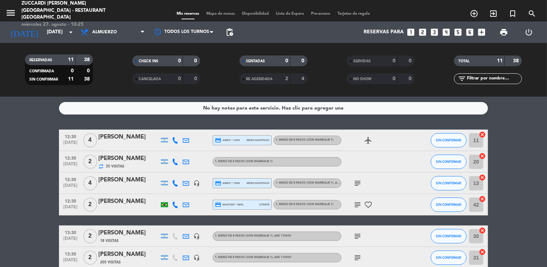
click at [24, 158] on bookings-row "12:30 [DATE] 4 [PERSON_NAME] credit_card amex * 1433 mercadopago 1. MENÚ DE 8 P…" at bounding box center [273, 252] width 547 height 246
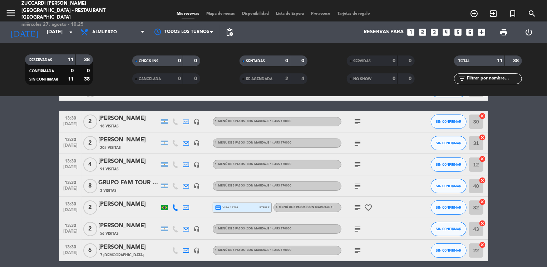
scroll to position [129, 0]
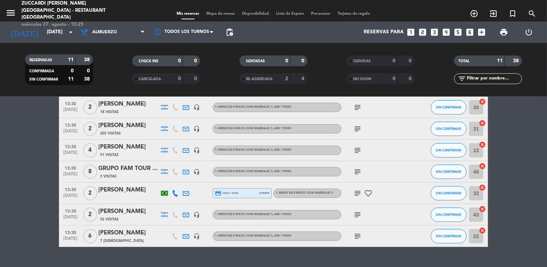
click at [355, 215] on icon "subject" at bounding box center [357, 214] width 9 height 9
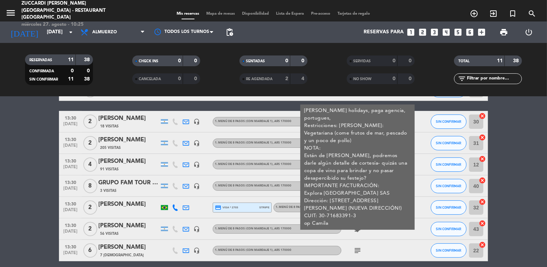
scroll to position [100, 0]
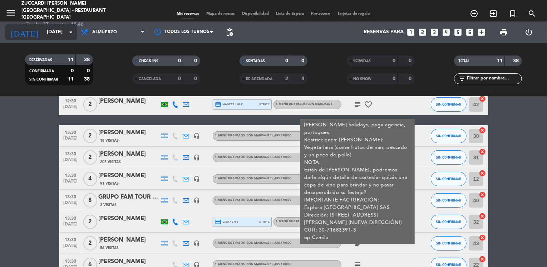
click at [59, 33] on input "[DATE]" at bounding box center [77, 32] width 68 height 13
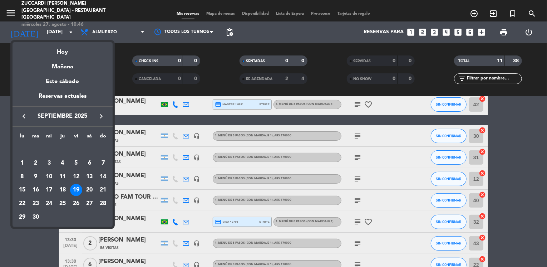
click at [100, 116] on icon "keyboard_arrow_right" at bounding box center [101, 116] width 9 height 9
click at [63, 165] on div "6" at bounding box center [63, 163] width 12 height 12
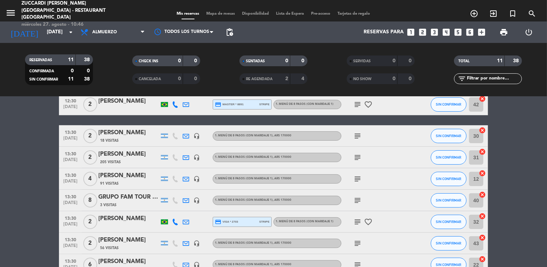
type input "[DEMOGRAPHIC_DATA][DATE]"
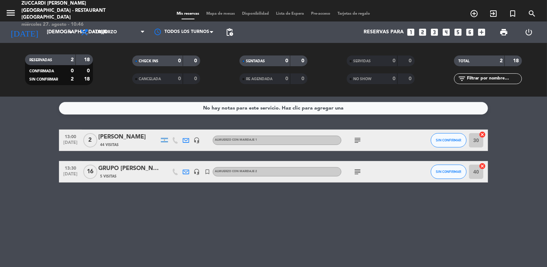
click at [26, 157] on bookings-row "13:00 [DATE] 2 DARA KOTEK 44 Visitas headset_mic Almuerzo con maridaje 1 subjec…" at bounding box center [273, 155] width 547 height 53
click at [377, 19] on div "menu Zuccardi [PERSON_NAME][GEOGRAPHIC_DATA] - Restaurant [GEOGRAPHIC_DATA] [DA…" at bounding box center [273, 10] width 547 height 21
click at [512, 11] on icon "turned_in_not" at bounding box center [513, 13] width 9 height 9
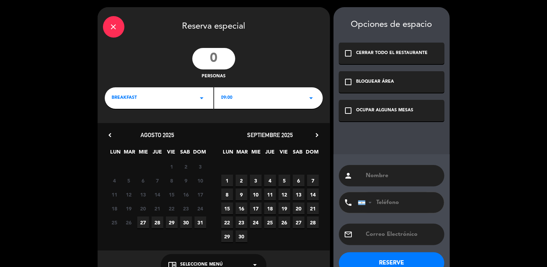
click at [225, 59] on input "number" at bounding box center [213, 58] width 43 height 21
type input "35"
click at [200, 96] on icon "arrow_drop_down" at bounding box center [202, 98] width 9 height 9
click at [126, 128] on div "Almuerzo" at bounding box center [159, 127] width 94 height 7
click at [233, 98] on div "12:30 arrow_drop_down" at bounding box center [268, 97] width 109 height 21
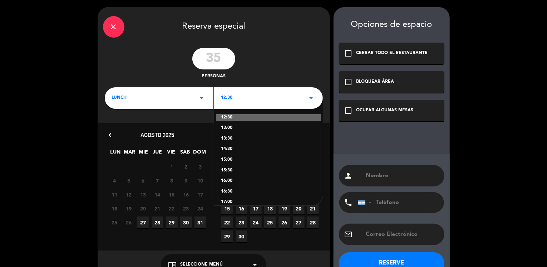
click at [229, 139] on div "13:30" at bounding box center [268, 138] width 94 height 7
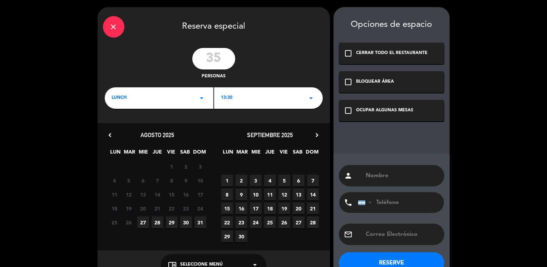
click at [318, 134] on icon "chevron_right" at bounding box center [318, 135] width 8 height 8
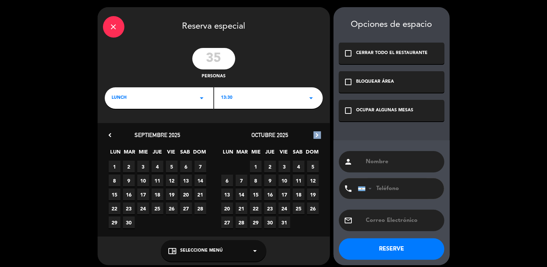
click at [318, 134] on icon "chevron_right" at bounding box center [318, 135] width 8 height 8
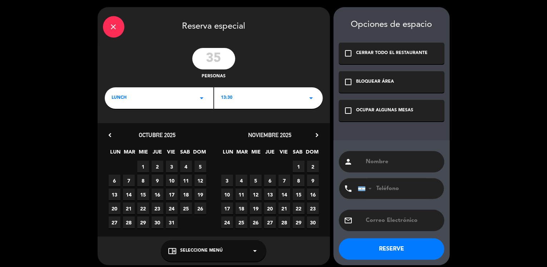
click at [269, 181] on span "6" at bounding box center [270, 181] width 12 height 12
click at [348, 111] on icon "check_box_outline_blank" at bounding box center [348, 110] width 9 height 9
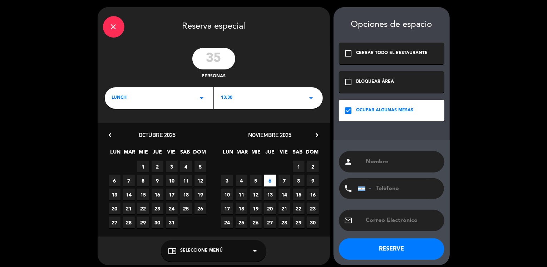
click at [226, 251] on div "chrome_reader_mode Seleccione Menú arrow_drop_down" at bounding box center [214, 250] width 106 height 21
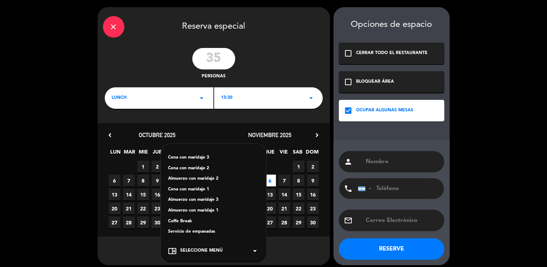
click at [209, 210] on div "Almuerzo con maridaje 1" at bounding box center [213, 210] width 91 height 7
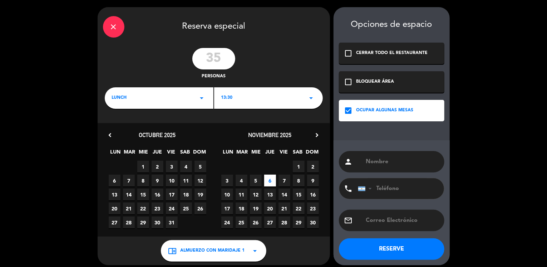
click at [368, 158] on input "text" at bounding box center [403, 162] width 74 height 10
paste input "GRUPO VISTAGE / [PERSON_NAME] +SZ"
type input "GRUPO VISTAGE / [PERSON_NAME] +SZ"
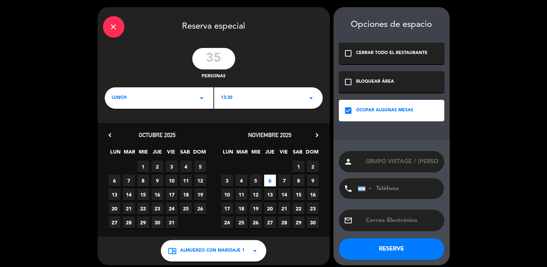
click at [377, 221] on input "text" at bounding box center [403, 220] width 74 height 10
paste input "[PERSON_NAME][EMAIL_ADDRESS][DOMAIN_NAME]"
type input "[PERSON_NAME][EMAIL_ADDRESS][DOMAIN_NAME]"
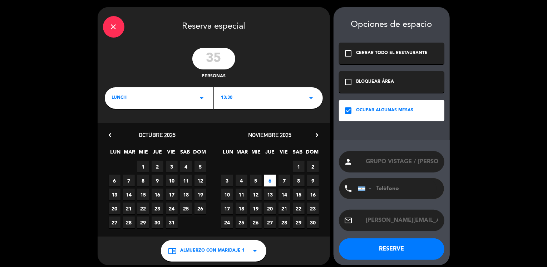
click at [198, 249] on span "Almuerzo con maridaje 1" at bounding box center [212, 250] width 64 height 7
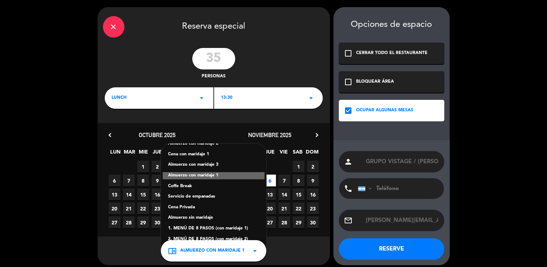
scroll to position [40, 0]
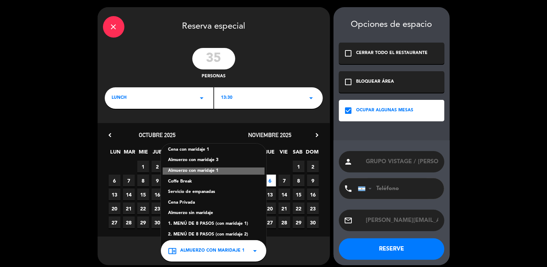
click at [200, 215] on div "Almuerzo sin maridaje" at bounding box center [213, 213] width 91 height 7
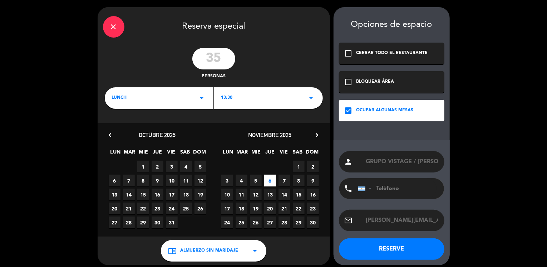
click at [368, 247] on button "RESERVE" at bounding box center [392, 248] width 106 height 21
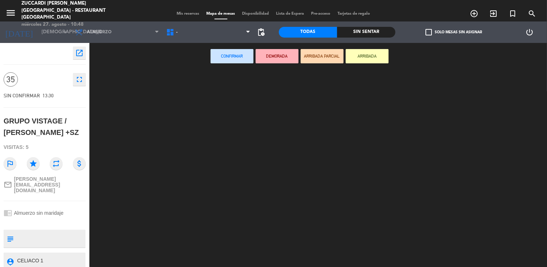
click at [186, 12] on span "Mis reservas" at bounding box center [188, 14] width 30 height 4
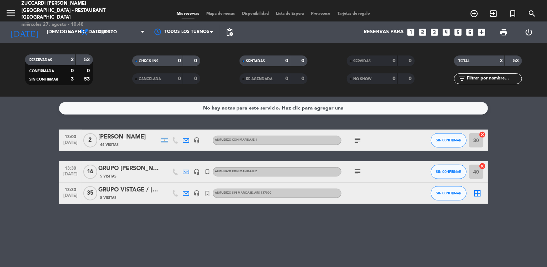
click at [131, 188] on div "GRUPO VISTAGE / [PERSON_NAME] +SZ" at bounding box center [128, 189] width 61 height 9
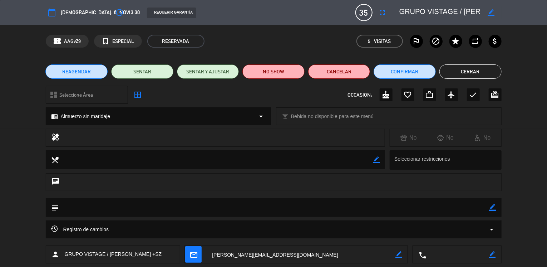
click at [491, 209] on icon "border_color" at bounding box center [493, 207] width 7 height 7
click at [451, 213] on textarea at bounding box center [274, 207] width 431 height 18
paste textarea "MENU REGULAR, VINOS LOS PONE SZ. 13:00"
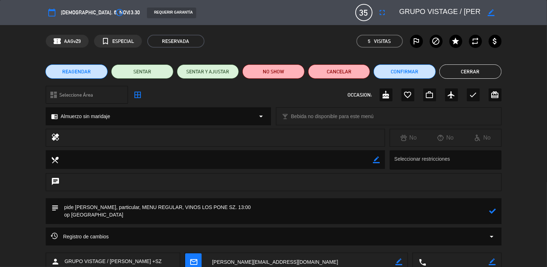
click at [491, 210] on icon at bounding box center [493, 210] width 7 height 7
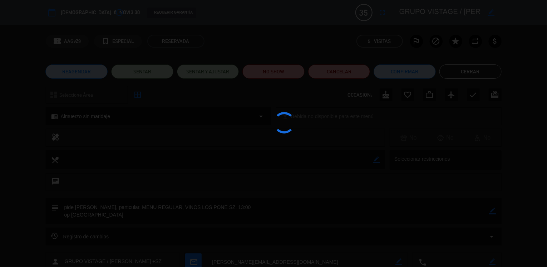
type textarea "pide [PERSON_NAME], particular, MENU REGULAR, VINOS LOS PONE SZ. 13:00 op [GEOG…"
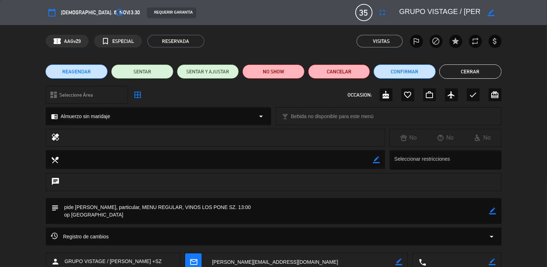
click at [473, 72] on button "Cerrar" at bounding box center [471, 71] width 62 height 14
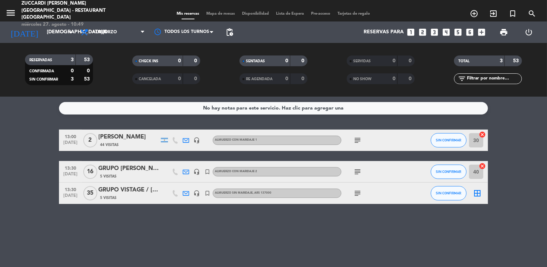
click at [34, 156] on bookings-row "13:00 [DATE] 2 DARA KOTEK 44 Visitas headset_mic Almuerzo con maridaje 1 subjec…" at bounding box center [273, 166] width 547 height 74
click at [356, 140] on icon "subject" at bounding box center [357, 140] width 9 height 9
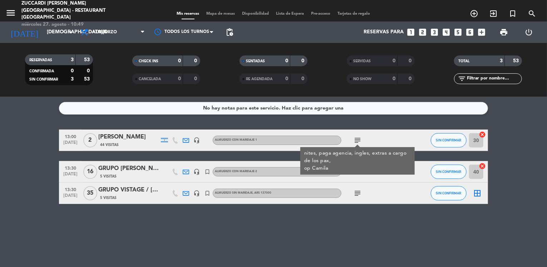
click at [220, 216] on div "No hay notas para este servicio. Haz clic para agregar una 13:00 [DATE] 2 DARA …" at bounding box center [273, 182] width 547 height 170
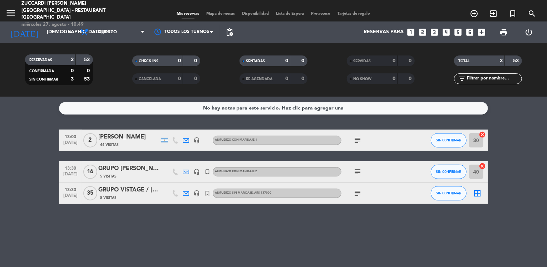
click at [356, 171] on icon "subject" at bounding box center [357, 171] width 9 height 9
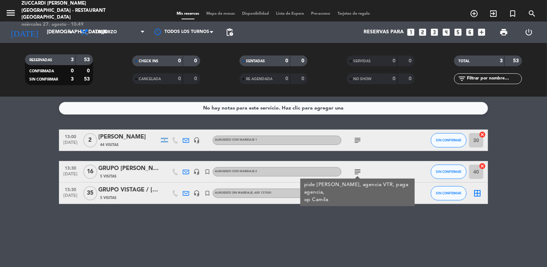
click at [289, 221] on div "No hay notas para este servicio. Haz clic para agregar una 13:00 [DATE] 2 DARA …" at bounding box center [273, 182] width 547 height 170
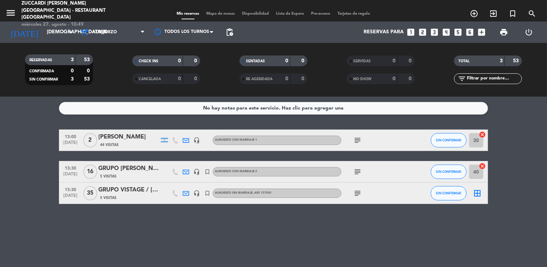
click at [359, 192] on icon "subject" at bounding box center [357, 193] width 9 height 9
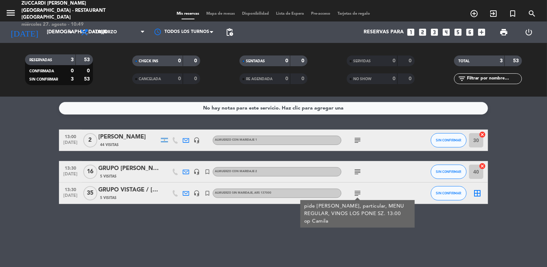
click at [256, 224] on div "No hay notas para este servicio. Haz clic para agregar una 13:00 [DATE] 2 DARA …" at bounding box center [273, 182] width 547 height 170
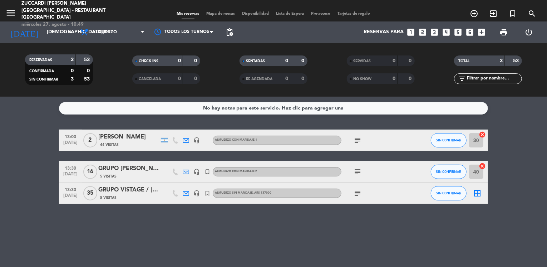
click at [29, 160] on bookings-row "13:00 [DATE] 2 DARA KOTEK 44 Visitas headset_mic Almuerzo con maridaje 1 subjec…" at bounding box center [273, 166] width 547 height 74
click at [52, 36] on input "[DEMOGRAPHIC_DATA][DATE]" at bounding box center [77, 32] width 68 height 13
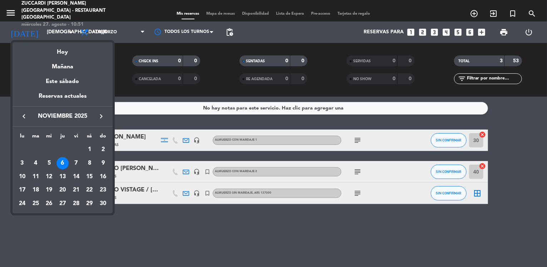
click at [24, 116] on icon "keyboard_arrow_left" at bounding box center [24, 116] width 9 height 9
click at [64, 191] on div "18" at bounding box center [63, 190] width 12 height 12
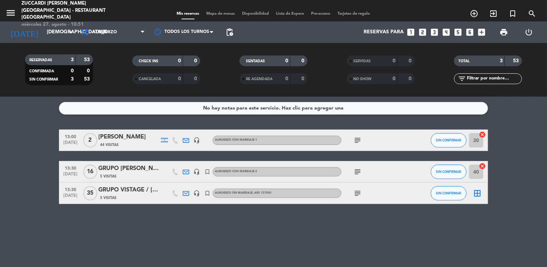
type input "[DEMOGRAPHIC_DATA][DATE]"
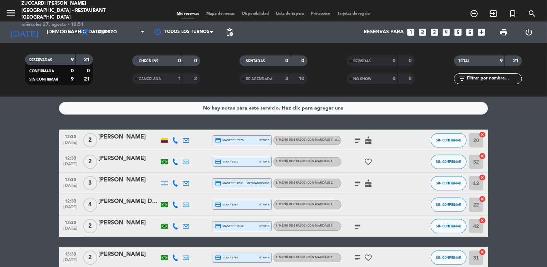
click at [35, 134] on bookings-row "12:30 [DATE] 2 [PERSON_NAME] credit_card master * 7379 stripe 1. MENÚ DE 8 PASO…" at bounding box center [273, 230] width 547 height 203
click at [8, 13] on icon "menu" at bounding box center [10, 13] width 11 height 11
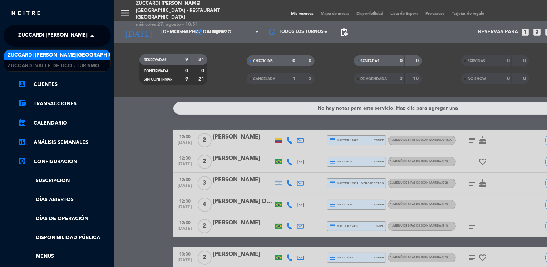
click at [47, 39] on span "Zuccardi [PERSON_NAME][GEOGRAPHIC_DATA] - Restaurant [GEOGRAPHIC_DATA]" at bounding box center [124, 35] width 213 height 15
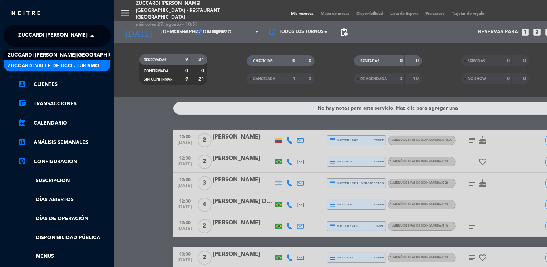
click at [84, 63] on span "Zuccardi Valle de Uco - Turismo" at bounding box center [54, 66] width 92 height 8
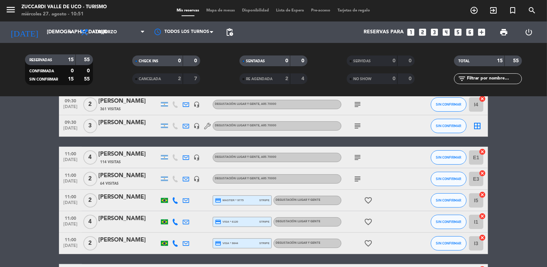
scroll to position [114, 0]
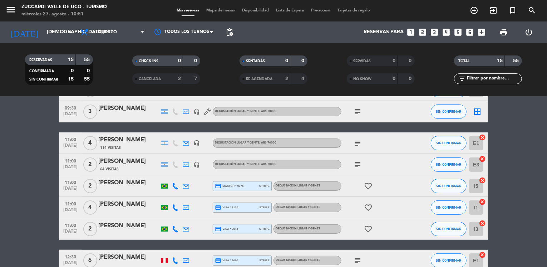
click at [422, 32] on icon "looks_two" at bounding box center [422, 32] width 9 height 9
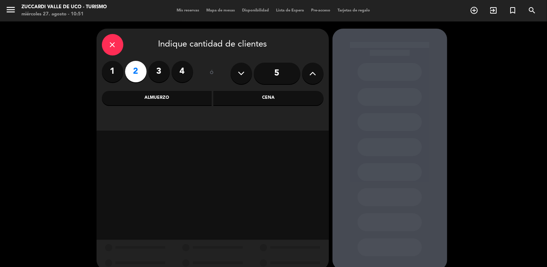
click at [200, 104] on div "Almuerzo" at bounding box center [157, 98] width 110 height 14
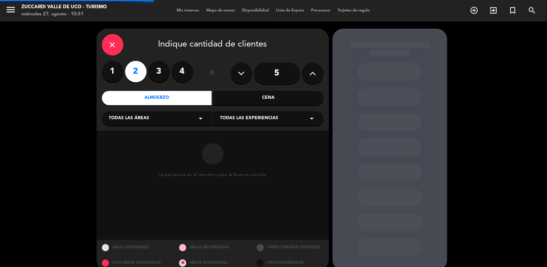
click at [165, 117] on div "Todas las áreas arrow_drop_down" at bounding box center [157, 118] width 111 height 14
click at [138, 136] on div "VISITAS ESPANOL" at bounding box center [157, 136] width 96 height 7
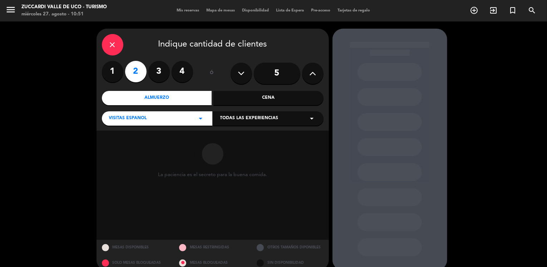
click at [229, 118] on span "Todas las experiencias" at bounding box center [249, 118] width 58 height 7
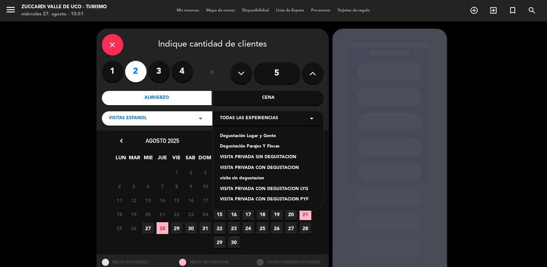
click at [243, 136] on div "Degustación Lugar y Gente" at bounding box center [268, 136] width 96 height 7
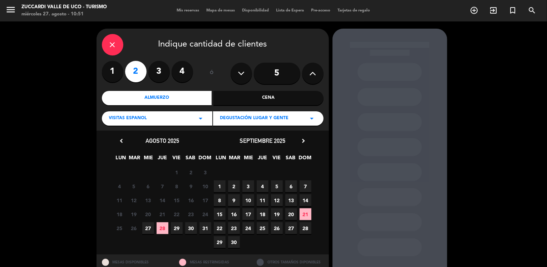
click at [263, 215] on span "18" at bounding box center [263, 214] width 12 height 12
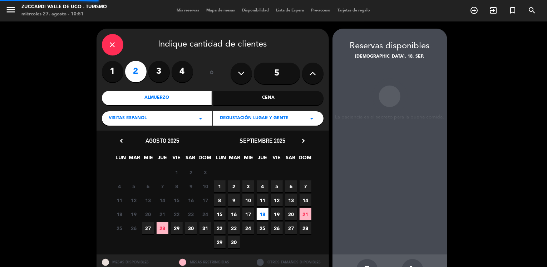
scroll to position [24, 0]
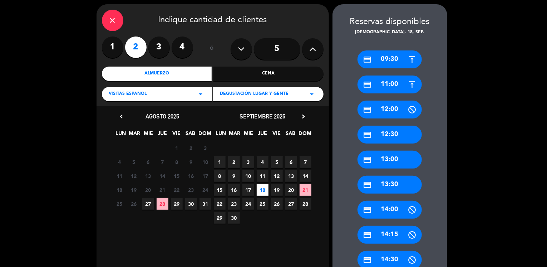
click at [394, 81] on div "credit_card 11:00" at bounding box center [390, 84] width 64 height 18
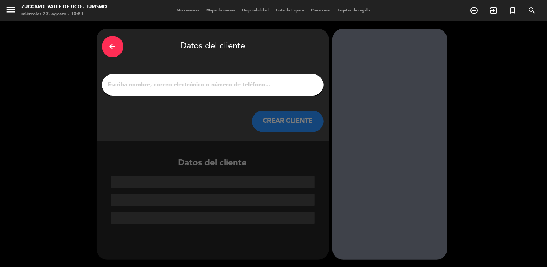
scroll to position [0, 0]
click at [210, 85] on input "1" at bounding box center [212, 85] width 211 height 10
paste input "[PERSON_NAME] [PERSON_NAME]"
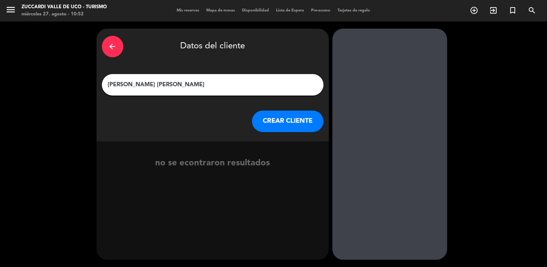
type input "[PERSON_NAME] [PERSON_NAME]"
click at [271, 119] on button "CREAR CLIENTE" at bounding box center [288, 121] width 72 height 21
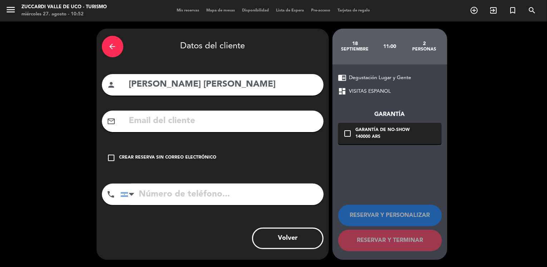
click at [149, 123] on input "text" at bounding box center [223, 121] width 190 height 15
paste input "[EMAIL_ADDRESS][DOMAIN_NAME]"
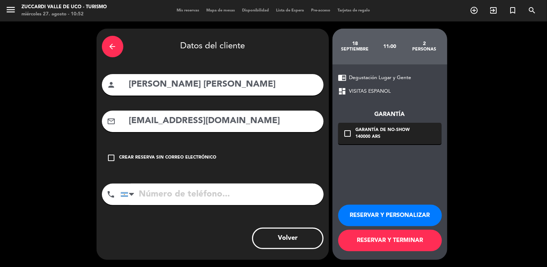
type input "[EMAIL_ADDRESS][DOMAIN_NAME]"
click at [383, 211] on button "RESERVAR Y PERSONALIZAR" at bounding box center [390, 215] width 104 height 21
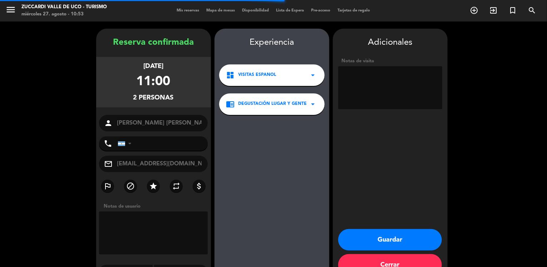
scroll to position [19, 0]
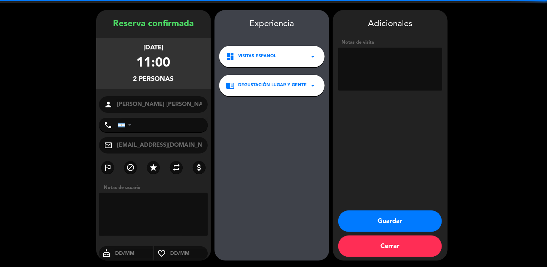
click at [369, 75] on textarea at bounding box center [390, 69] width 104 height 43
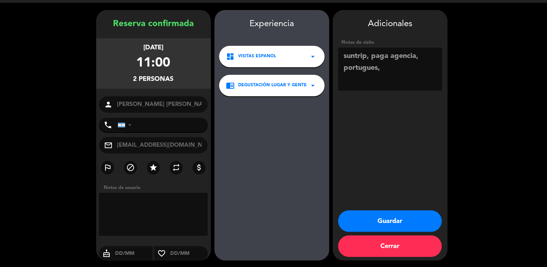
paste textarea "RESTRICCION: Pax Fristiane – lactose"
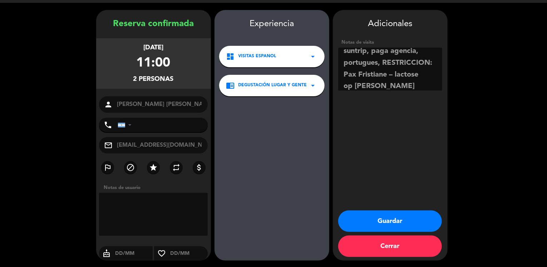
type textarea "suntrip, paga agencia, portugues, RESTRICCION: Pax Fristiane – lactose op [PERS…"
click at [359, 221] on button "Guardar" at bounding box center [390, 220] width 104 height 21
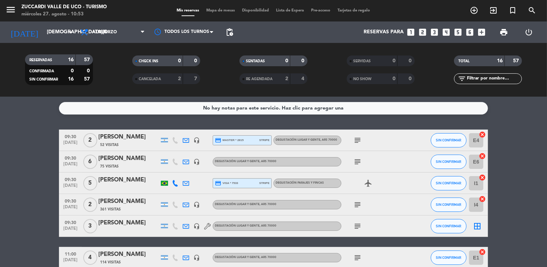
click at [31, 129] on div "No hay notas para este servicio. Haz clic para agregar una 09:30 [DATE] 2 [PERS…" at bounding box center [273, 182] width 547 height 170
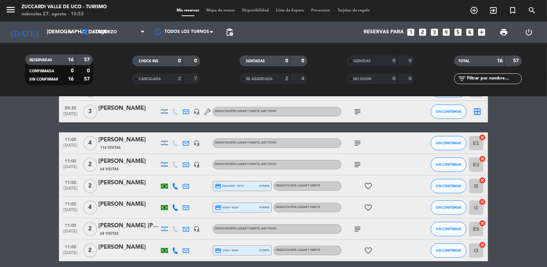
scroll to position [129, 0]
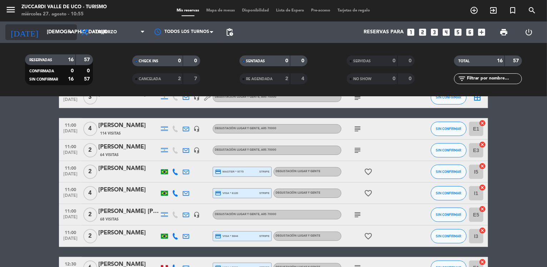
click at [43, 28] on input "[DEMOGRAPHIC_DATA][DATE]" at bounding box center [77, 32] width 68 height 13
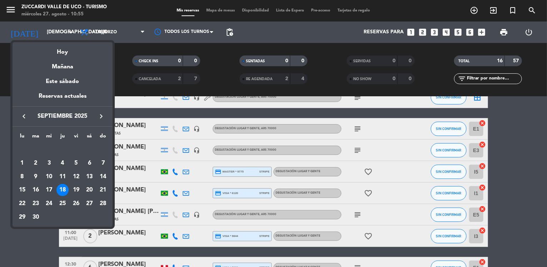
click at [26, 115] on icon "keyboard_arrow_left" at bounding box center [24, 116] width 9 height 9
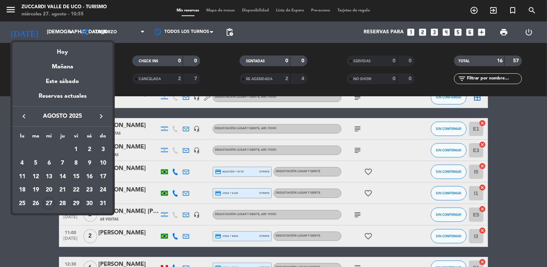
click at [77, 205] on div "29" at bounding box center [76, 203] width 12 height 12
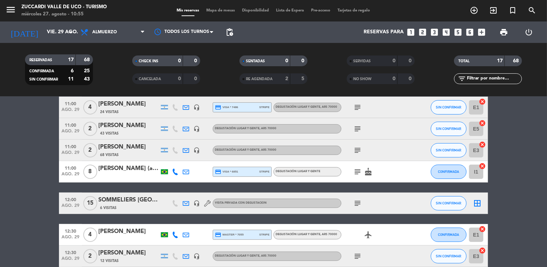
click at [17, 13] on span "menu" at bounding box center [13, 11] width 16 height 17
click at [14, 13] on icon "menu" at bounding box center [10, 9] width 11 height 11
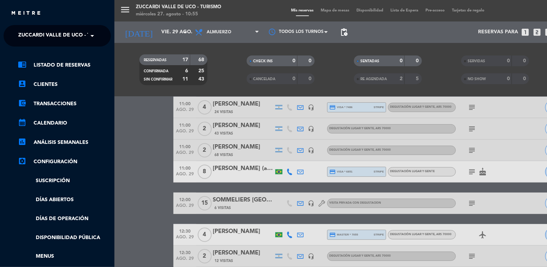
click at [48, 35] on span "Zuccardi Valle de Uco - Turismo" at bounding box center [64, 35] width 92 height 15
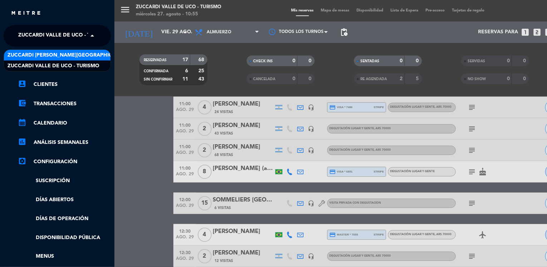
click at [79, 53] on span "Zuccardi [PERSON_NAME][GEOGRAPHIC_DATA] - Restaurant [GEOGRAPHIC_DATA]" at bounding box center [114, 55] width 213 height 8
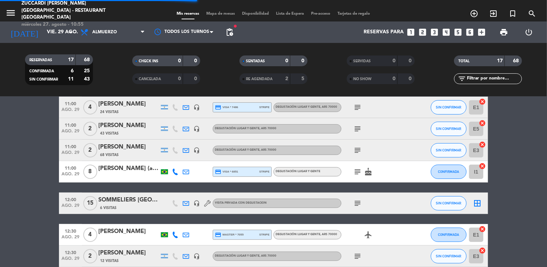
scroll to position [58, 0]
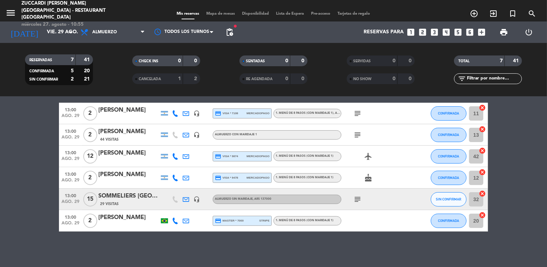
click at [18, 147] on bookings-row "12:30 [DATE] 6 Pol Chocho Restaurante el boliche [PERSON_NAME] 6 Visitas headse…" at bounding box center [273, 151] width 547 height 160
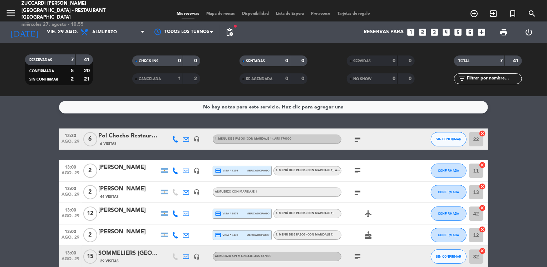
scroll to position [0, 0]
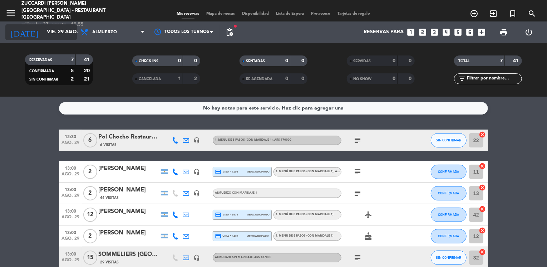
click at [49, 39] on div "[DATE] [DATE] arrow_drop_down" at bounding box center [41, 32] width 72 height 16
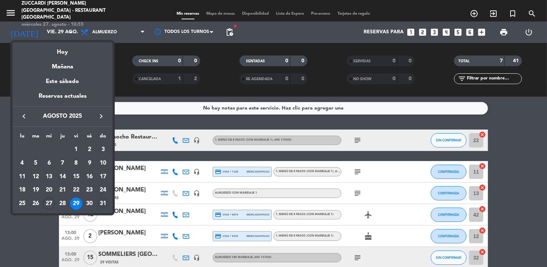
click at [103, 200] on div "31" at bounding box center [103, 203] width 12 height 12
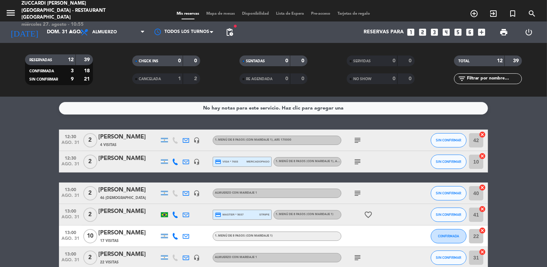
click at [27, 134] on bookings-row "12:30 [DATE] 2 [PERSON_NAME] 4 Visitas headset_mic 1. MENÚ DE 8 PASOS (con mari…" at bounding box center [273, 268] width 547 height 278
click at [55, 30] on input "dom. 31 ago." at bounding box center [77, 32] width 68 height 13
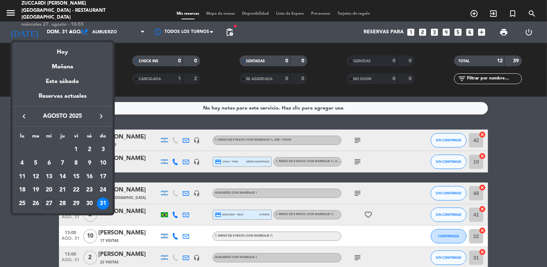
click at [98, 118] on icon "keyboard_arrow_right" at bounding box center [101, 116] width 9 height 9
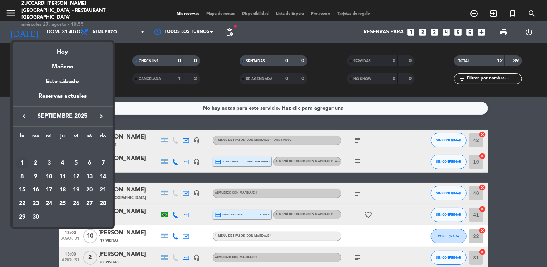
click at [19, 165] on div "1" at bounding box center [22, 163] width 12 height 12
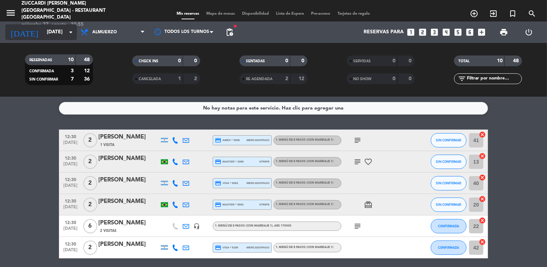
click at [43, 29] on input "[DATE]" at bounding box center [77, 32] width 68 height 13
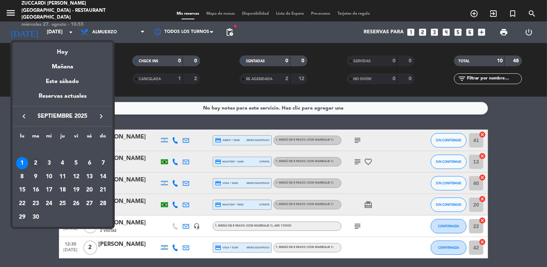
click at [36, 162] on div "2" at bounding box center [36, 163] width 12 height 12
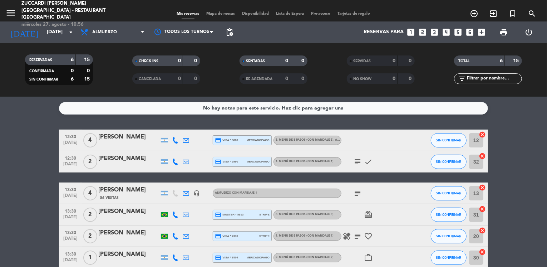
click at [24, 160] on bookings-row "12:30 [DATE] 4 [PERSON_NAME] credit_card visa * 8889 mercadopago 3. MENÚ DE 8 P…" at bounding box center [273, 198] width 547 height 139
click at [52, 35] on input "[DATE]" at bounding box center [77, 32] width 68 height 13
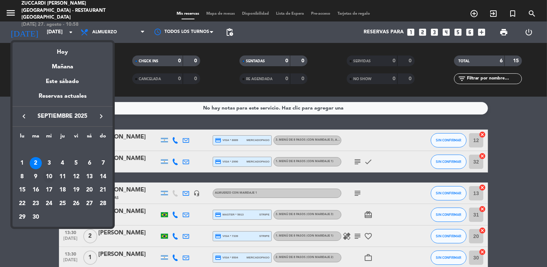
click at [48, 177] on div "10" at bounding box center [49, 177] width 12 height 12
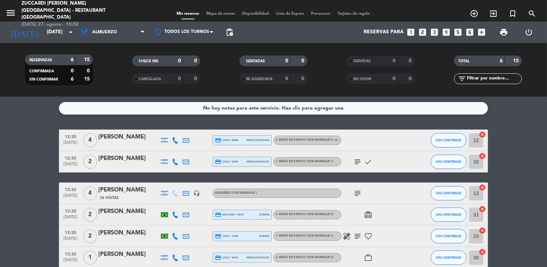
type input "[DATE]"
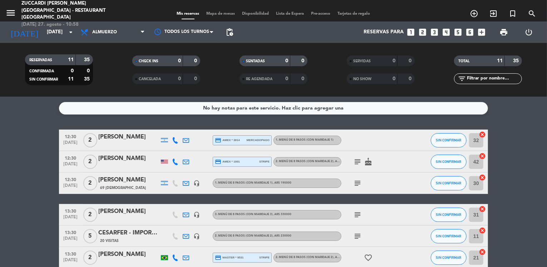
click at [15, 180] on bookings-row "12:30 [DATE] 2 [PERSON_NAME] credit_card amex * 3814 mercadopago 1. MENÚ DE 8 P…" at bounding box center [273, 252] width 547 height 246
click at [8, 8] on icon "menu" at bounding box center [10, 13] width 11 height 11
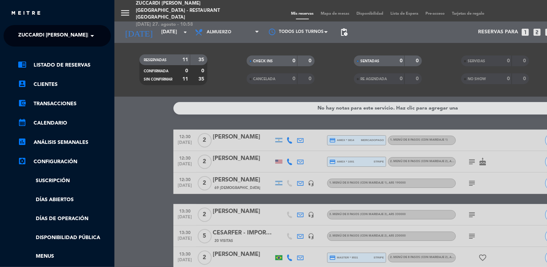
click at [56, 39] on span "Zuccardi [PERSON_NAME][GEOGRAPHIC_DATA] - Restaurant [GEOGRAPHIC_DATA]" at bounding box center [124, 35] width 213 height 15
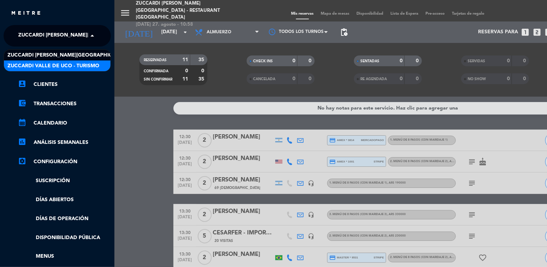
click at [90, 64] on span "Zuccardi Valle de Uco - Turismo" at bounding box center [54, 66] width 92 height 8
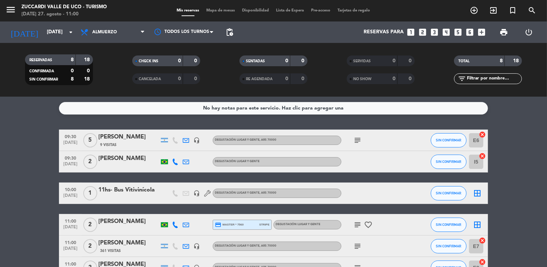
click at [24, 206] on bookings-row "09:30 [DATE] 5 [PERSON_NAME] 9 Visitas headset_mic Degustación Lugar y Gente , …" at bounding box center [273, 235] width 547 height 212
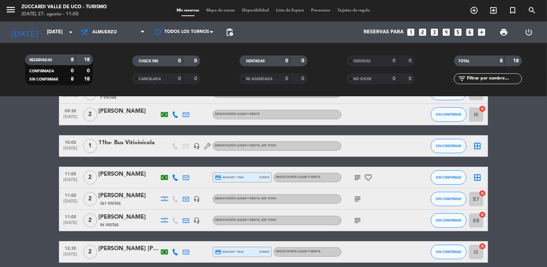
scroll to position [57, 0]
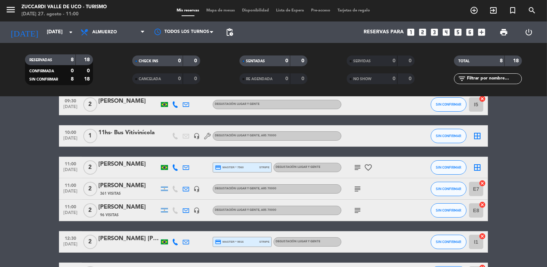
click at [411, 33] on icon "looks_one" at bounding box center [410, 32] width 9 height 9
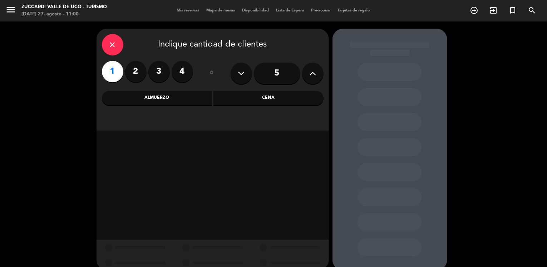
click at [186, 98] on div "Almuerzo" at bounding box center [157, 98] width 110 height 14
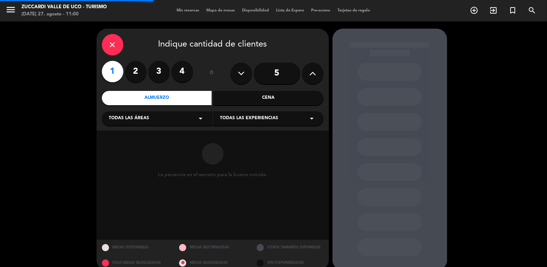
click at [147, 121] on span "Todas las áreas" at bounding box center [129, 118] width 40 height 7
click at [131, 141] on div "VISITAS ESPANOL VISITAS INGLES" at bounding box center [157, 137] width 111 height 41
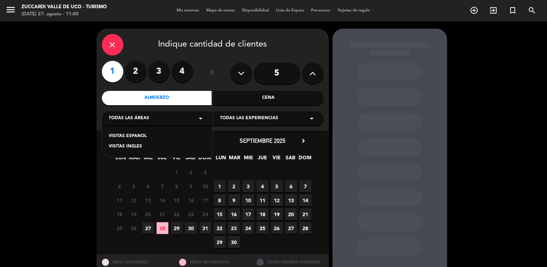
click at [145, 136] on div "VISITAS ESPANOL" at bounding box center [157, 136] width 96 height 7
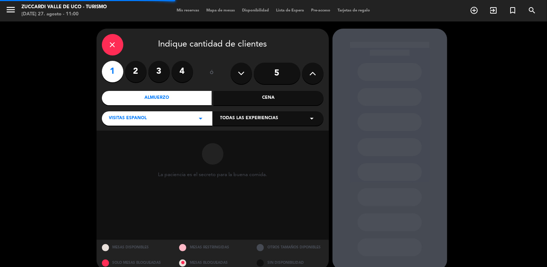
click at [253, 119] on span "Todas las experiencias" at bounding box center [249, 118] width 58 height 7
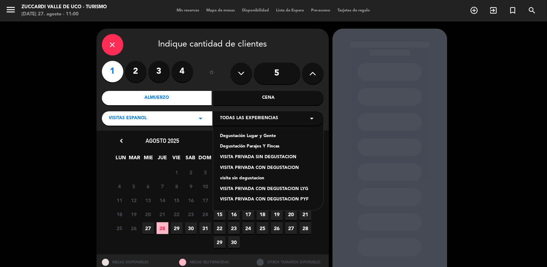
click at [232, 136] on div "Degustación Lugar y Gente" at bounding box center [268, 136] width 96 height 7
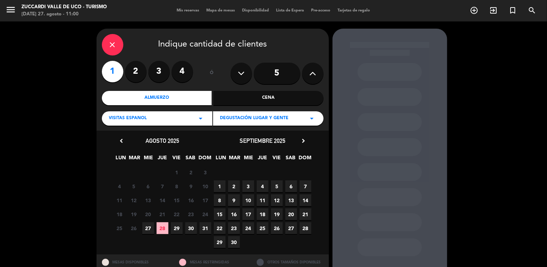
click at [248, 201] on span "10" at bounding box center [249, 200] width 12 height 12
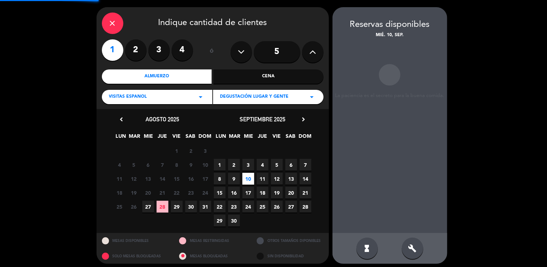
scroll to position [24, 0]
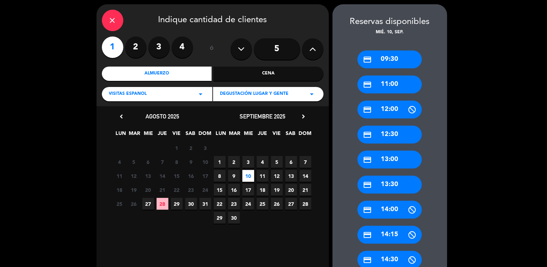
click at [389, 86] on div "credit_card 11:00" at bounding box center [390, 84] width 64 height 18
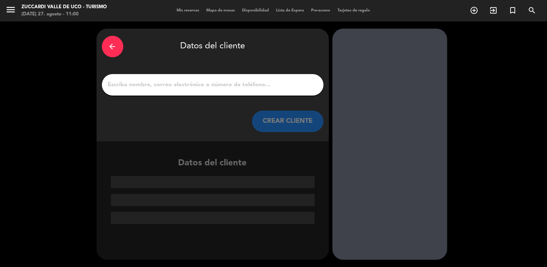
click at [253, 85] on input "1" at bounding box center [212, 85] width 211 height 10
paste input "[PERSON_NAME]"
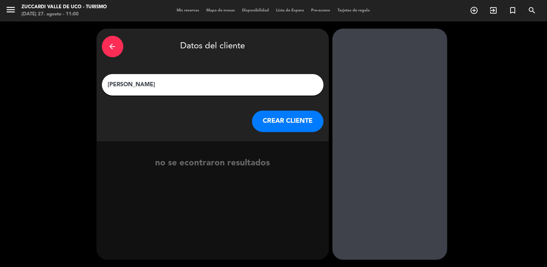
type input "[PERSON_NAME]"
click at [276, 122] on button "CREAR CLIENTE" at bounding box center [288, 121] width 72 height 21
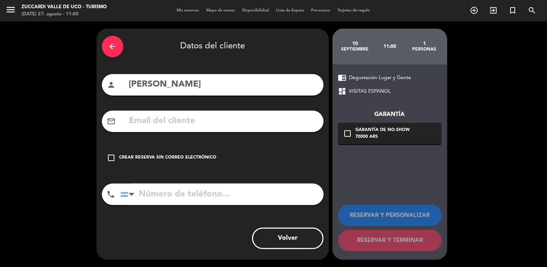
click at [143, 118] on input "text" at bounding box center [223, 121] width 190 height 15
paste input "[EMAIL_ADDRESS][DOMAIN_NAME]"
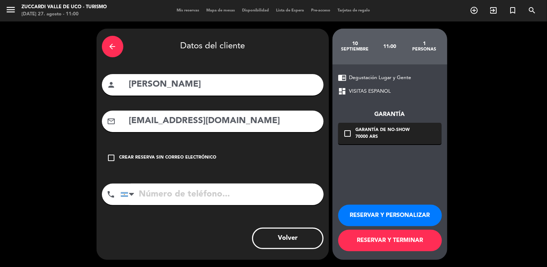
type input "[EMAIL_ADDRESS][DOMAIN_NAME]"
click at [388, 215] on button "RESERVAR Y PERSONALIZAR" at bounding box center [390, 215] width 104 height 21
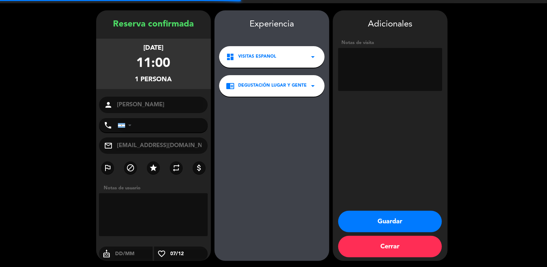
scroll to position [19, 0]
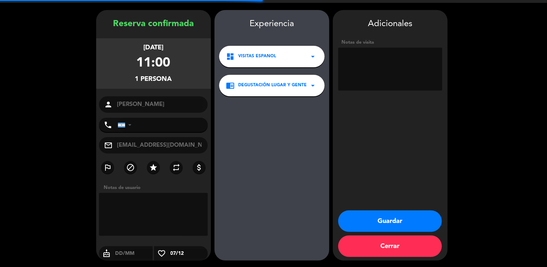
click at [369, 64] on textarea at bounding box center [390, 69] width 104 height 43
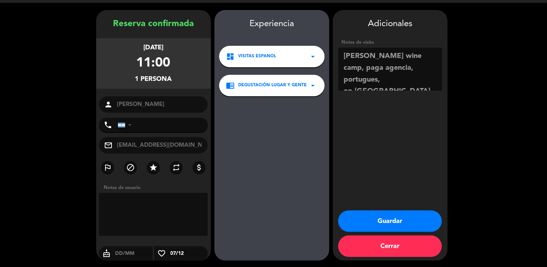
type textarea "[PERSON_NAME] wine camp, paga agencia, portugues, op [GEOGRAPHIC_DATA]"
click at [367, 218] on button "Guardar" at bounding box center [390, 220] width 104 height 21
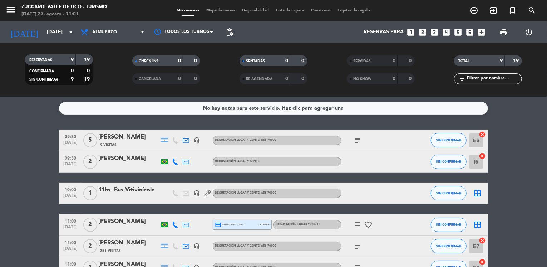
click at [35, 156] on bookings-row "09:30 [DATE] 5 [PERSON_NAME] 9 Visitas headset_mic Degustación Lugar y Gente , …" at bounding box center [273, 245] width 547 height 233
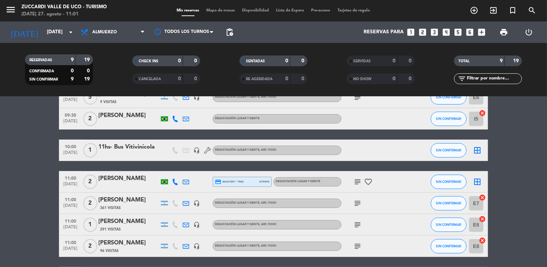
scroll to position [57, 0]
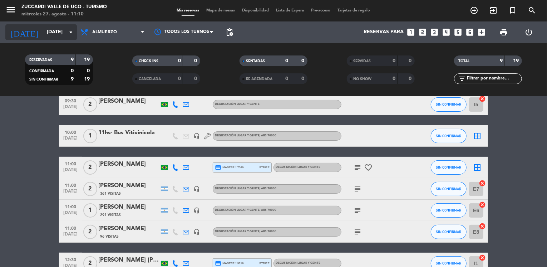
click at [47, 36] on input "[DATE]" at bounding box center [77, 32] width 68 height 13
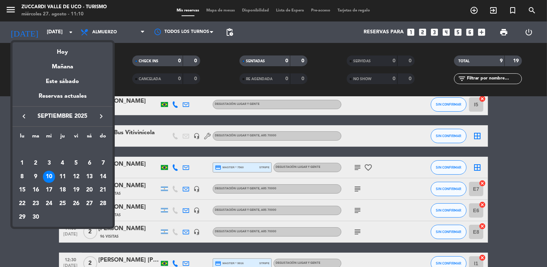
click at [101, 115] on icon "keyboard_arrow_right" at bounding box center [101, 116] width 9 height 9
click at [48, 218] on div "29" at bounding box center [49, 217] width 12 height 12
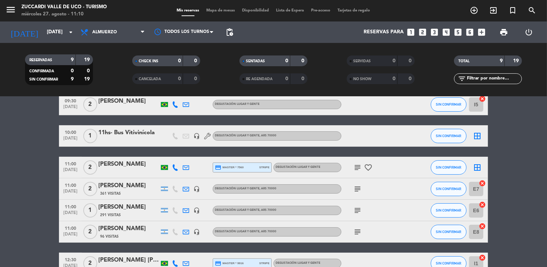
type input "[DATE]"
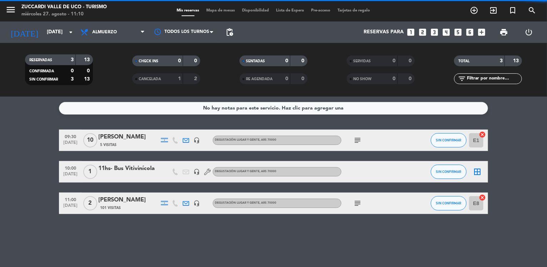
scroll to position [0, 0]
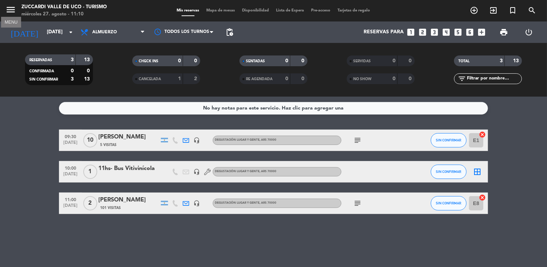
click at [5, 10] on icon "menu" at bounding box center [10, 9] width 11 height 11
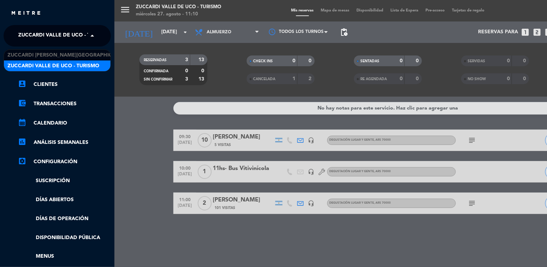
click at [35, 32] on span "Zuccardi Valle de Uco - Turismo" at bounding box center [64, 35] width 92 height 15
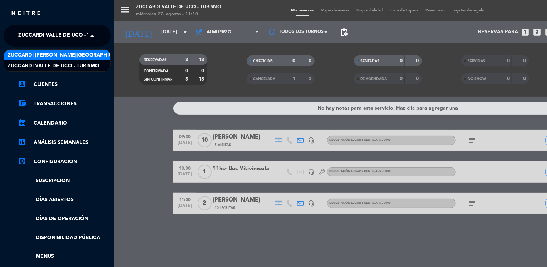
click at [62, 52] on span "Zuccardi [PERSON_NAME][GEOGRAPHIC_DATA] - Restaurant [GEOGRAPHIC_DATA]" at bounding box center [114, 55] width 213 height 8
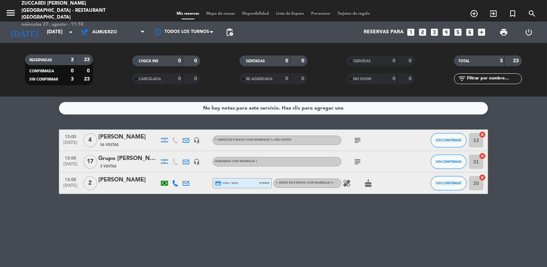
click at [52, 199] on div "No hay notas para este servicio. Haz clic para agregar una 13:00 [DATE] 4 [PERS…" at bounding box center [273, 182] width 547 height 170
click at [423, 33] on icon "looks_two" at bounding box center [422, 32] width 9 height 9
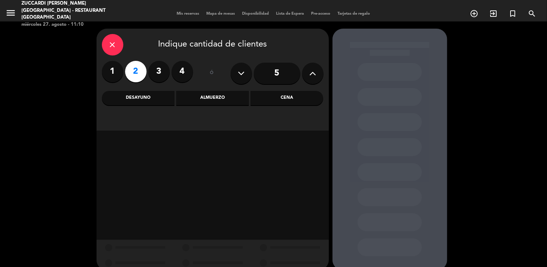
click at [203, 104] on div "Almuerzo" at bounding box center [212, 98] width 73 height 14
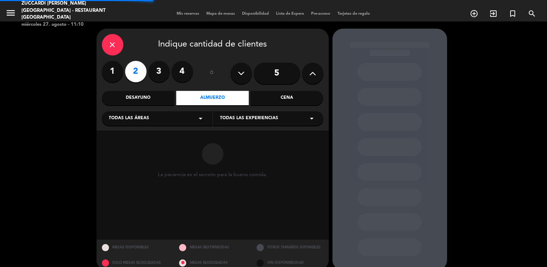
click at [150, 120] on div "Todas las áreas arrow_drop_down" at bounding box center [157, 118] width 111 height 14
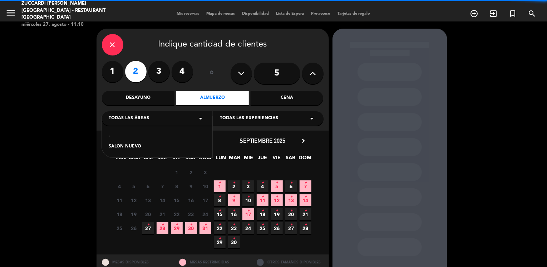
click at [128, 147] on div "SALON NUEVO" at bounding box center [157, 146] width 96 height 7
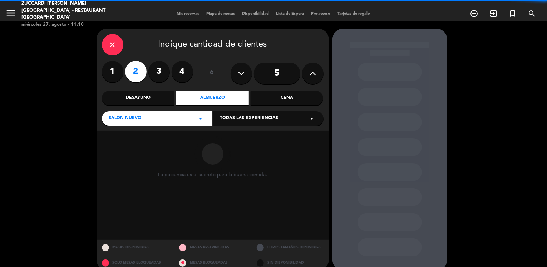
click at [222, 122] on span "Todas las experiencias" at bounding box center [249, 118] width 58 height 7
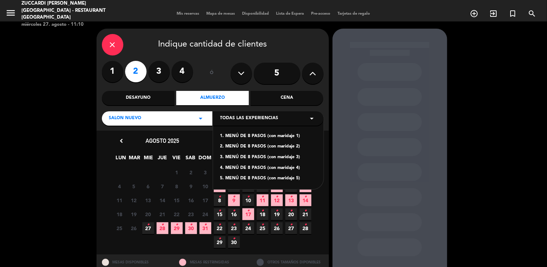
click at [260, 136] on div "1. MENÚ DE 8 PASOS (con maridaje 1)" at bounding box center [268, 136] width 96 height 7
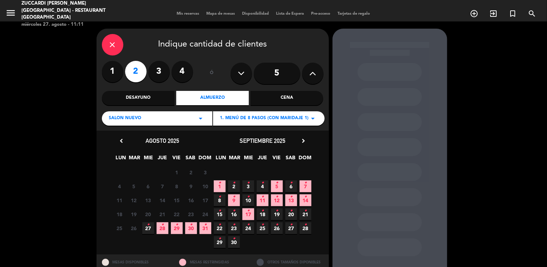
click at [221, 240] on span "29 •" at bounding box center [220, 242] width 12 height 12
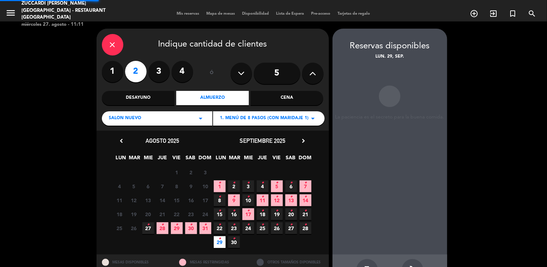
scroll to position [24, 0]
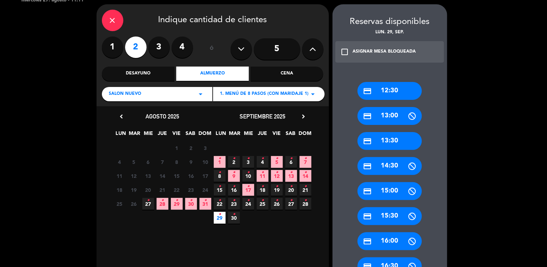
click at [390, 137] on div "credit_card 13:30" at bounding box center [390, 141] width 64 height 18
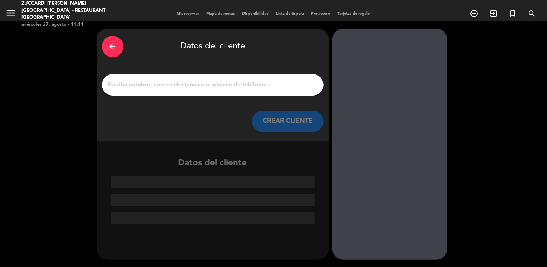
click at [263, 85] on input "1" at bounding box center [212, 85] width 211 height 10
paste input "[PERSON_NAME]"
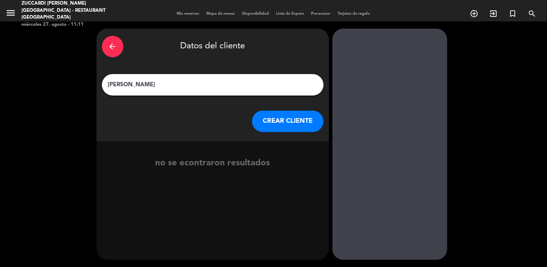
type input "[PERSON_NAME]"
click at [271, 122] on button "CREAR CLIENTE" at bounding box center [288, 121] width 72 height 21
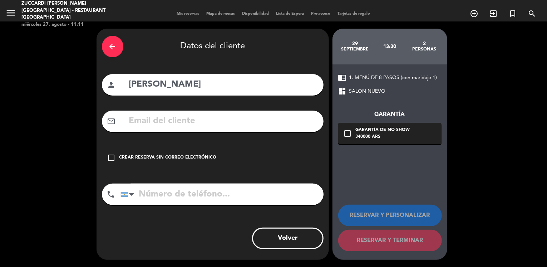
click at [137, 122] on input "text" at bounding box center [223, 121] width 190 height 15
paste input "[EMAIL_ADDRESS][DOMAIN_NAME]"
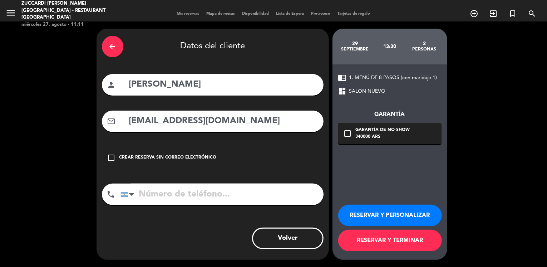
type input "[EMAIL_ADDRESS][DOMAIN_NAME]"
click at [113, 46] on icon "arrow_back" at bounding box center [112, 46] width 9 height 9
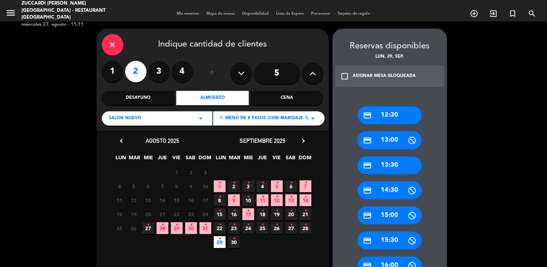
click at [302, 142] on icon "chevron_right" at bounding box center [304, 141] width 8 height 8
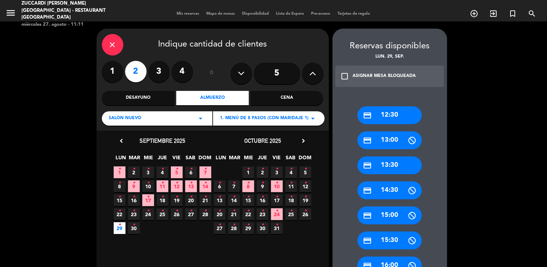
click at [245, 230] on span "29 •" at bounding box center [249, 228] width 12 height 12
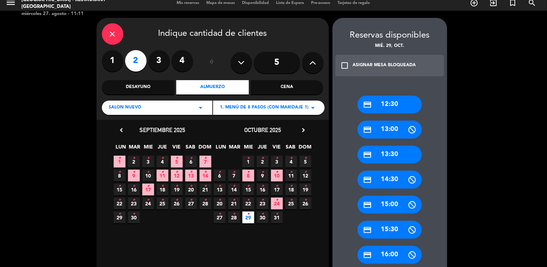
click at [389, 148] on div "credit_card 13:30" at bounding box center [390, 155] width 64 height 18
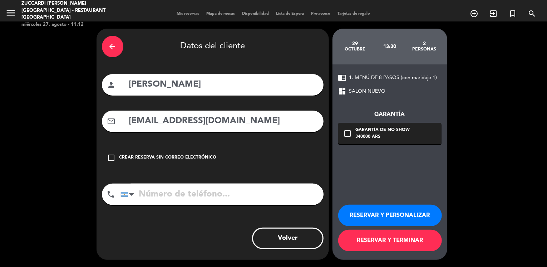
click at [359, 214] on button "RESERVAR Y PERSONALIZAR" at bounding box center [390, 215] width 104 height 21
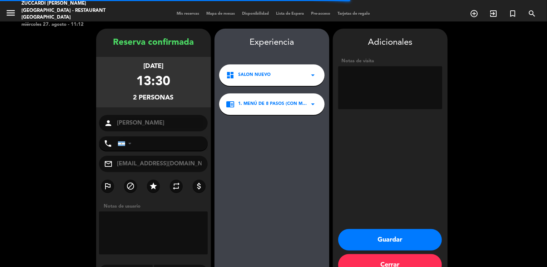
scroll to position [19, 0]
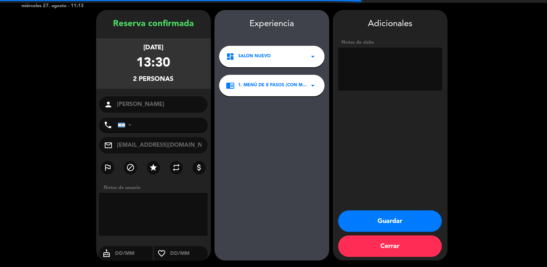
click at [374, 71] on textarea at bounding box center [390, 69] width 104 height 43
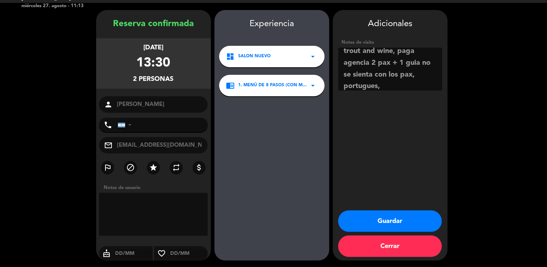
scroll to position [16, 0]
type textarea "trout and wine, paga agencia 2 pax + 1 guia no se sienta con los pax, portugues…"
click at [379, 221] on button "Guardar" at bounding box center [390, 220] width 104 height 21
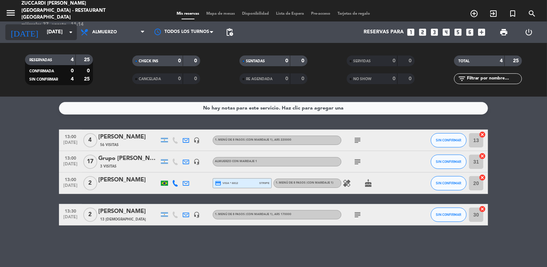
click at [43, 30] on input "[DATE]" at bounding box center [77, 32] width 68 height 13
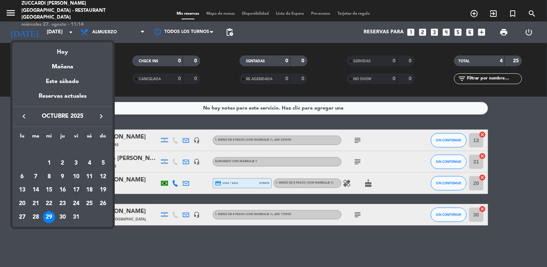
click at [77, 191] on div "17" at bounding box center [76, 190] width 12 height 12
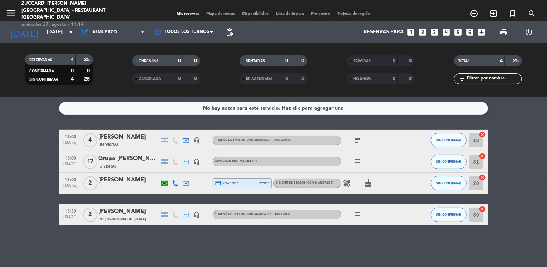
type input "[DATE]"
click at [9, 10] on icon "menu" at bounding box center [10, 13] width 11 height 11
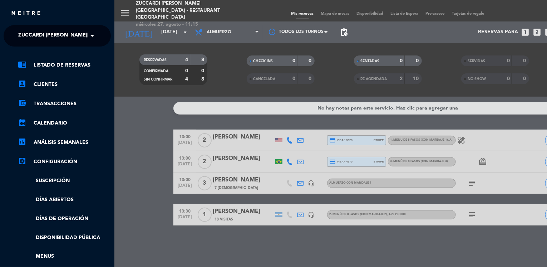
click at [64, 42] on span "Zuccardi [PERSON_NAME][GEOGRAPHIC_DATA] - Restaurant [GEOGRAPHIC_DATA]" at bounding box center [124, 35] width 213 height 15
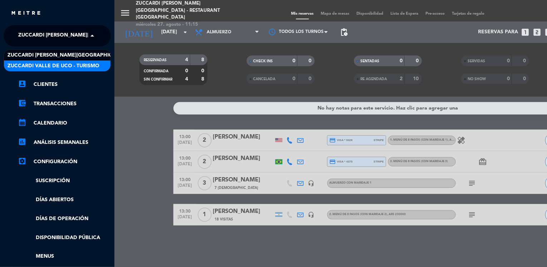
click at [84, 63] on span "Zuccardi Valle de Uco - Turismo" at bounding box center [54, 66] width 92 height 8
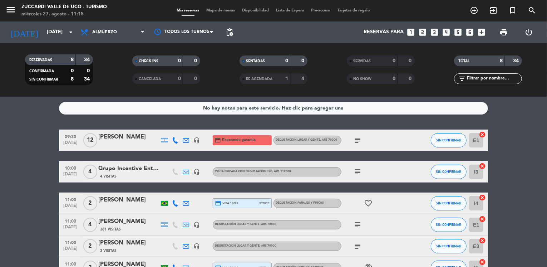
click at [24, 134] on bookings-row "09:30 [DATE] [PERSON_NAME] headset_mic credit_card Esperando garantía Degustaci…" at bounding box center [273, 235] width 547 height 212
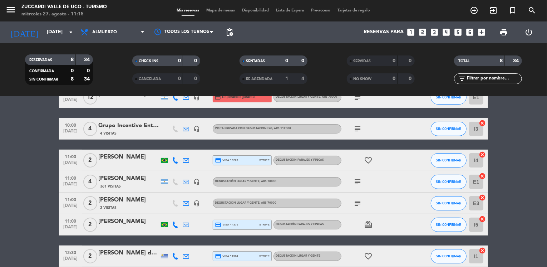
scroll to position [57, 0]
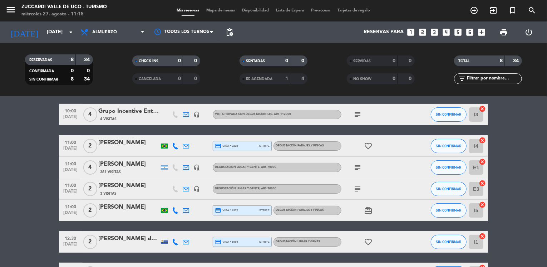
click at [466, 32] on icon "looks_6" at bounding box center [469, 32] width 9 height 9
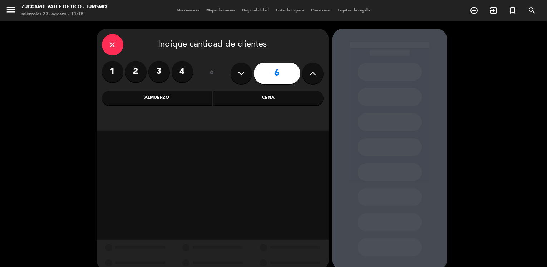
click at [182, 96] on div "Almuerzo" at bounding box center [157, 98] width 110 height 14
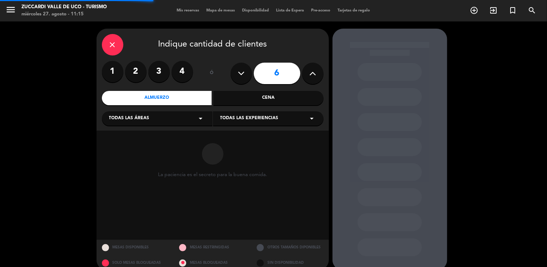
click at [156, 117] on div "Todas las áreas arrow_drop_down" at bounding box center [157, 118] width 111 height 14
click at [137, 135] on div "VISITAS ESPANOL" at bounding box center [157, 136] width 96 height 7
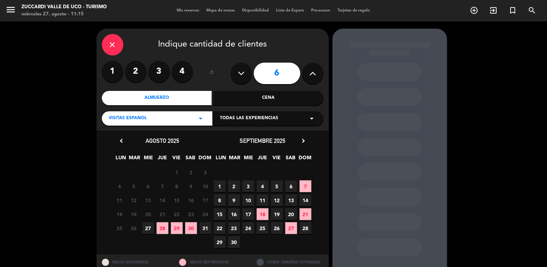
click at [231, 119] on span "Todas las experiencias" at bounding box center [249, 118] width 58 height 7
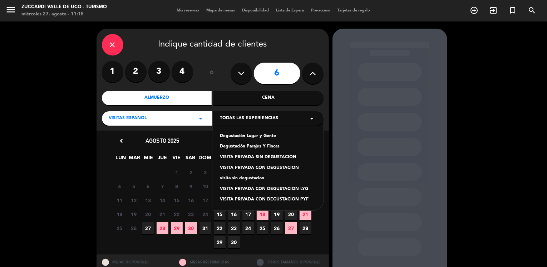
click at [247, 136] on div "Degustación Lugar y Gente" at bounding box center [268, 136] width 96 height 7
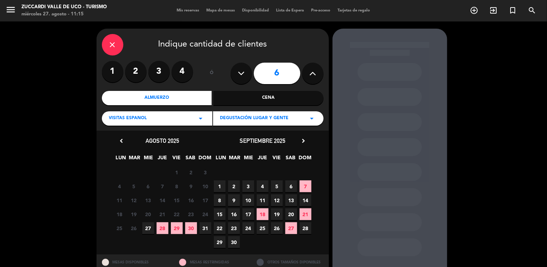
click at [248, 218] on span "17" at bounding box center [249, 214] width 12 height 12
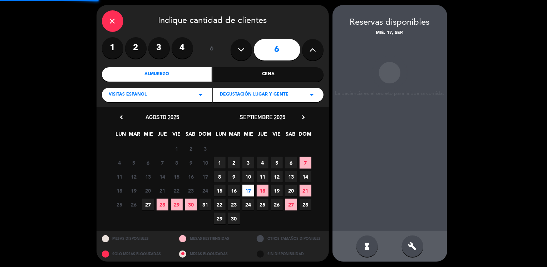
scroll to position [24, 0]
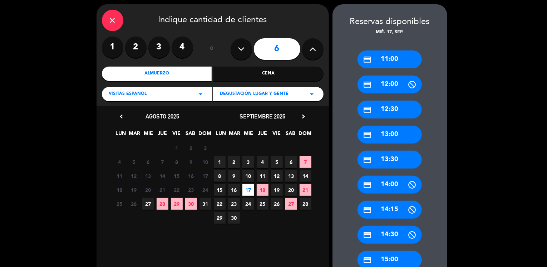
click at [304, 118] on icon "chevron_right" at bounding box center [304, 117] width 8 height 8
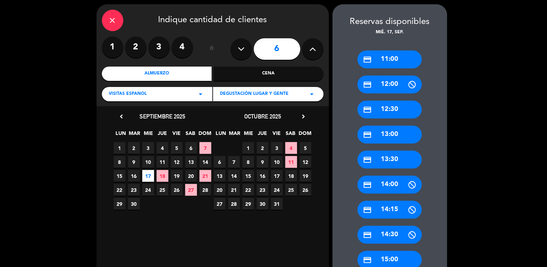
click at [274, 177] on span "17" at bounding box center [277, 176] width 12 height 12
click at [390, 54] on div "credit_card 11:00" at bounding box center [390, 59] width 64 height 18
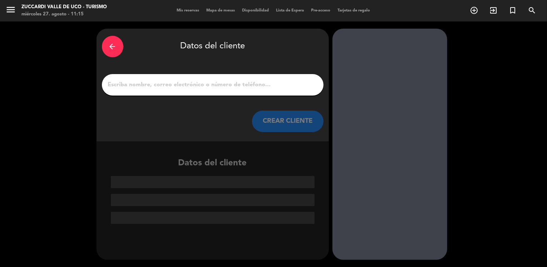
click at [195, 86] on input "1" at bounding box center [212, 85] width 211 height 10
paste input "[PERSON_NAME]"
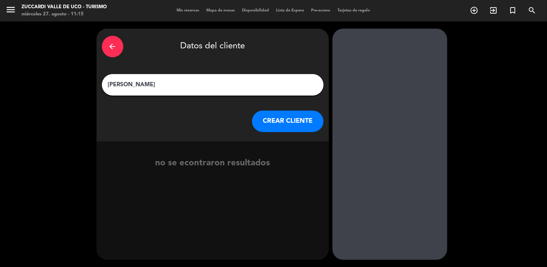
type input "[PERSON_NAME]"
click at [268, 123] on button "CREAR CLIENTE" at bounding box center [288, 121] width 72 height 21
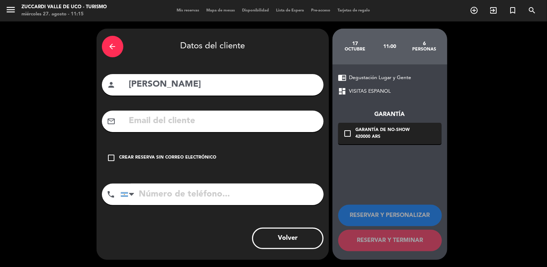
click at [141, 125] on input "text" at bounding box center [223, 121] width 190 height 15
paste input "[EMAIL_ADDRESS][DOMAIN_NAME]"
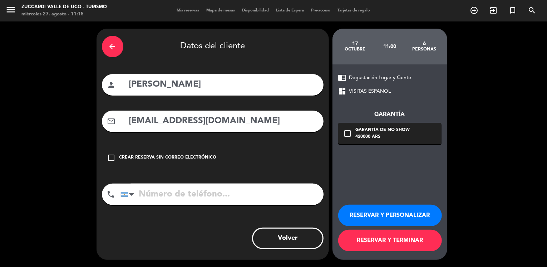
type input "[EMAIL_ADDRESS][DOMAIN_NAME]"
click at [385, 220] on button "RESERVAR Y PERSONALIZAR" at bounding box center [390, 215] width 104 height 21
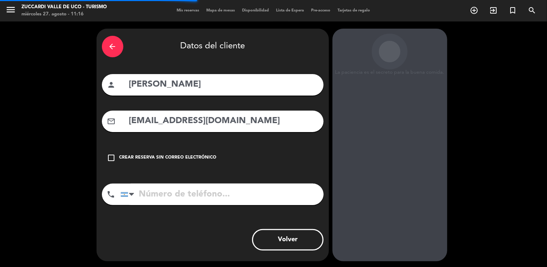
scroll to position [19, 0]
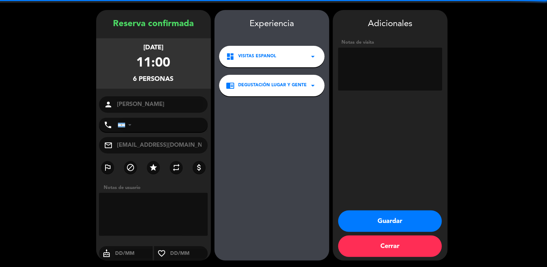
click at [370, 78] on textarea at bounding box center [390, 69] width 104 height 43
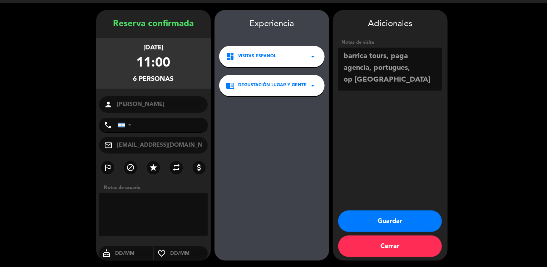
type textarea "barrica tours, paga agencia, portugues, op [GEOGRAPHIC_DATA]"
click at [356, 221] on button "Guardar" at bounding box center [390, 220] width 104 height 21
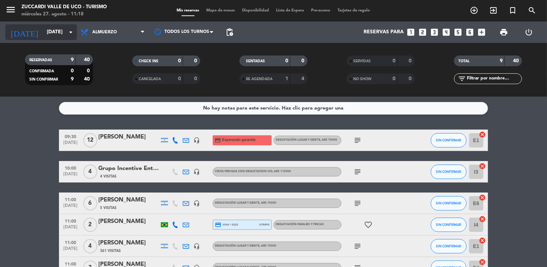
click at [43, 29] on input "[DATE]" at bounding box center [77, 32] width 68 height 13
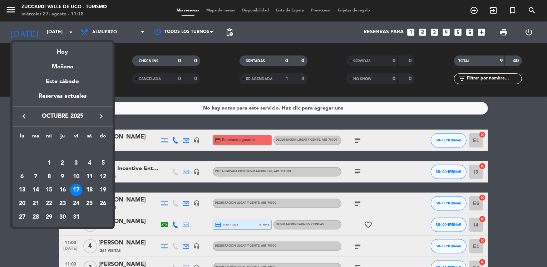
click at [21, 116] on icon "keyboard_arrow_left" at bounding box center [24, 116] width 9 height 9
click at [63, 202] on div "25" at bounding box center [63, 203] width 12 height 12
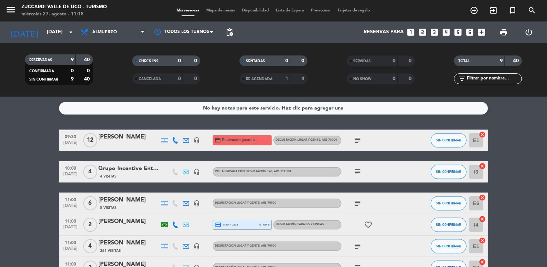
type input "[DEMOGRAPHIC_DATA][DATE]"
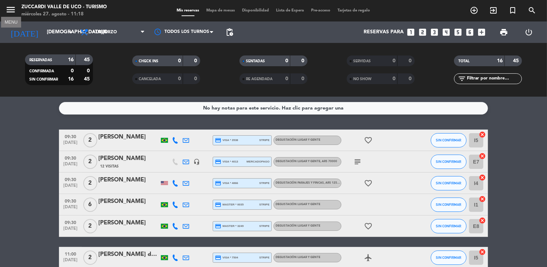
click at [10, 14] on icon "menu" at bounding box center [10, 9] width 11 height 11
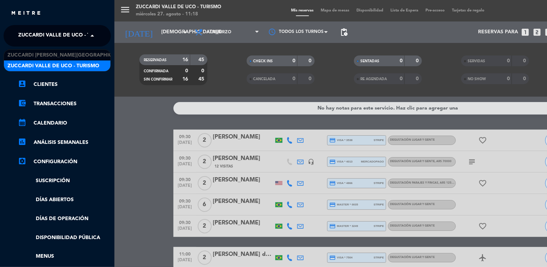
click at [55, 40] on span "Zuccardi Valle de Uco - Turismo" at bounding box center [64, 35] width 92 height 15
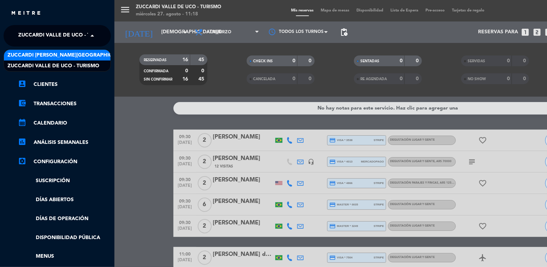
click at [79, 53] on span "Zuccardi [PERSON_NAME][GEOGRAPHIC_DATA] - Restaurant [GEOGRAPHIC_DATA]" at bounding box center [114, 55] width 213 height 8
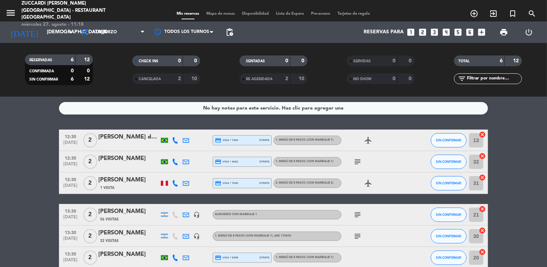
click at [34, 144] on bookings-row "12:30 [DATE] 2 [PERSON_NAME] da [PERSON_NAME] credit_card visa * 7504 stripe 1.…" at bounding box center [273, 198] width 547 height 139
click at [425, 30] on icon "looks_two" at bounding box center [422, 32] width 9 height 9
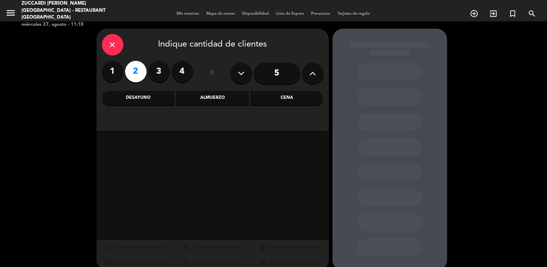
click at [199, 101] on div "Almuerzo" at bounding box center [212, 98] width 73 height 14
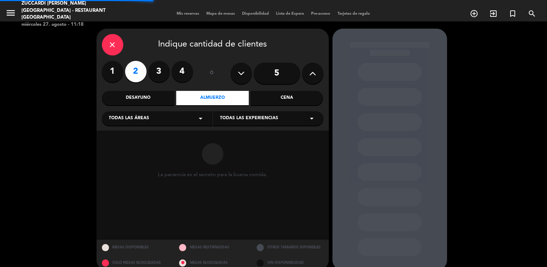
click at [152, 118] on div "Todas las áreas arrow_drop_down" at bounding box center [157, 118] width 111 height 14
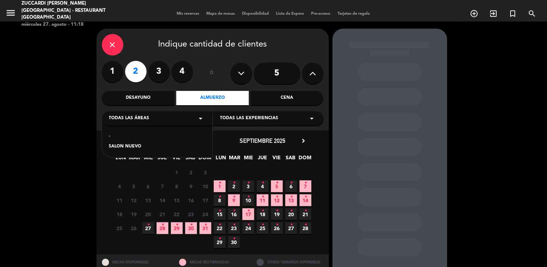
click at [130, 145] on div "SALON NUEVO" at bounding box center [157, 146] width 96 height 7
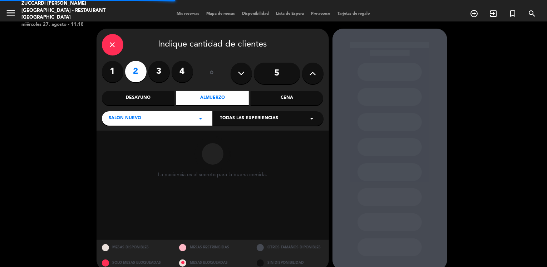
click at [235, 118] on span "Todas las experiencias" at bounding box center [249, 118] width 58 height 7
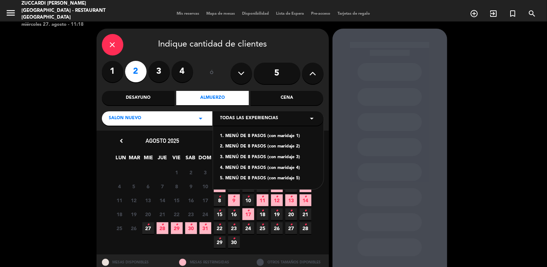
click at [267, 137] on div "1. MENÚ DE 8 PASOS (con maridaje 1)" at bounding box center [268, 136] width 96 height 7
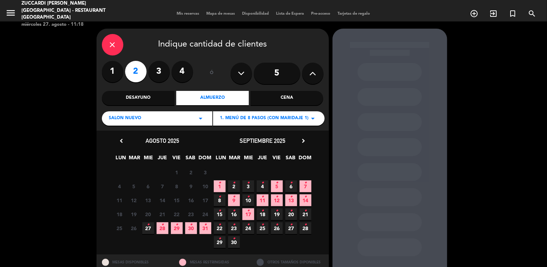
click at [262, 230] on span "25 •" at bounding box center [263, 228] width 12 height 12
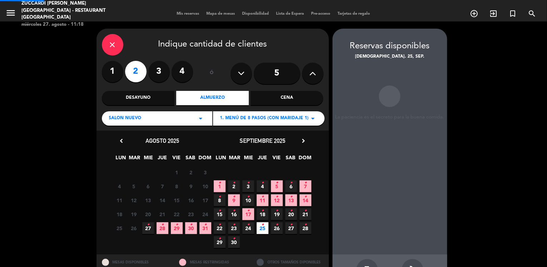
scroll to position [24, 0]
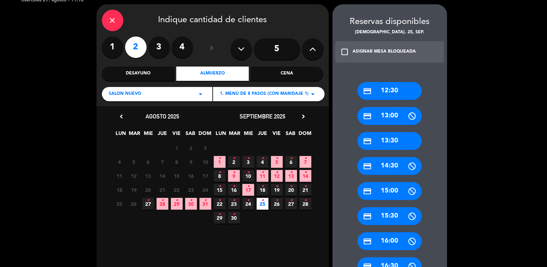
click at [387, 139] on div "credit_card 13:30" at bounding box center [390, 141] width 64 height 18
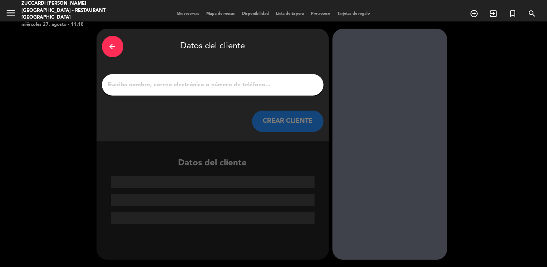
scroll to position [0, 0]
click at [259, 86] on input "1" at bounding box center [212, 85] width 211 height 10
paste input "[PERSON_NAME] [PERSON_NAME]"
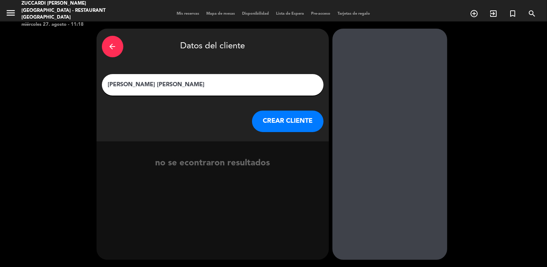
type input "[PERSON_NAME] [PERSON_NAME]"
click at [268, 124] on button "CREAR CLIENTE" at bounding box center [288, 121] width 72 height 21
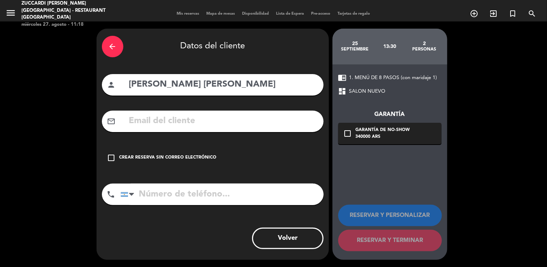
click at [148, 118] on input "text" at bounding box center [223, 121] width 190 height 15
paste input "[EMAIL_ADDRESS][DOMAIN_NAME]"
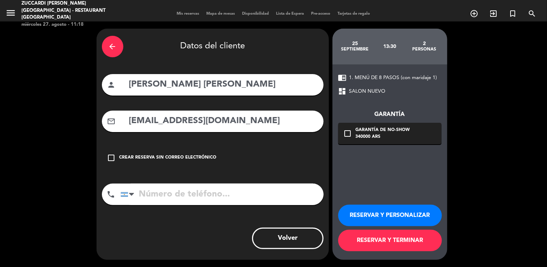
type input "[EMAIL_ADDRESS][DOMAIN_NAME]"
click at [363, 215] on button "RESERVAR Y PERSONALIZAR" at bounding box center [390, 215] width 104 height 21
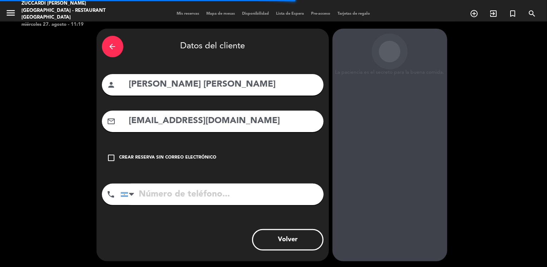
scroll to position [19, 0]
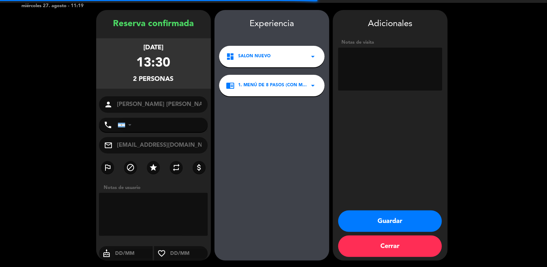
click at [375, 79] on textarea at bounding box center [390, 69] width 104 height 43
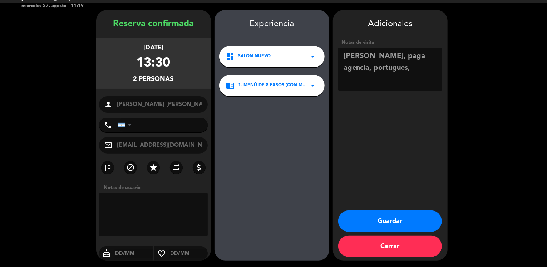
paste textarea "un pax no come carne roja"
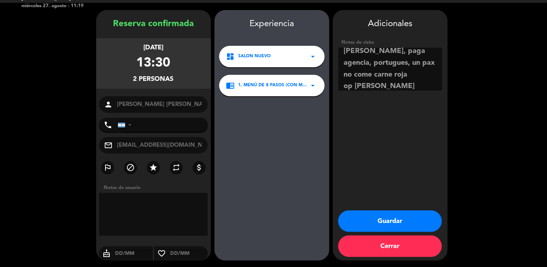
click at [389, 86] on textarea at bounding box center [390, 69] width 104 height 43
type textarea "[PERSON_NAME], paga agencia, portugues, un pax no come carne roja op [PERSON_NA…"
click at [382, 219] on button "Guardar" at bounding box center [390, 220] width 104 height 21
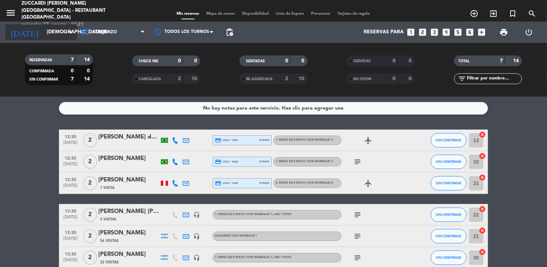
click at [44, 38] on input "[DEMOGRAPHIC_DATA][DATE]" at bounding box center [77, 32] width 68 height 13
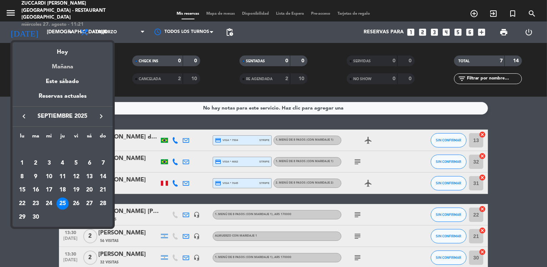
click at [65, 65] on div "Mañana" at bounding box center [63, 64] width 100 height 15
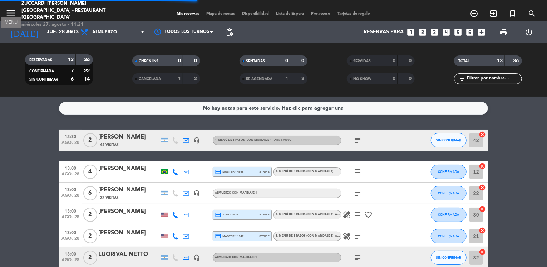
click at [11, 12] on icon "menu" at bounding box center [10, 13] width 11 height 11
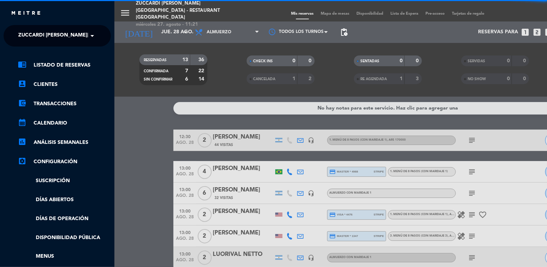
click at [64, 37] on span "Zuccardi [PERSON_NAME][GEOGRAPHIC_DATA] - Restaurant [GEOGRAPHIC_DATA]" at bounding box center [124, 35] width 213 height 15
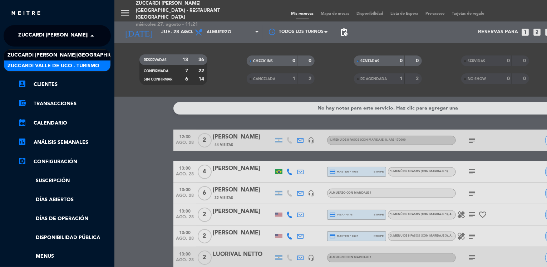
click at [96, 64] on span "Zuccardi Valle de Uco - Turismo" at bounding box center [54, 66] width 92 height 8
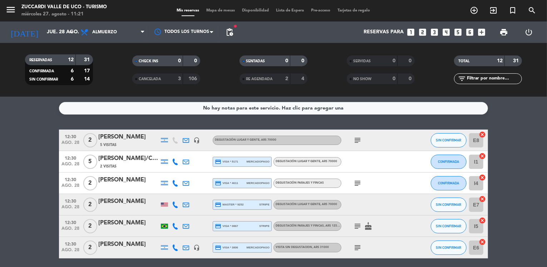
click at [29, 144] on bookings-row "12:30 [DATE] 2 [PERSON_NAME] 5 Visitas headset_mic Degustación Lugar y Gente , …" at bounding box center [273, 263] width 547 height 268
click at [45, 33] on input "jue. 28 ago." at bounding box center [77, 32] width 68 height 13
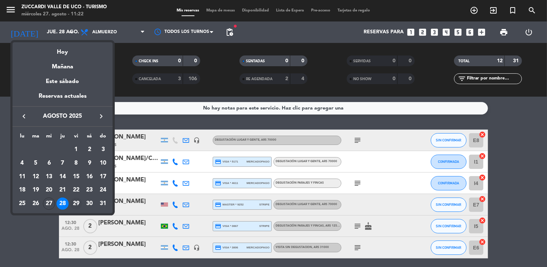
click at [74, 205] on div "29" at bounding box center [76, 203] width 12 height 12
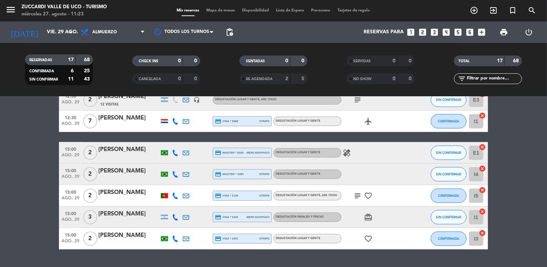
scroll to position [300, 0]
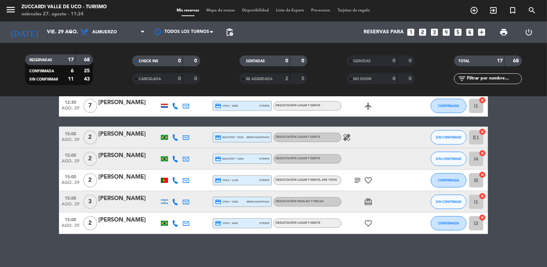
click at [40, 151] on bookings-row "09:30 [DATE] 2 [PERSON_NAME] 75 Visitas headset_mic Degustación Lugar y Gente ,…" at bounding box center [273, 31] width 547 height 405
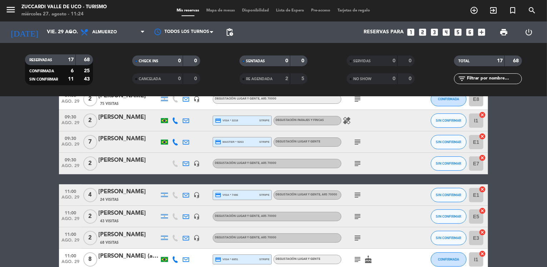
scroll to position [0, 0]
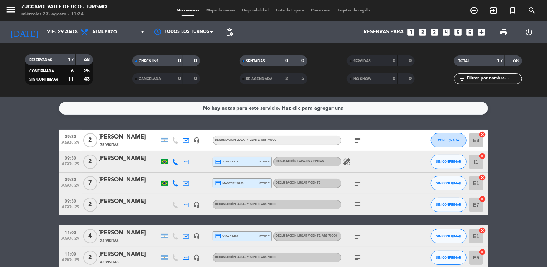
click at [64, 32] on input "vie. 29 ago." at bounding box center [77, 32] width 68 height 13
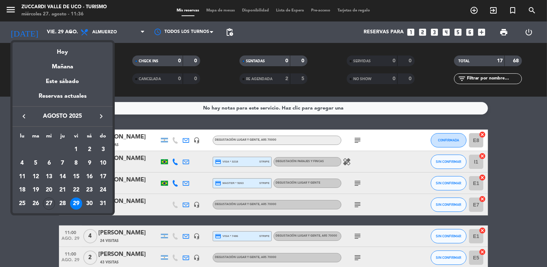
click at [102, 115] on icon "keyboard_arrow_right" at bounding box center [101, 116] width 9 height 9
click at [18, 190] on div "15" at bounding box center [22, 190] width 12 height 12
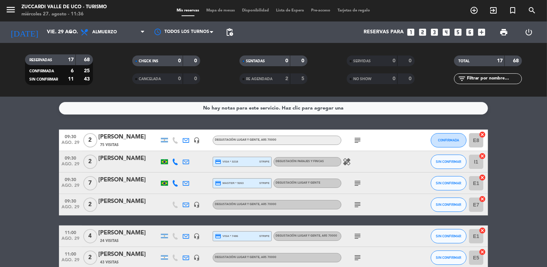
type input "[DATE]"
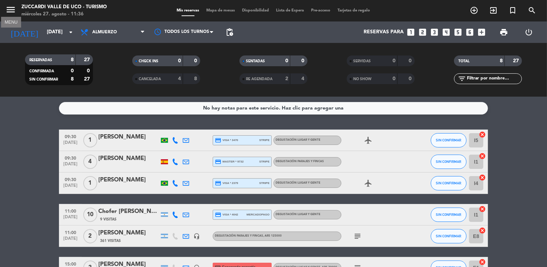
click at [13, 12] on icon "menu" at bounding box center [10, 9] width 11 height 11
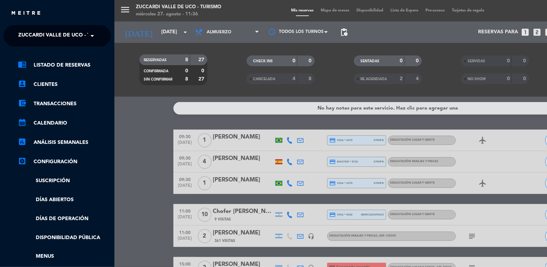
click at [63, 39] on span "Zuccardi Valle de Uco - Turismo" at bounding box center [64, 35] width 92 height 15
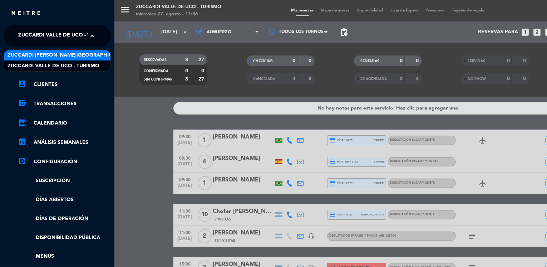
click at [84, 54] on span "Zuccardi [PERSON_NAME][GEOGRAPHIC_DATA] - Restaurant [GEOGRAPHIC_DATA]" at bounding box center [114, 55] width 213 height 8
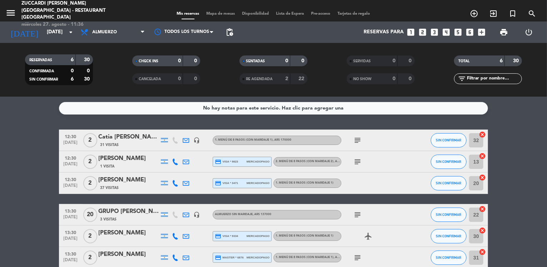
click at [33, 176] on bookings-row "12:30 [DATE] 2 Catia [PERSON_NAME] 31 Visitas headset_mic 1. MENÚ DE 8 PASOS (c…" at bounding box center [273, 198] width 547 height 139
click at [449, 30] on icon "looks_4" at bounding box center [446, 32] width 9 height 9
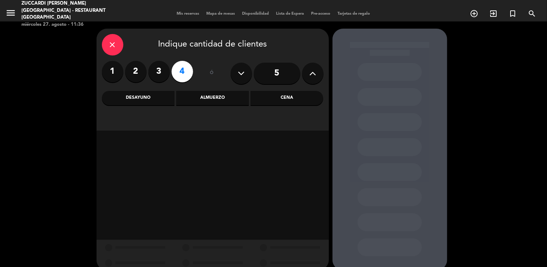
click at [189, 96] on div "Almuerzo" at bounding box center [212, 98] width 73 height 14
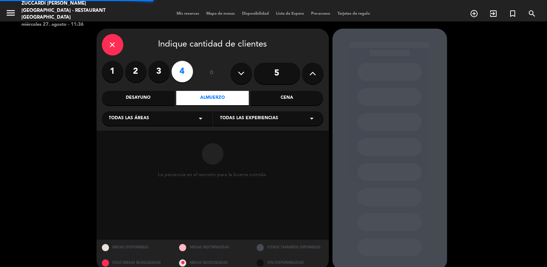
click at [148, 125] on div "Todas las áreas arrow_drop_down" at bounding box center [157, 118] width 111 height 14
click at [129, 146] on div "SALON NUEVO" at bounding box center [157, 146] width 96 height 7
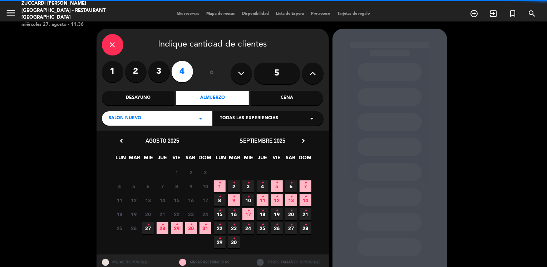
click at [226, 123] on div "Todas las experiencias arrow_drop_down" at bounding box center [268, 118] width 111 height 14
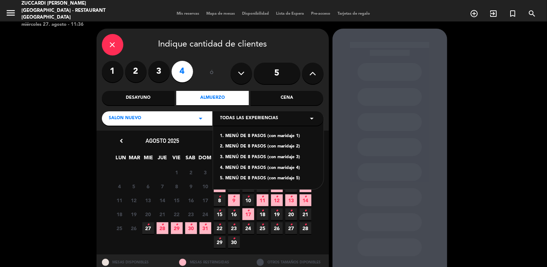
click at [250, 135] on div "1. MENÚ DE 8 PASOS (con maridaje 1)" at bounding box center [268, 136] width 96 height 7
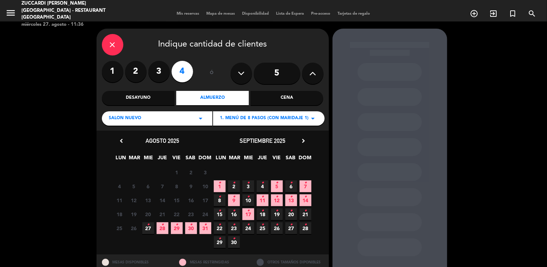
click at [220, 215] on icon "•" at bounding box center [220, 210] width 3 height 11
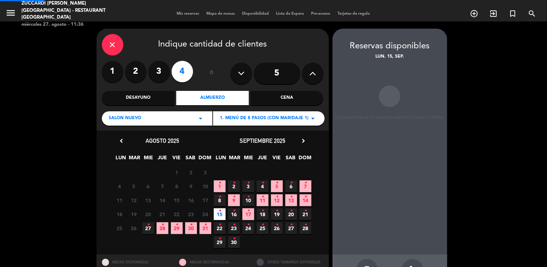
scroll to position [24, 0]
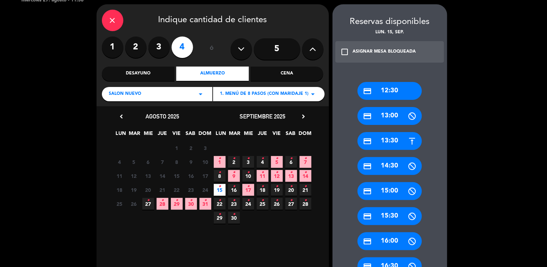
click at [400, 93] on div "credit_card 12:30" at bounding box center [390, 91] width 64 height 18
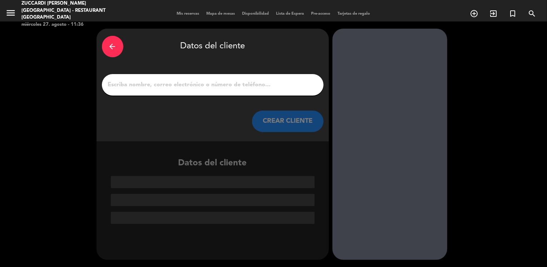
click at [241, 85] on input "1" at bounding box center [212, 85] width 211 height 10
paste input "[PERSON_NAME]"
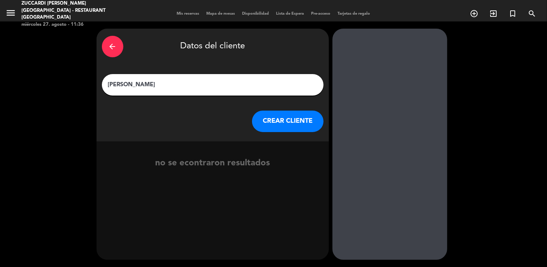
type input "[PERSON_NAME]"
click at [284, 122] on button "CREAR CLIENTE" at bounding box center [288, 121] width 72 height 21
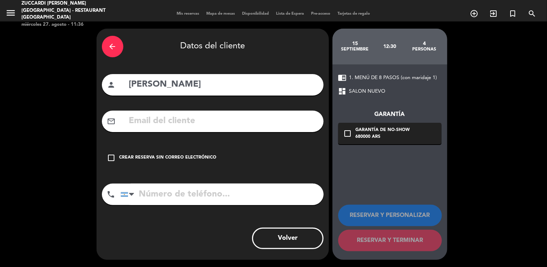
click at [148, 118] on input "text" at bounding box center [223, 121] width 190 height 15
paste input "[EMAIL_ADDRESS][DOMAIN_NAME]"
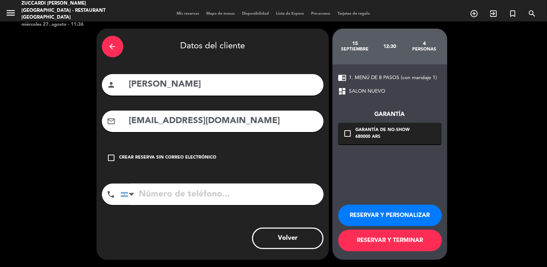
type input "[EMAIL_ADDRESS][DOMAIN_NAME]"
click at [349, 209] on button "RESERVAR Y PERSONALIZAR" at bounding box center [390, 215] width 104 height 21
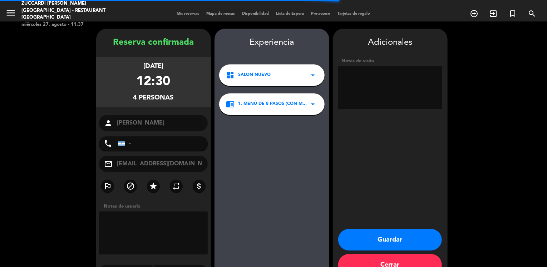
scroll to position [19, 0]
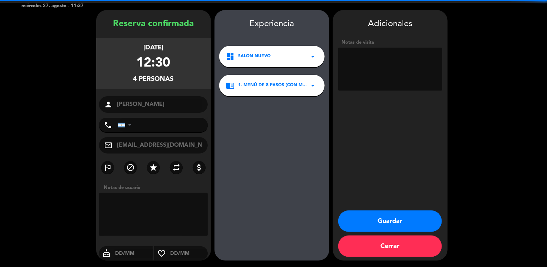
click at [366, 66] on textarea at bounding box center [390, 69] width 104 height 43
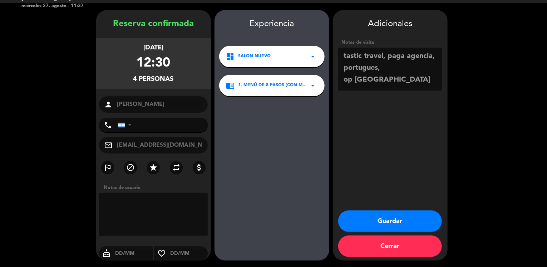
click at [387, 69] on textarea at bounding box center [390, 69] width 104 height 43
type textarea "tastic travel, paga agencia, portugues, clientes vip, op [PERSON_NAME]"
click at [365, 220] on button "Guardar" at bounding box center [390, 220] width 104 height 21
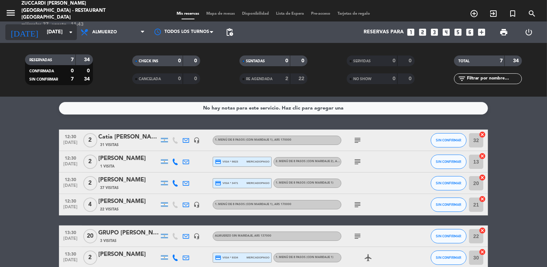
click at [52, 33] on input "[DATE]" at bounding box center [77, 32] width 68 height 13
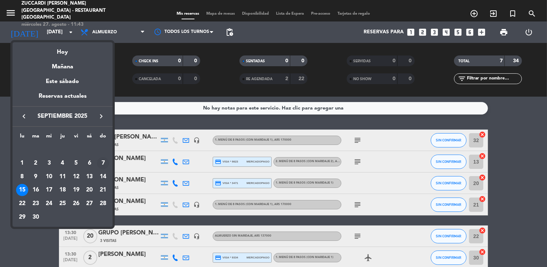
click at [103, 162] on div "7" at bounding box center [103, 163] width 12 height 12
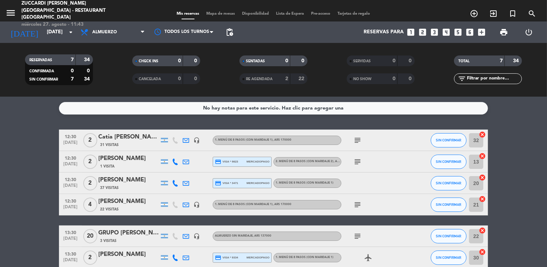
type input "[DATE]"
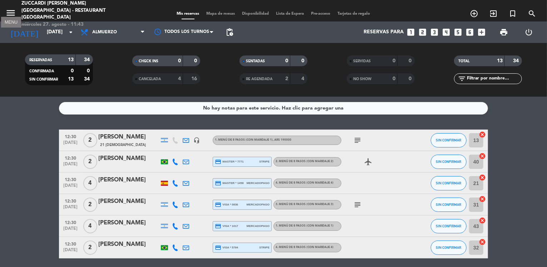
click at [11, 12] on icon "menu" at bounding box center [10, 13] width 11 height 11
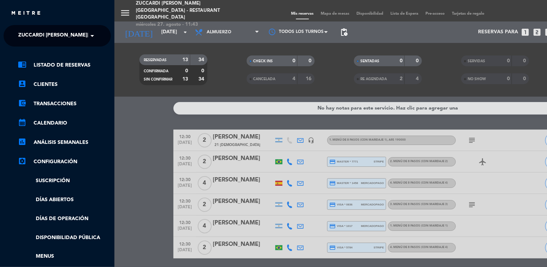
click at [50, 40] on span "Zuccardi [PERSON_NAME][GEOGRAPHIC_DATA] - Restaurant [GEOGRAPHIC_DATA]" at bounding box center [124, 35] width 213 height 15
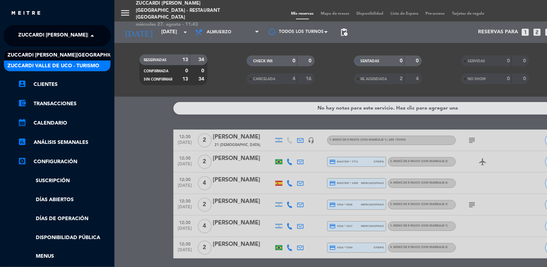
click at [86, 65] on span "Zuccardi Valle de Uco - Turismo" at bounding box center [54, 66] width 92 height 8
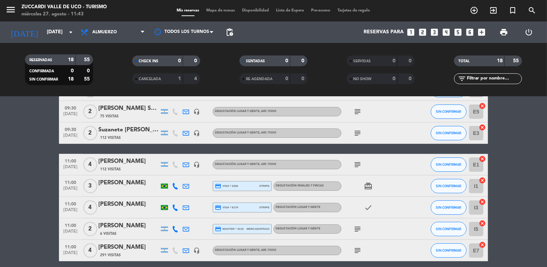
scroll to position [129, 0]
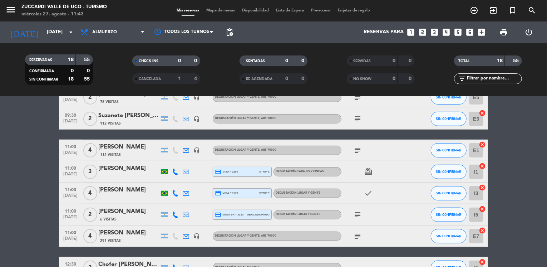
click at [45, 143] on bookings-row "09:30 [DATE] 2 [PERSON_NAME] credit_card master * 4769 stripe Degustación Paraj…" at bounding box center [273, 209] width 547 height 416
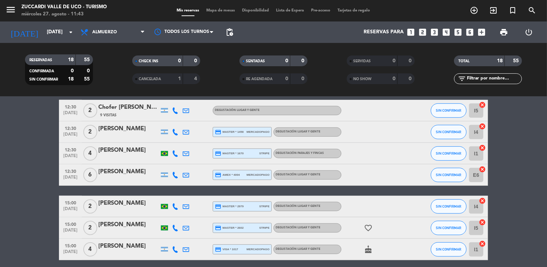
scroll to position [271, 0]
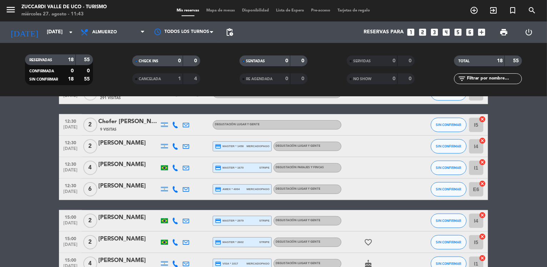
click at [26, 202] on bookings-row "09:30 [DATE] 2 [PERSON_NAME] credit_card master * 4769 stripe Degustación Paraj…" at bounding box center [273, 66] width 547 height 416
click at [114, 177] on div "12:30 [DATE] 4 [PERSON_NAME] credit_card master * 1670 stripe Degustación Paraj…" at bounding box center [273, 167] width 429 height 21
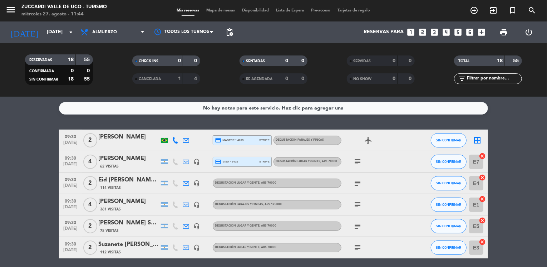
scroll to position [14, 0]
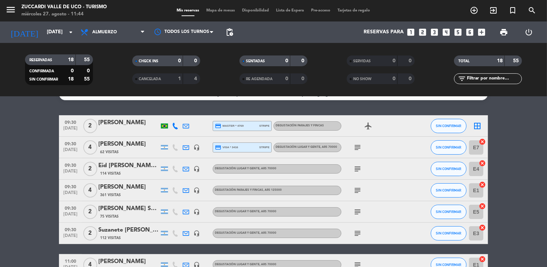
click at [422, 34] on icon "looks_two" at bounding box center [422, 32] width 9 height 9
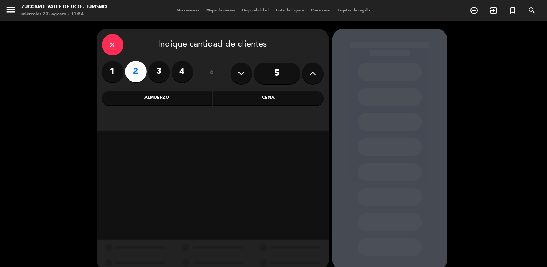
click at [178, 103] on div "Almuerzo" at bounding box center [157, 98] width 110 height 14
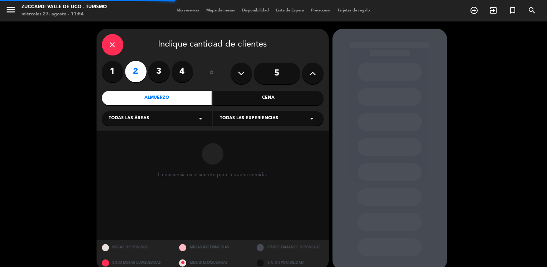
click at [185, 123] on div "Todas las áreas arrow_drop_down" at bounding box center [157, 118] width 111 height 14
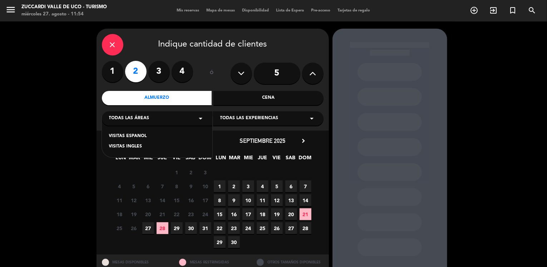
click at [140, 138] on div "VISITAS ESPANOL" at bounding box center [157, 136] width 96 height 7
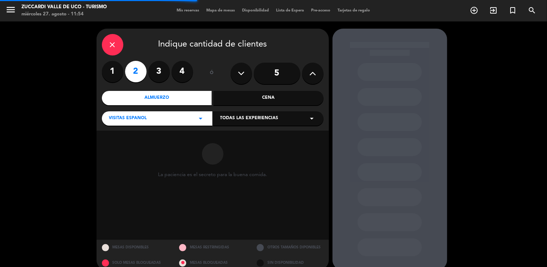
click at [235, 118] on span "Todas las experiencias" at bounding box center [249, 118] width 58 height 7
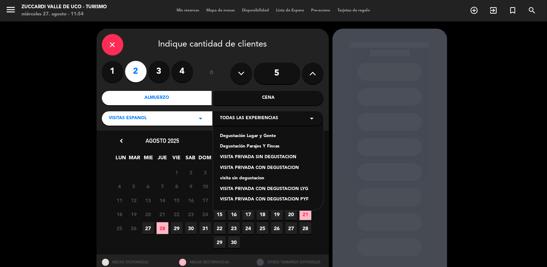
click at [246, 136] on div "Degustación Lugar y Gente" at bounding box center [268, 136] width 96 height 7
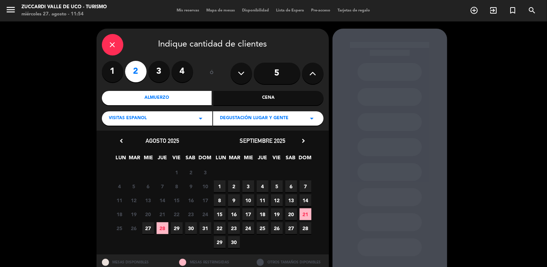
click at [303, 185] on span "7" at bounding box center [306, 186] width 12 height 12
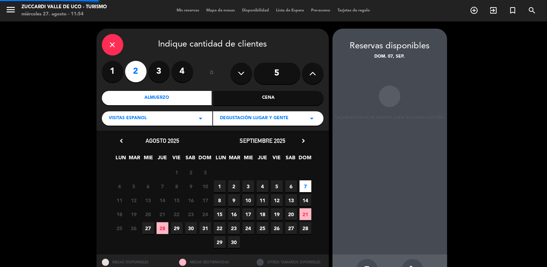
scroll to position [24, 0]
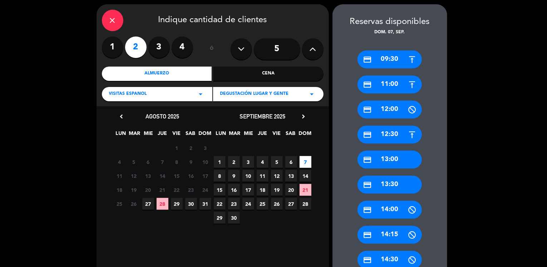
click at [381, 55] on div "credit_card 09:30" at bounding box center [390, 59] width 64 height 18
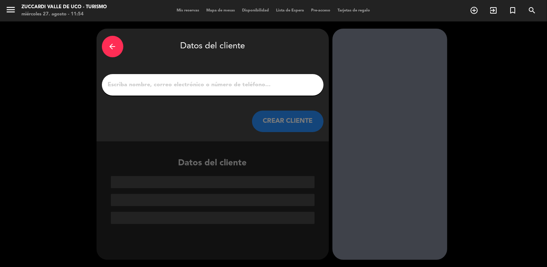
click at [243, 81] on input "1" at bounding box center [212, 85] width 211 height 10
paste input "[PERSON_NAME]"
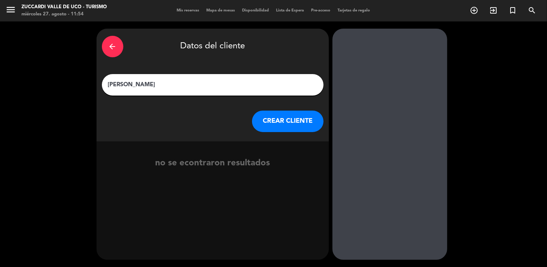
type input "[PERSON_NAME]"
click at [293, 126] on button "CREAR CLIENTE" at bounding box center [288, 121] width 72 height 21
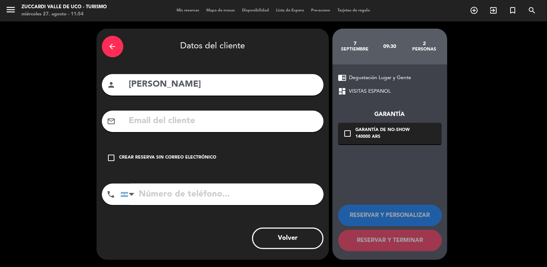
click at [147, 121] on input "text" at bounding box center [223, 121] width 190 height 15
paste input "[EMAIL_ADDRESS][DOMAIN_NAME]"
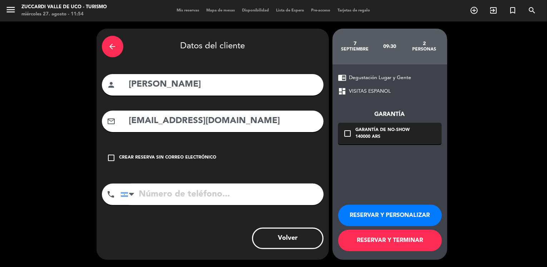
type input "[EMAIL_ADDRESS][DOMAIN_NAME]"
click at [359, 215] on button "RESERVAR Y PERSONALIZAR" at bounding box center [390, 215] width 104 height 21
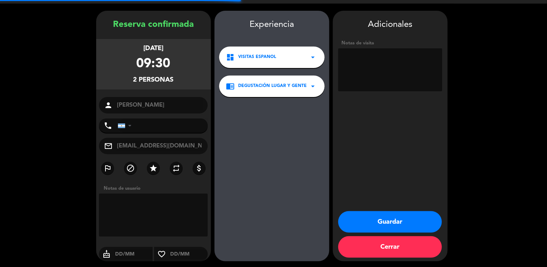
scroll to position [19, 0]
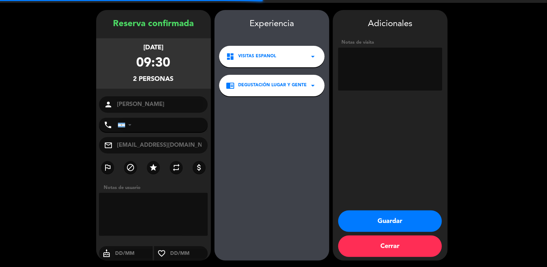
click at [373, 70] on textarea at bounding box center [390, 69] width 104 height 43
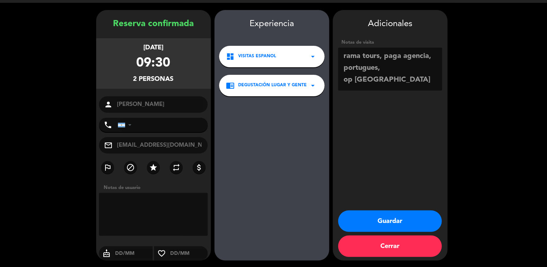
type textarea "rama tours, paga agencia, portugues, op [GEOGRAPHIC_DATA]"
click at [371, 222] on button "Guardar" at bounding box center [390, 220] width 104 height 21
